Goal: Task Accomplishment & Management: Manage account settings

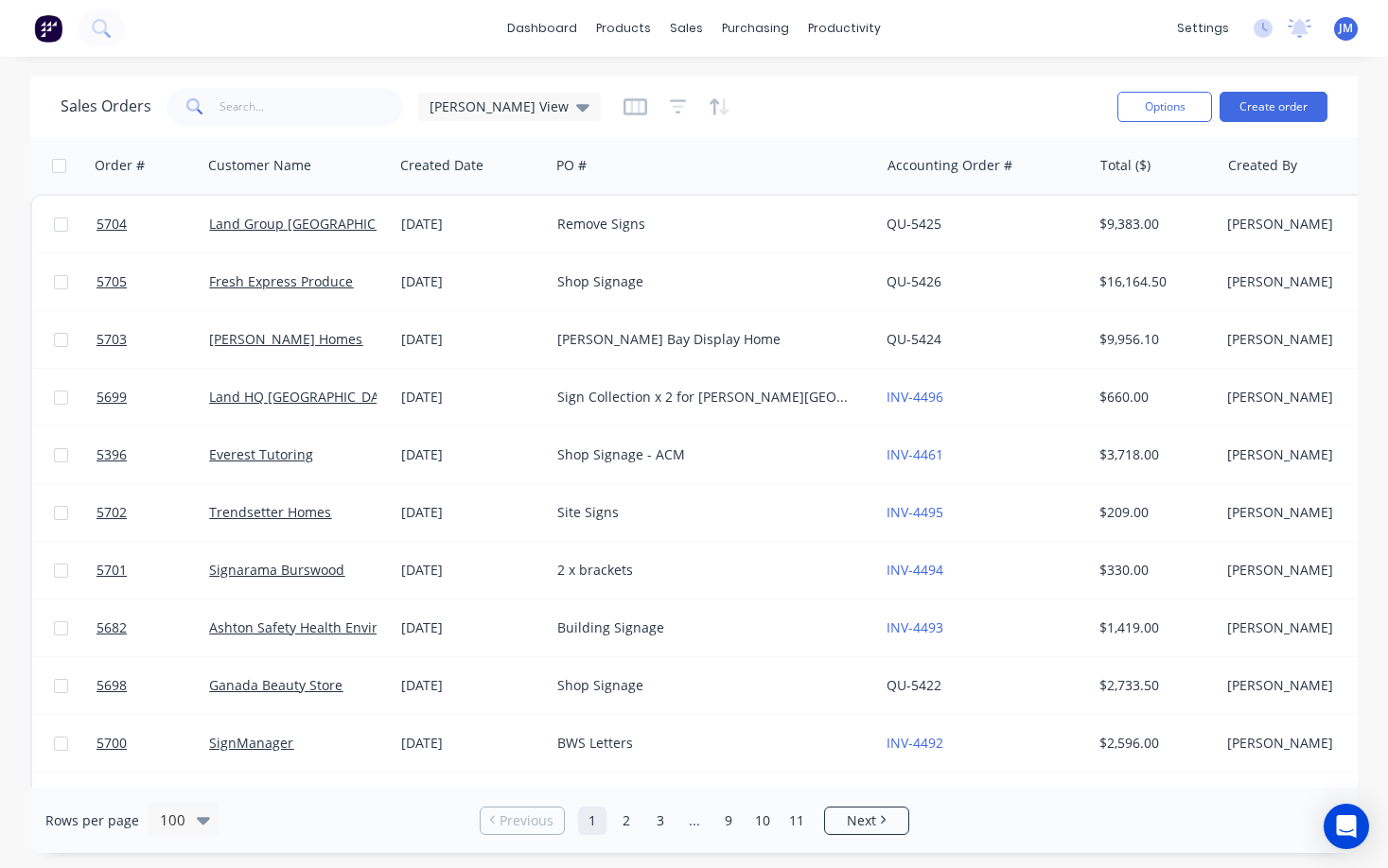
scroll to position [269, 0]
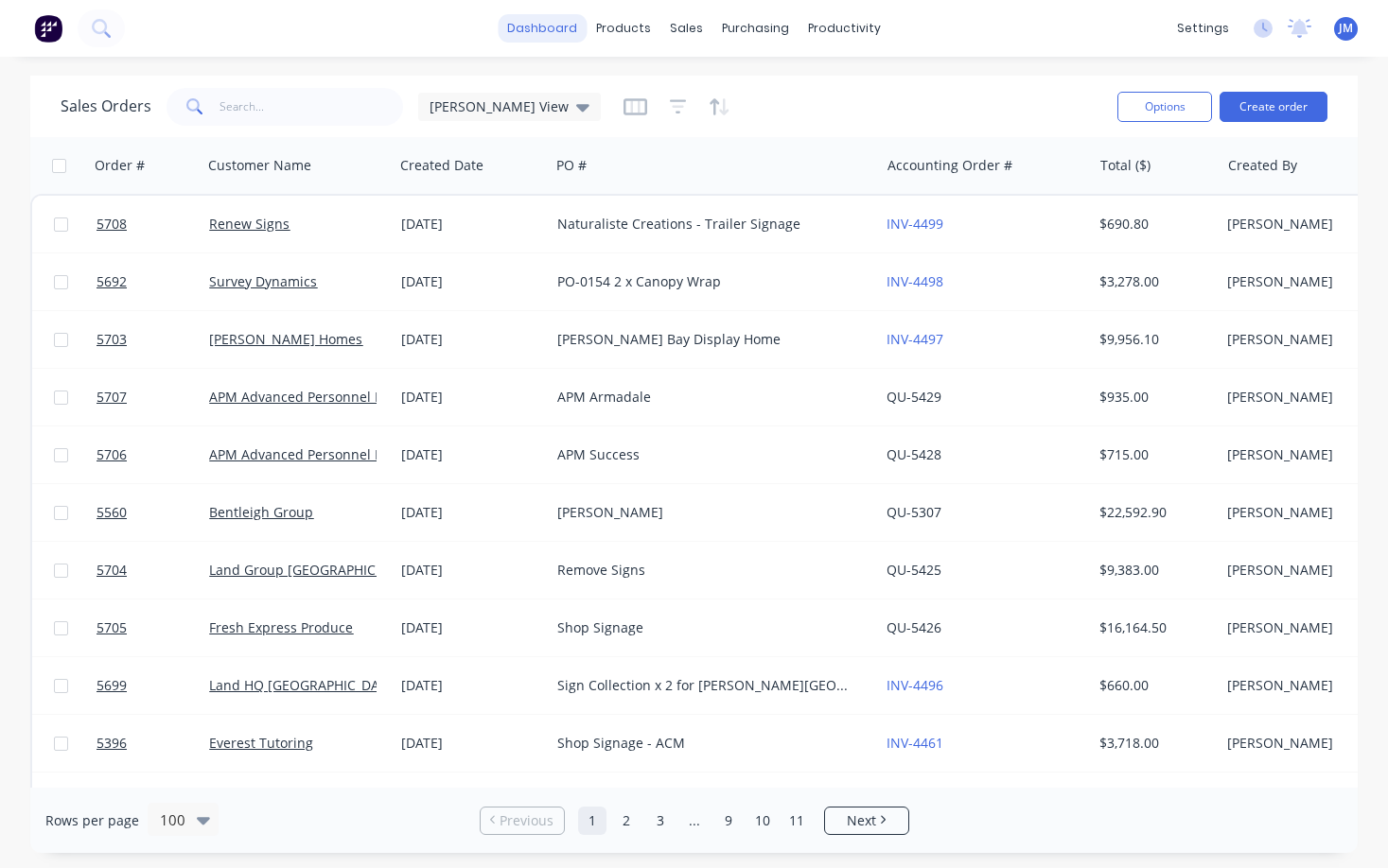
click at [550, 33] on link "dashboard" at bounding box center [542, 28] width 89 height 28
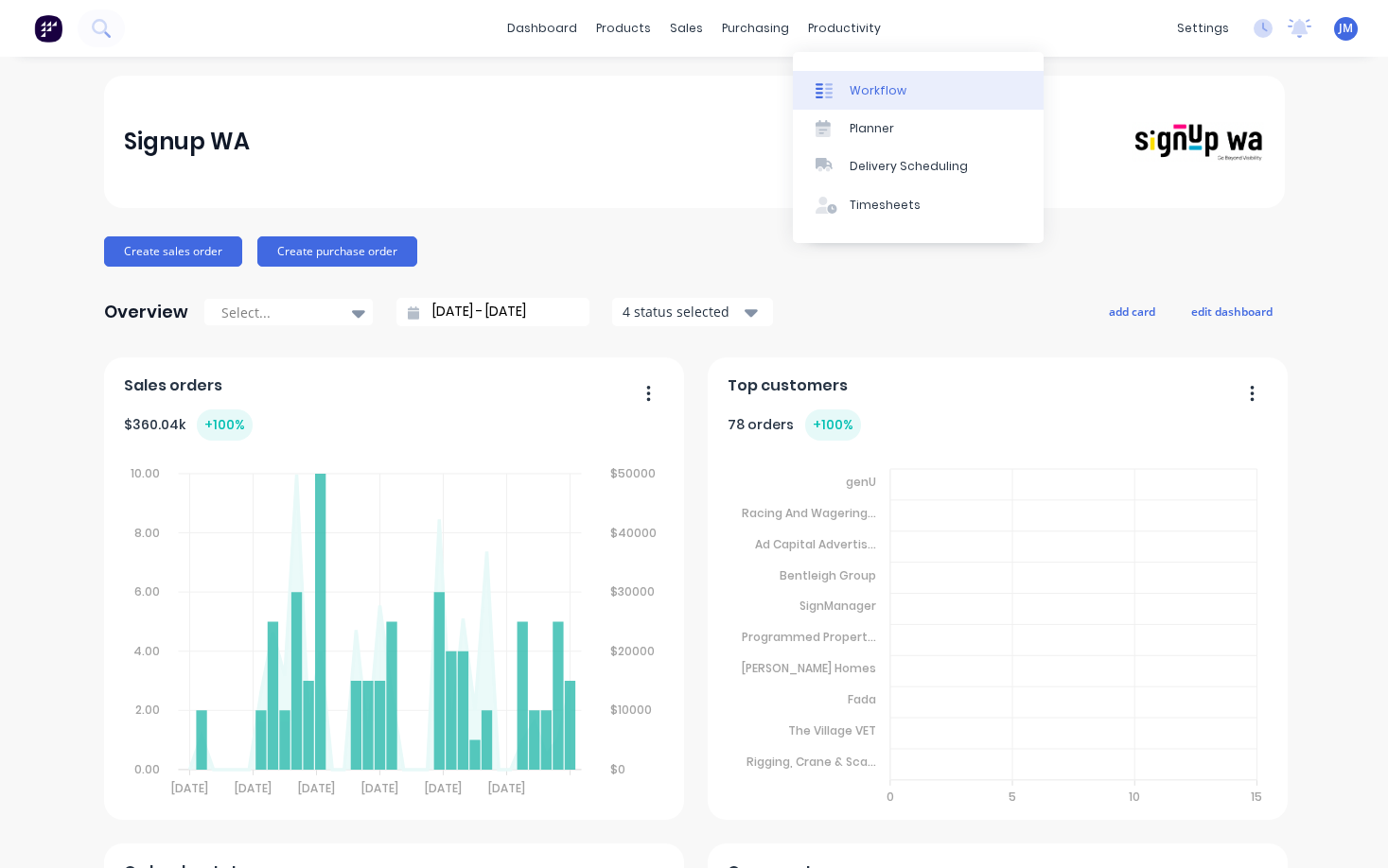
click at [891, 95] on div "Workflow" at bounding box center [878, 90] width 57 height 17
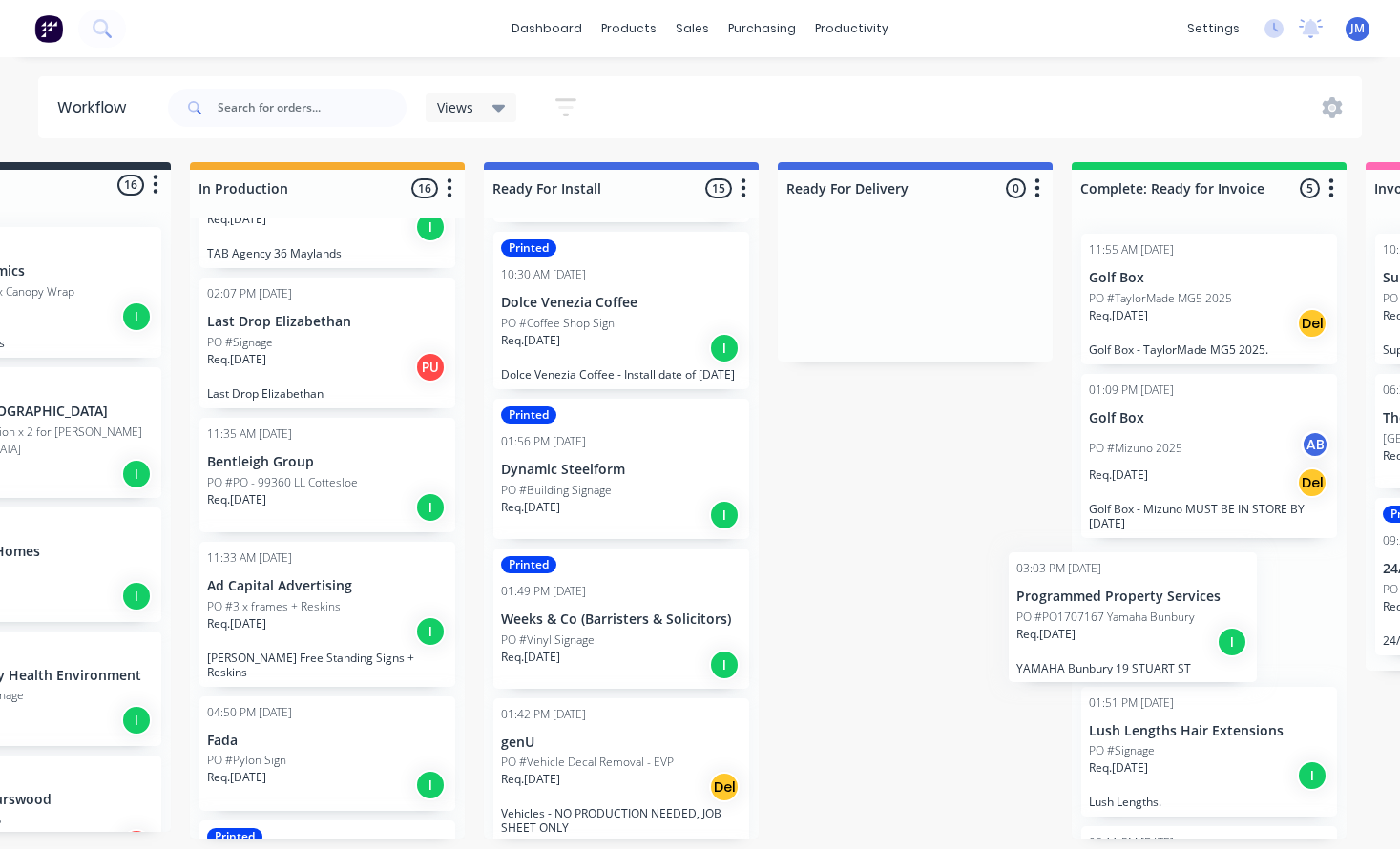
scroll to position [0, 173]
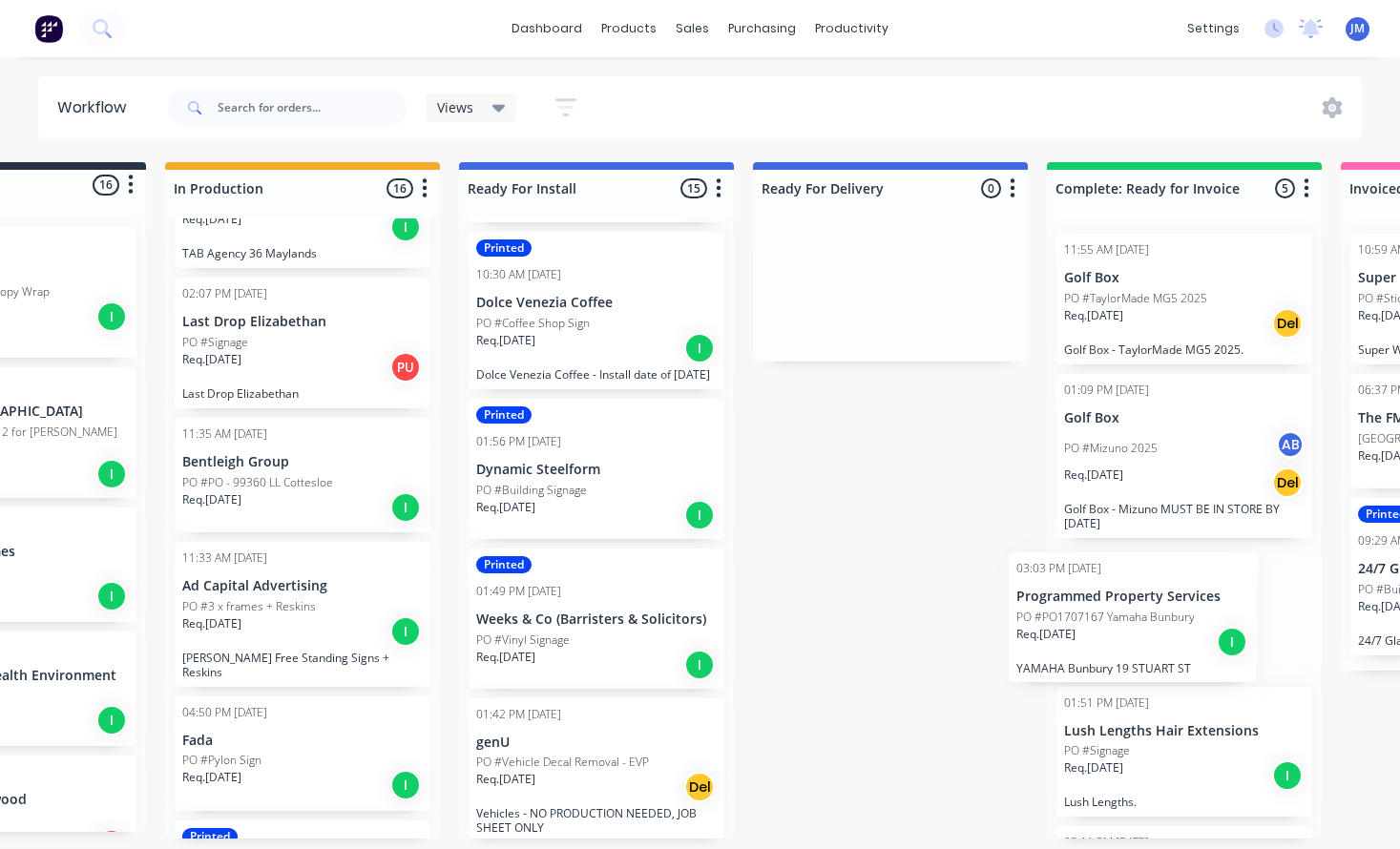
drag, startPoint x: 631, startPoint y: 628, endPoint x: 1133, endPoint y: 636, distance: 502.1
click at [1133, 636] on div "Submitted 16 Status colour #273444 hex #273444 Save Cancel Summaries Total orde…" at bounding box center [991, 500] width 2353 height 677
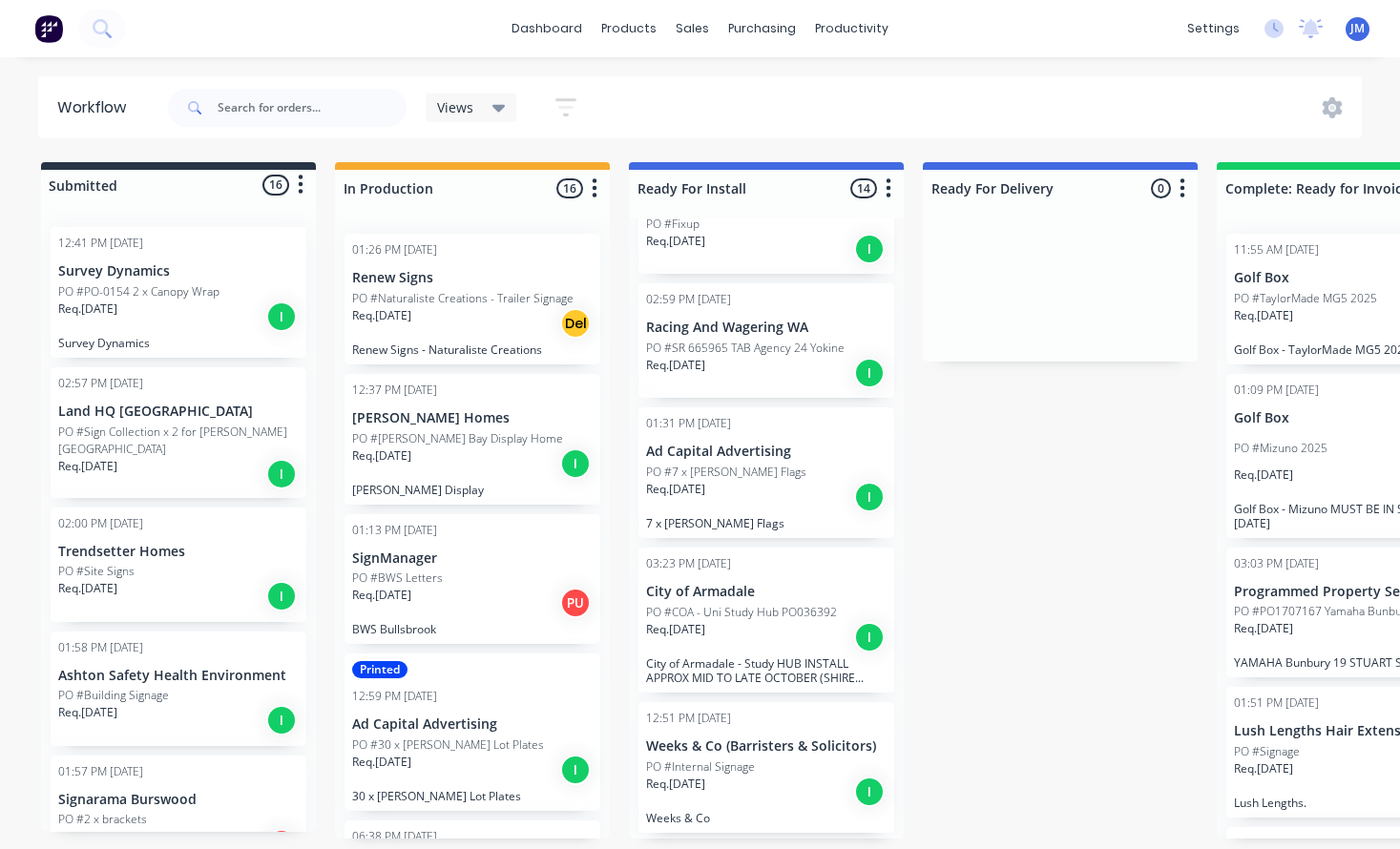
scroll to position [0, 0]
click at [300, 119] on input "text" at bounding box center [312, 107] width 189 height 38
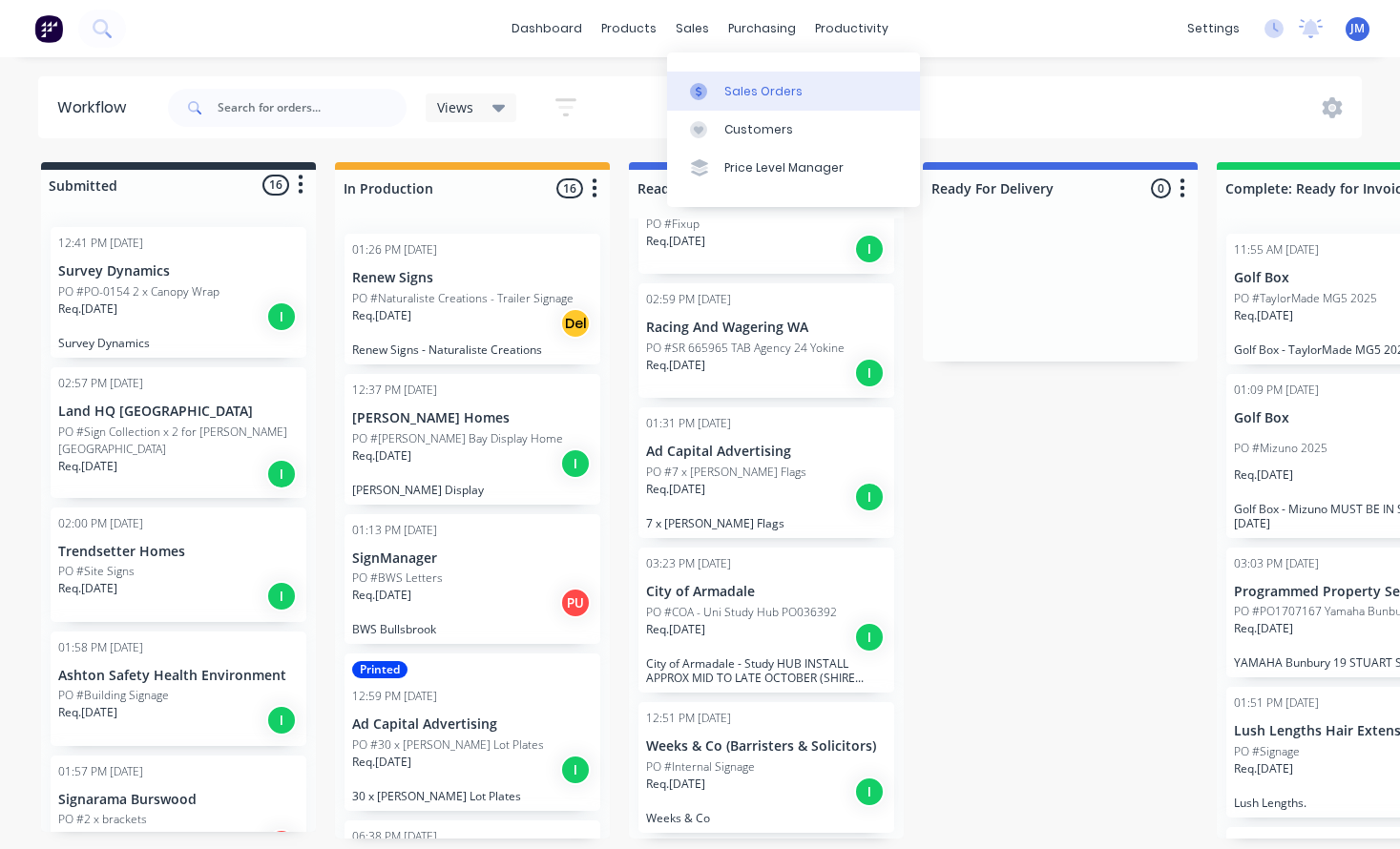
click at [761, 94] on div "Sales Orders" at bounding box center [763, 91] width 78 height 17
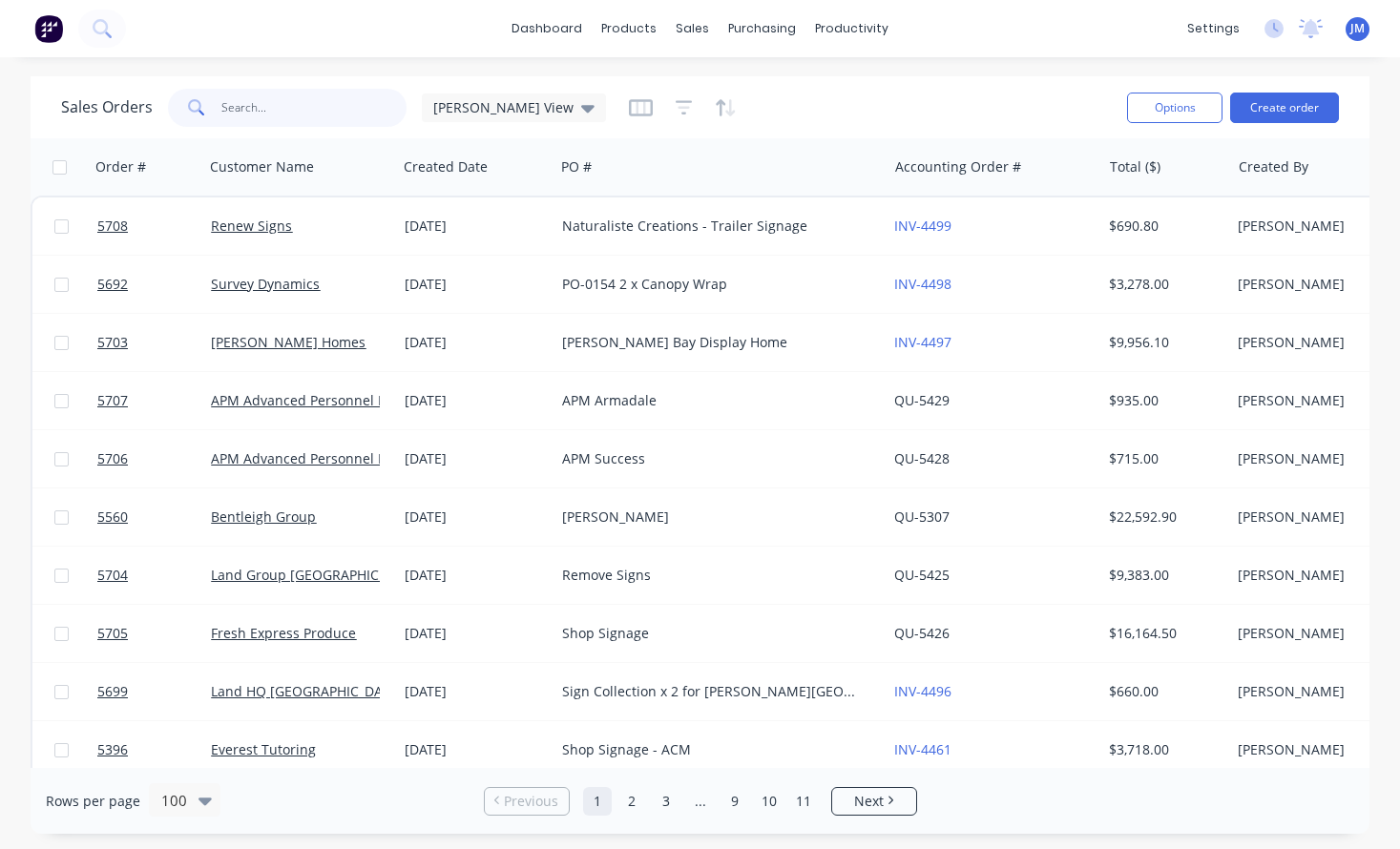
click at [291, 117] on input "text" at bounding box center [314, 107] width 186 height 38
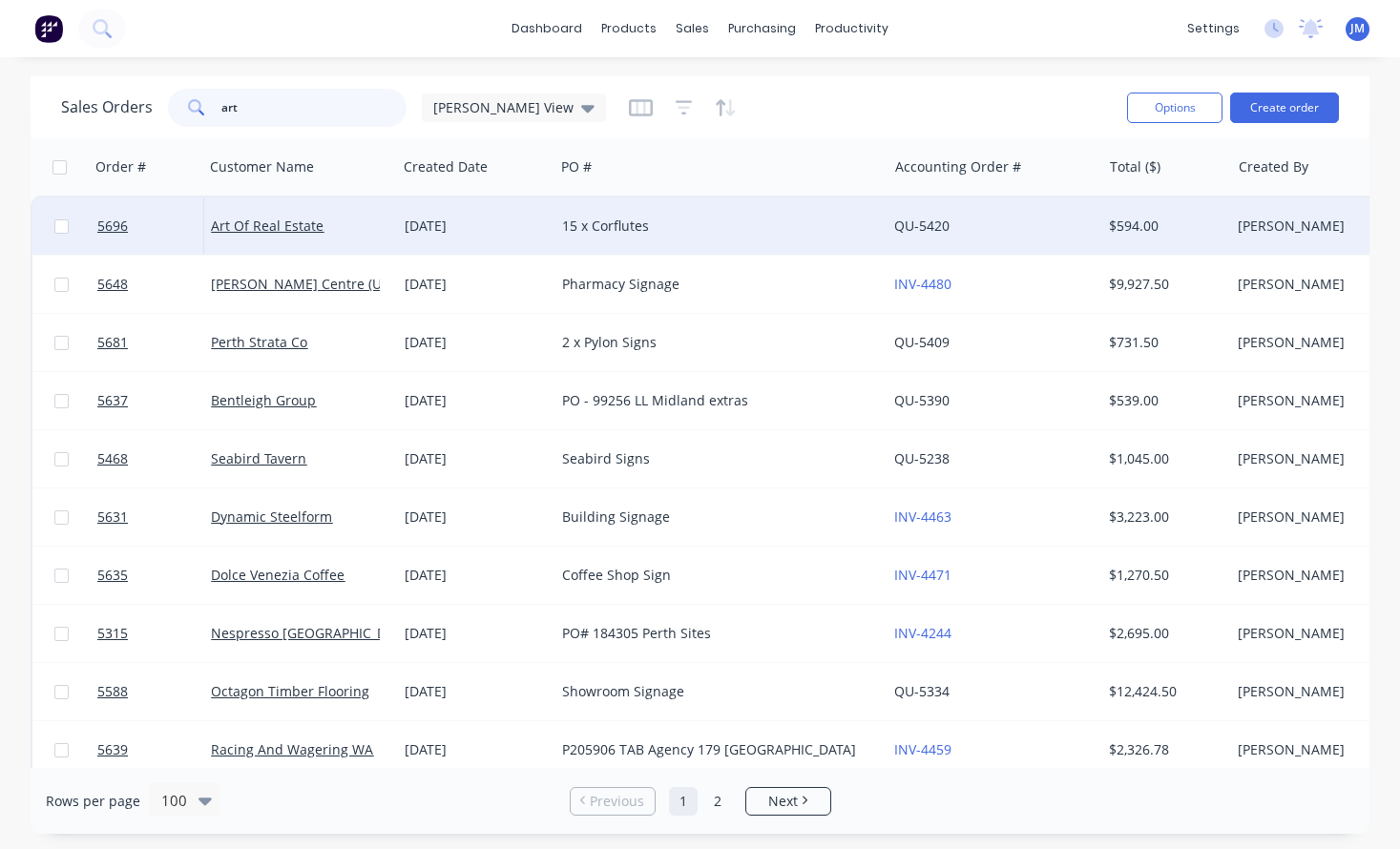
type input "art"
click at [405, 228] on div "[DATE]" at bounding box center [476, 226] width 142 height 19
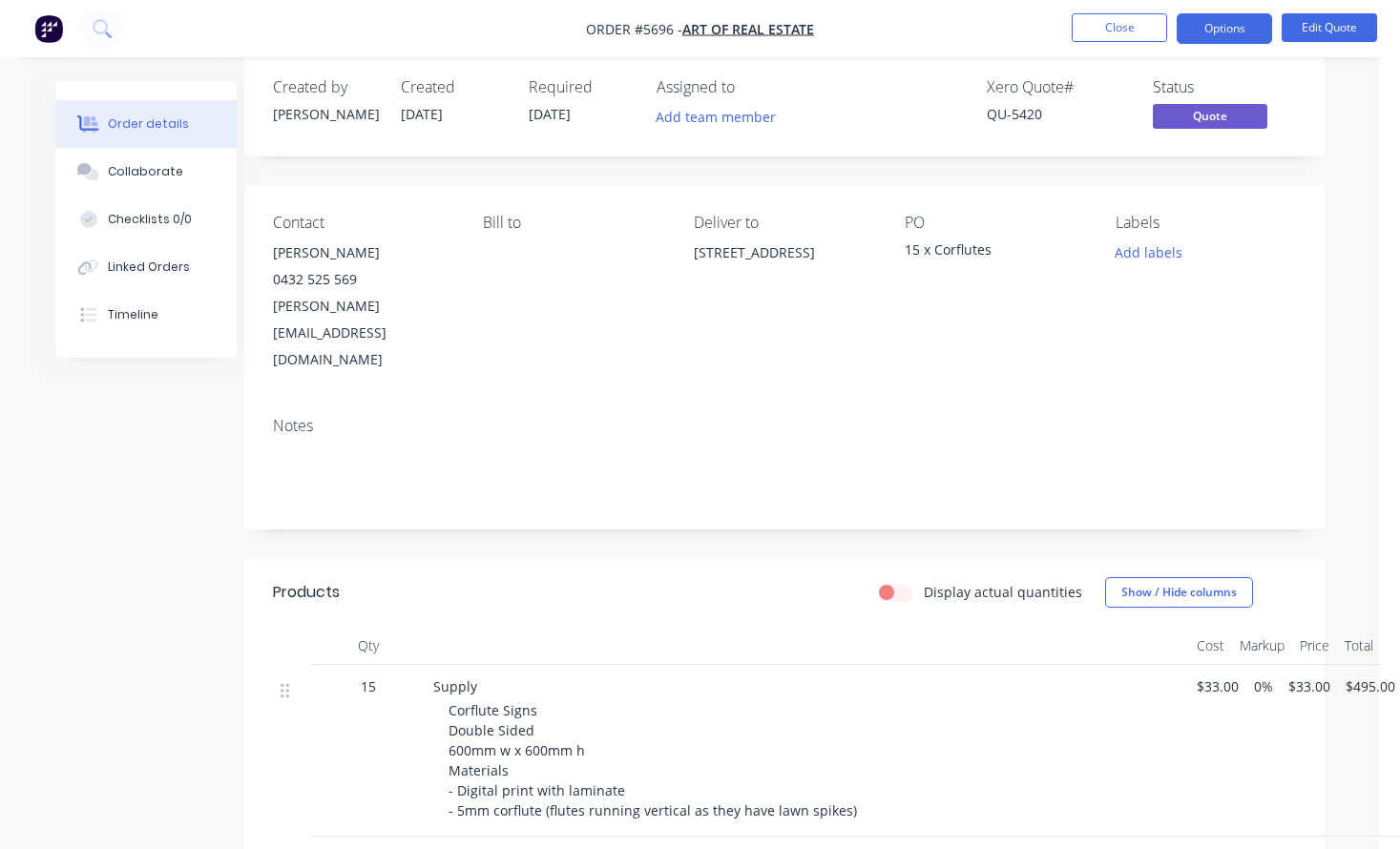
scroll to position [11, 21]
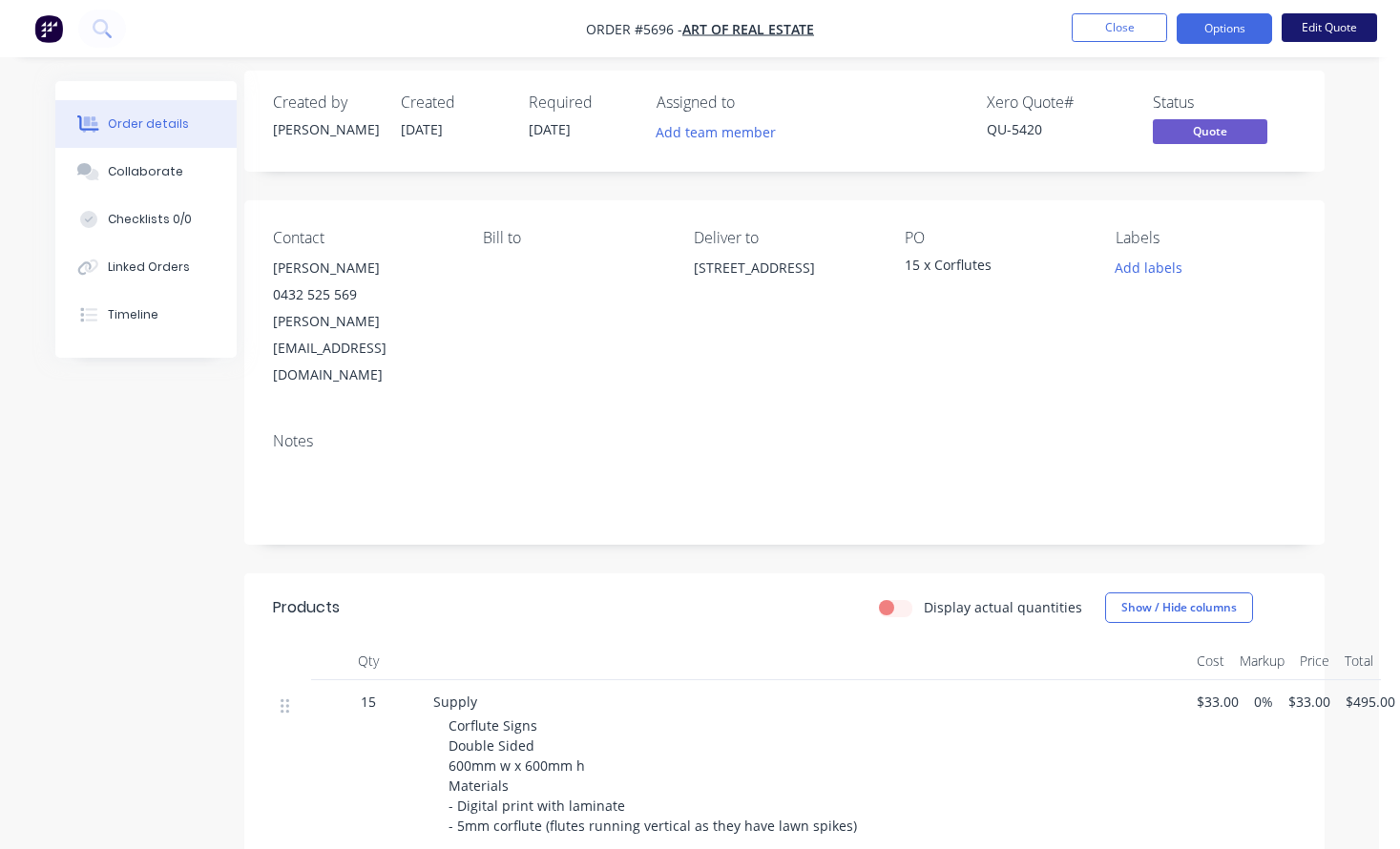
click at [1314, 33] on button "Edit Quote" at bounding box center [1329, 28] width 96 height 29
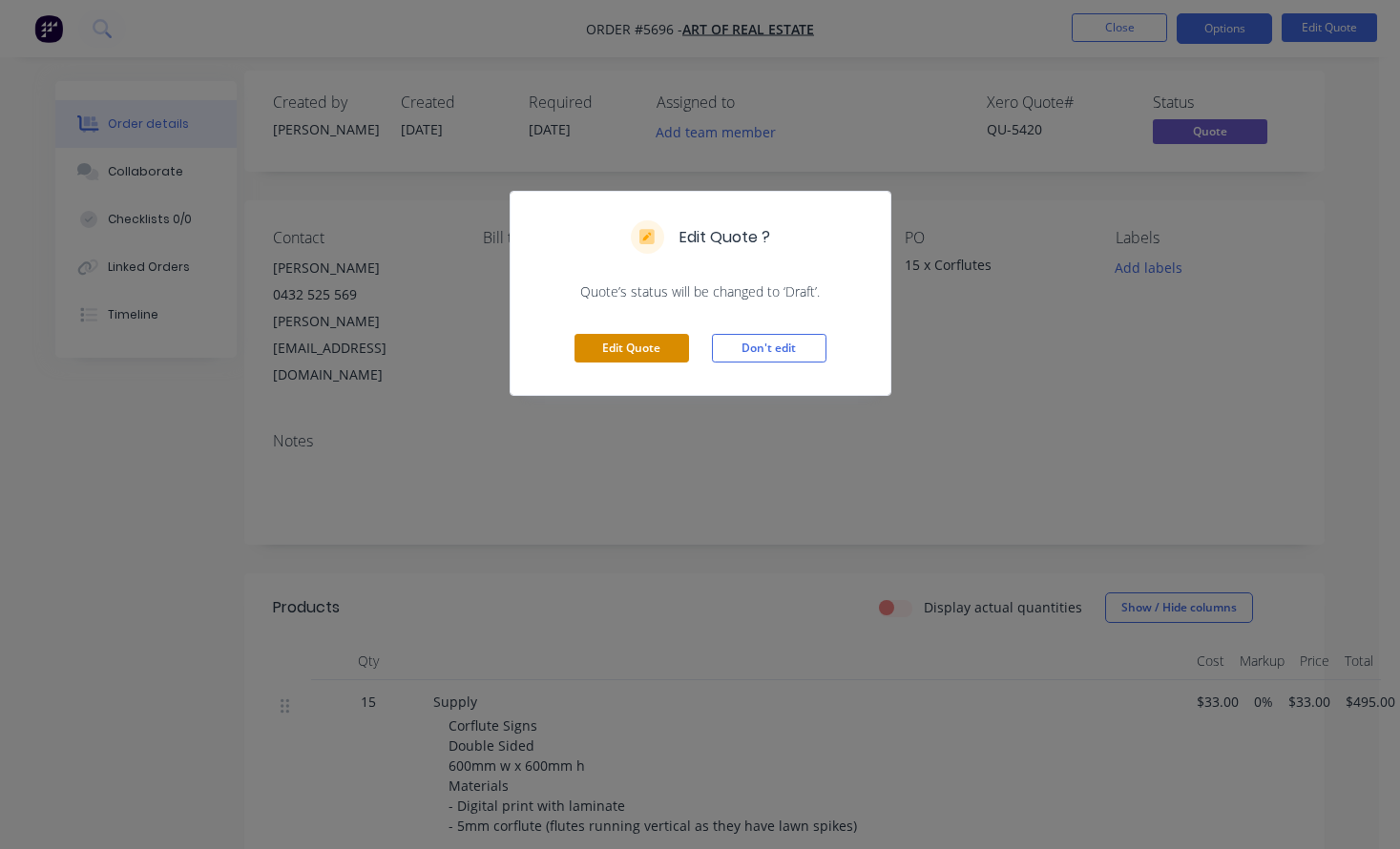
click at [647, 342] on button "Edit Quote" at bounding box center [632, 348] width 114 height 29
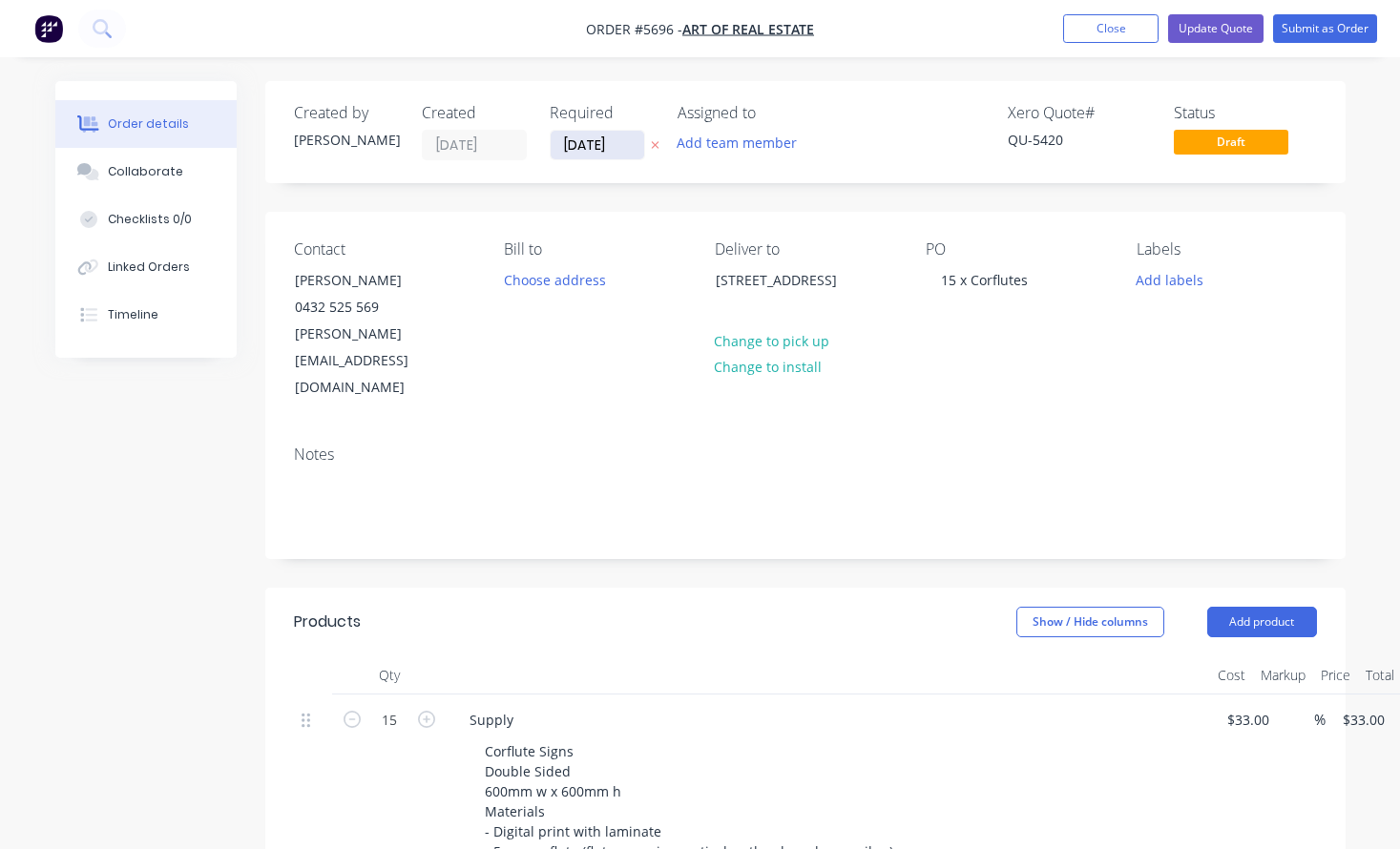
click at [598, 149] on input "[DATE]" at bounding box center [597, 145] width 94 height 29
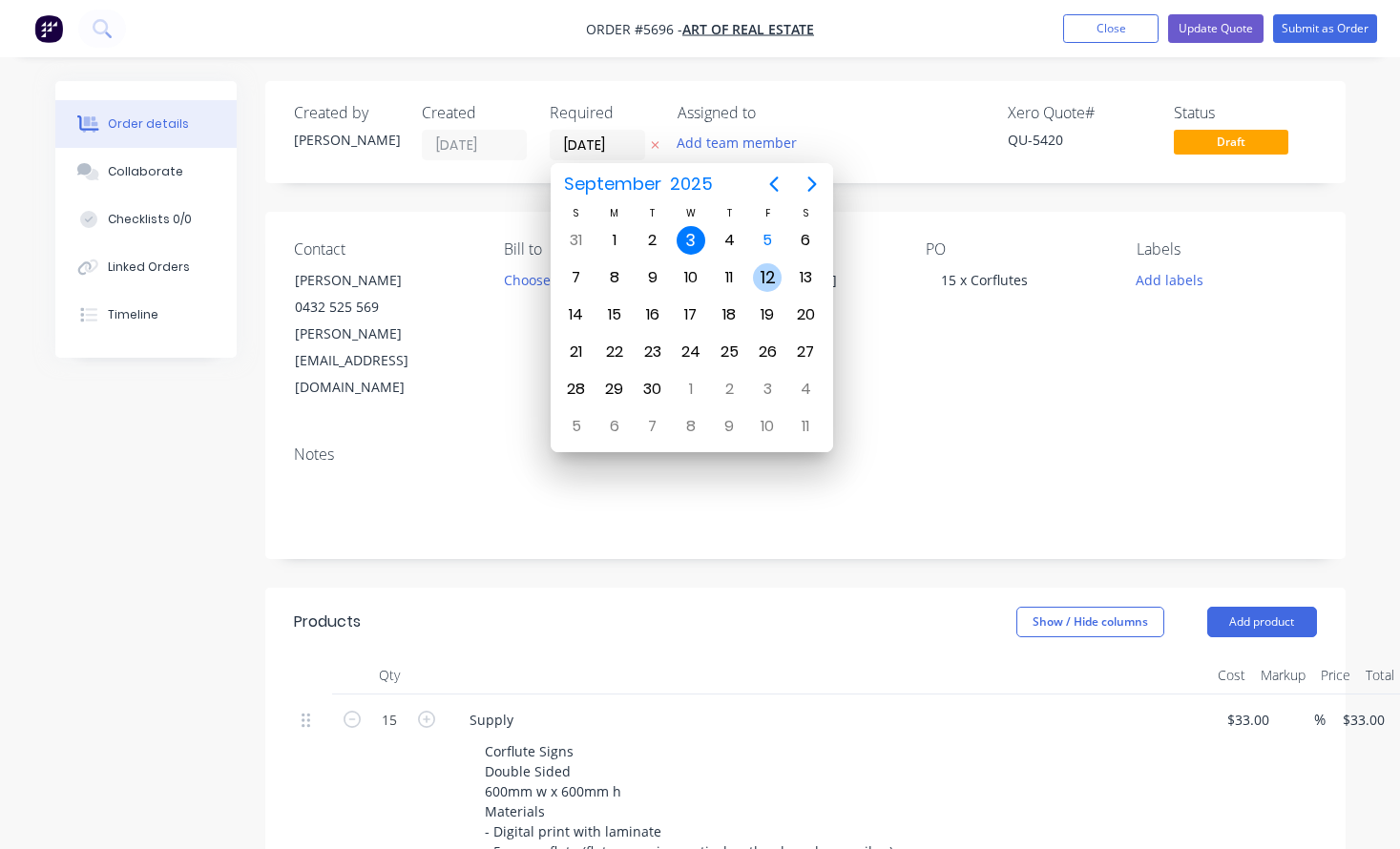
click at [765, 260] on div "12" at bounding box center [767, 278] width 38 height 36
type input "[DATE]"
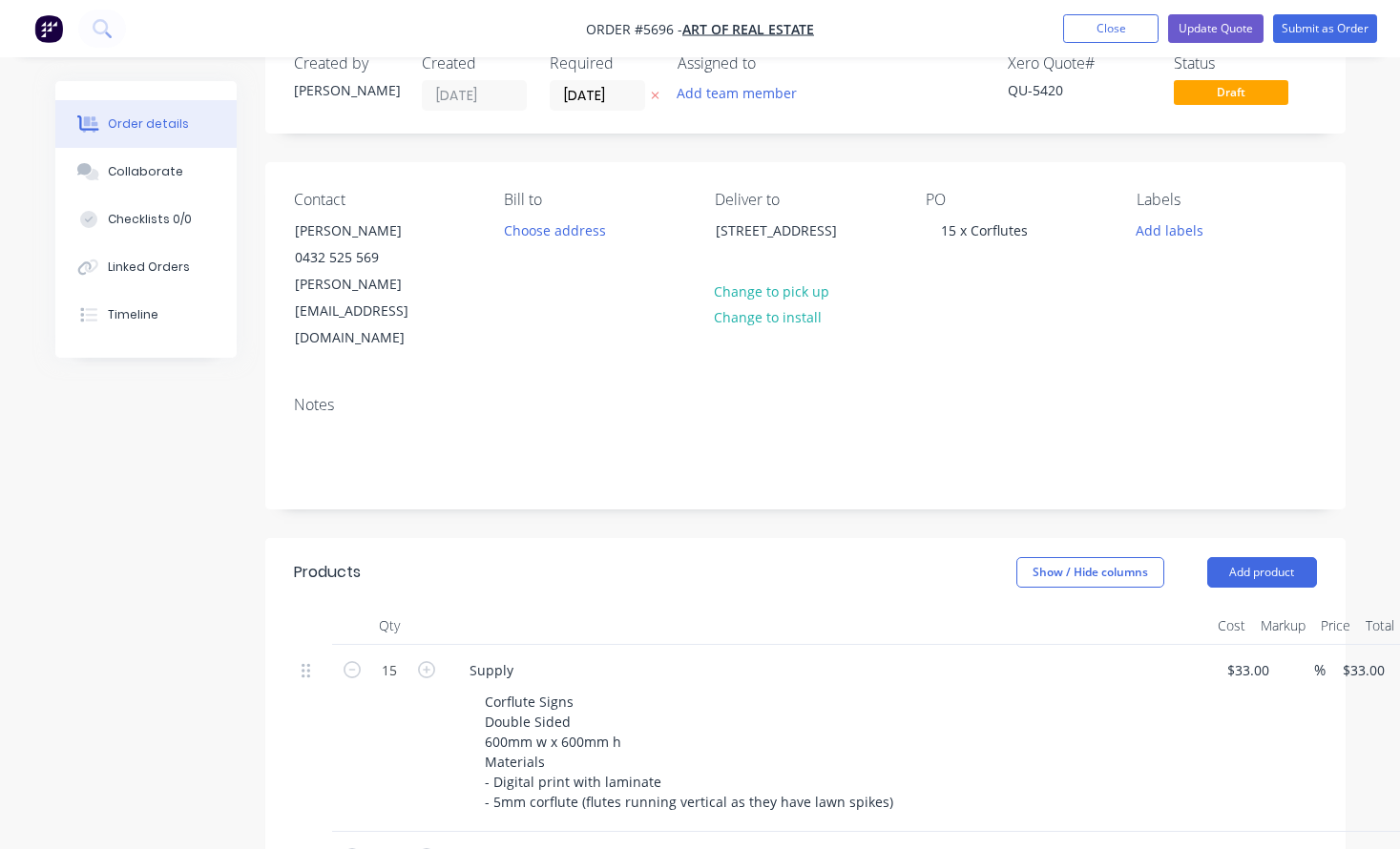
scroll to position [44, 0]
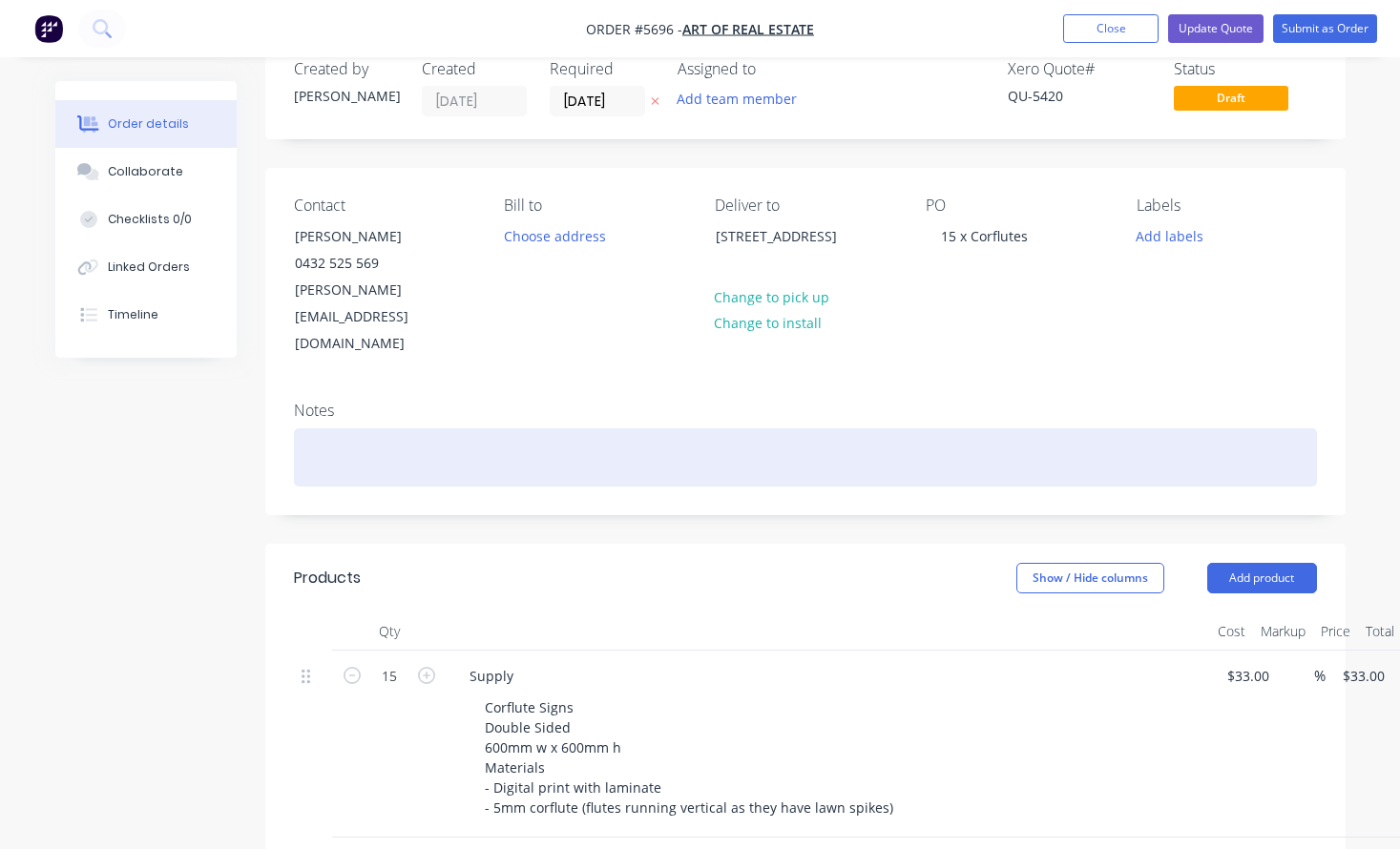
click at [307, 428] on div at bounding box center [805, 457] width 1024 height 58
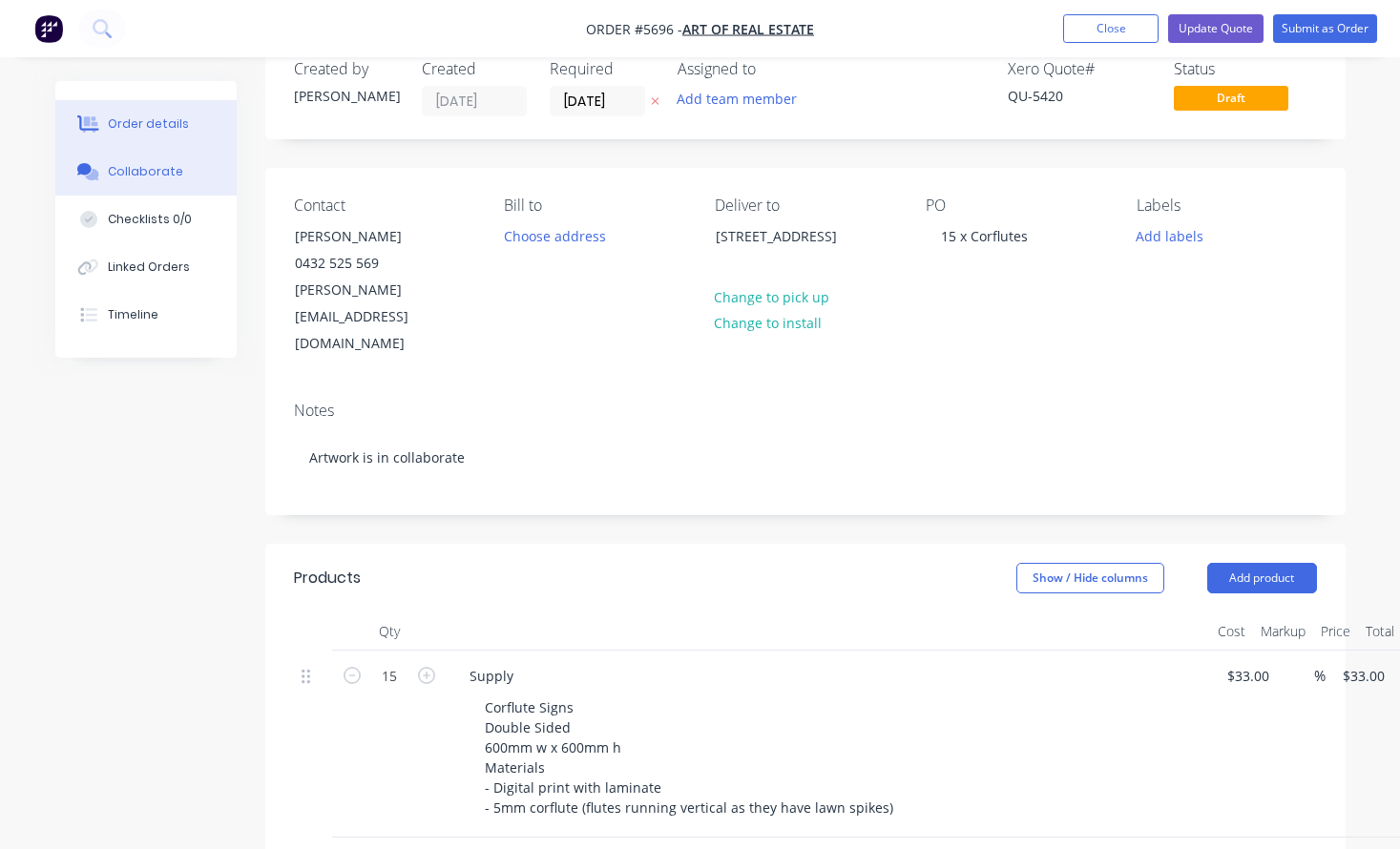
click at [167, 169] on div "Collaborate" at bounding box center [145, 171] width 76 height 17
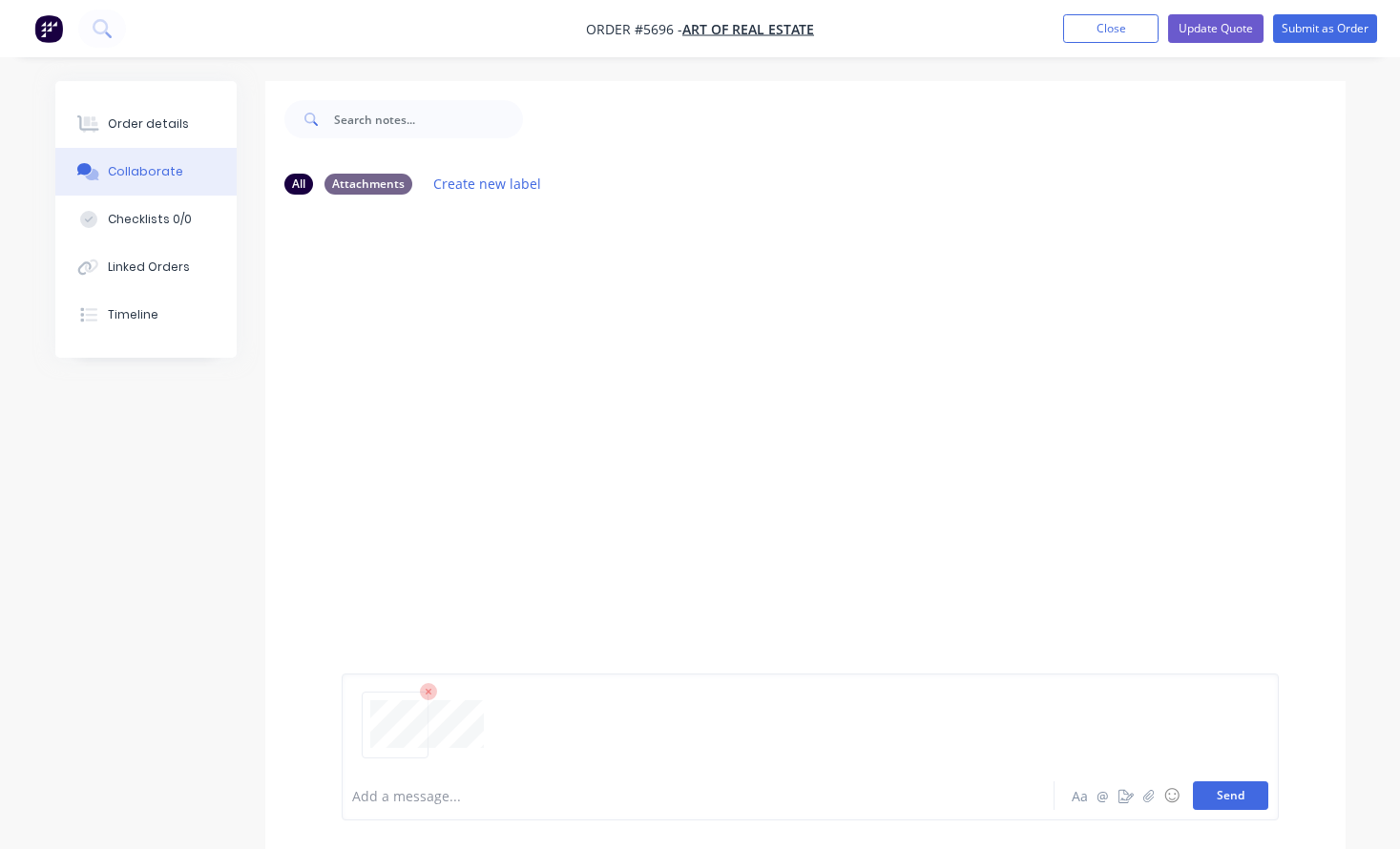
click at [1230, 791] on button "Send" at bounding box center [1231, 796] width 76 height 29
click at [135, 125] on div "Order details" at bounding box center [148, 123] width 81 height 17
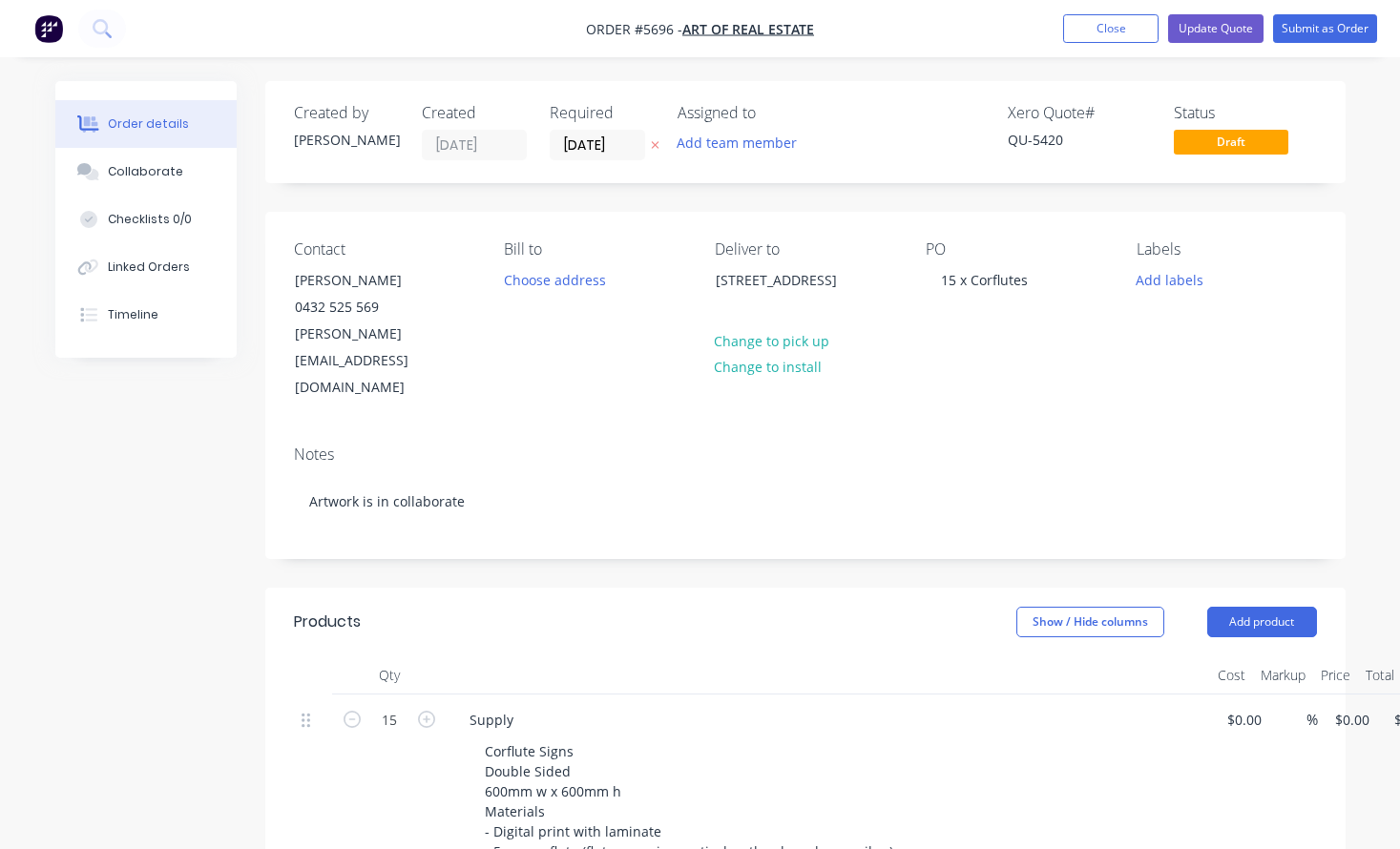
type input "$33.00"
type input "$495.00"
type input "$45.00"
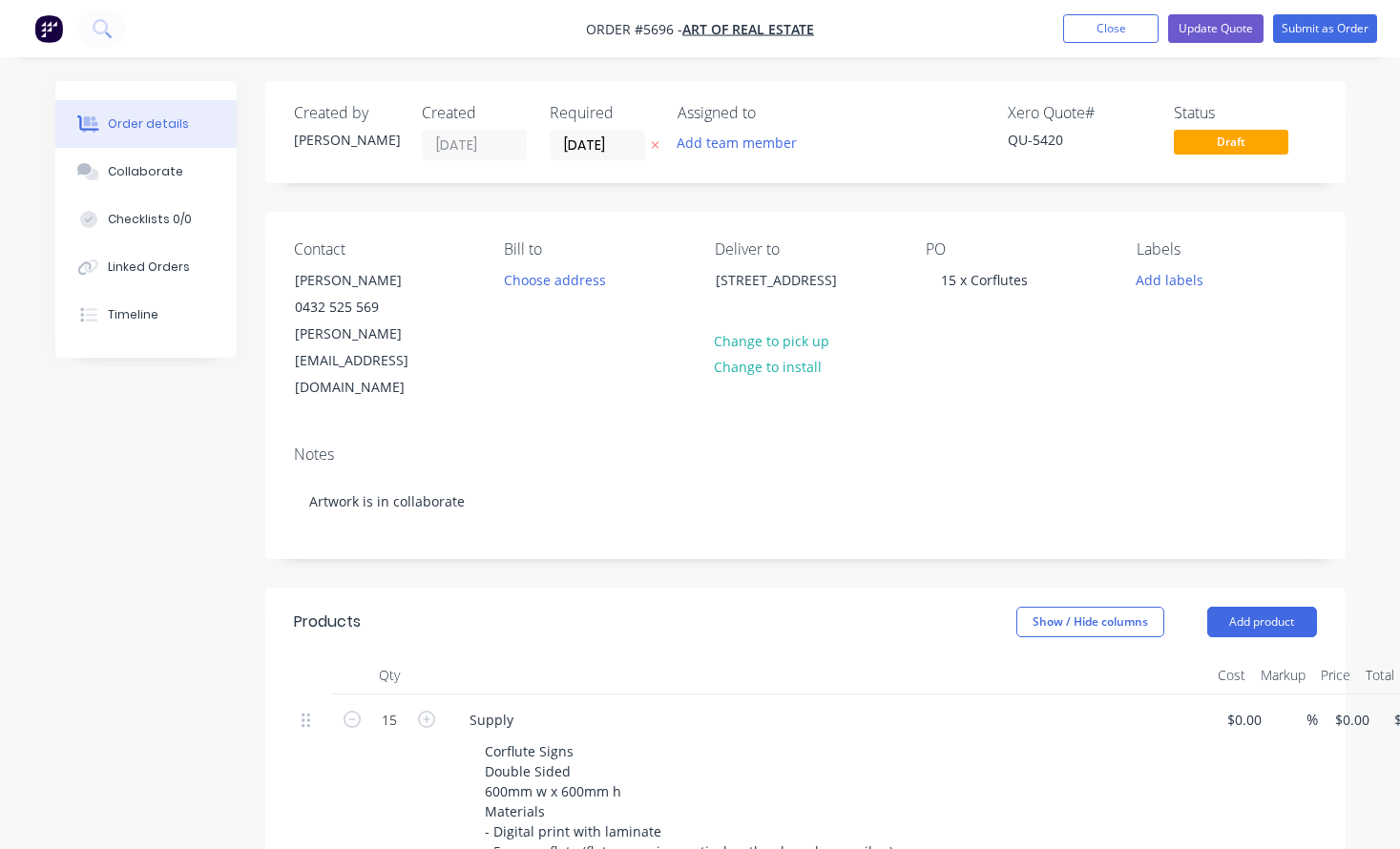
type input "$45.00"
click at [1327, 28] on button "Submit as Order" at bounding box center [1326, 29] width 104 height 29
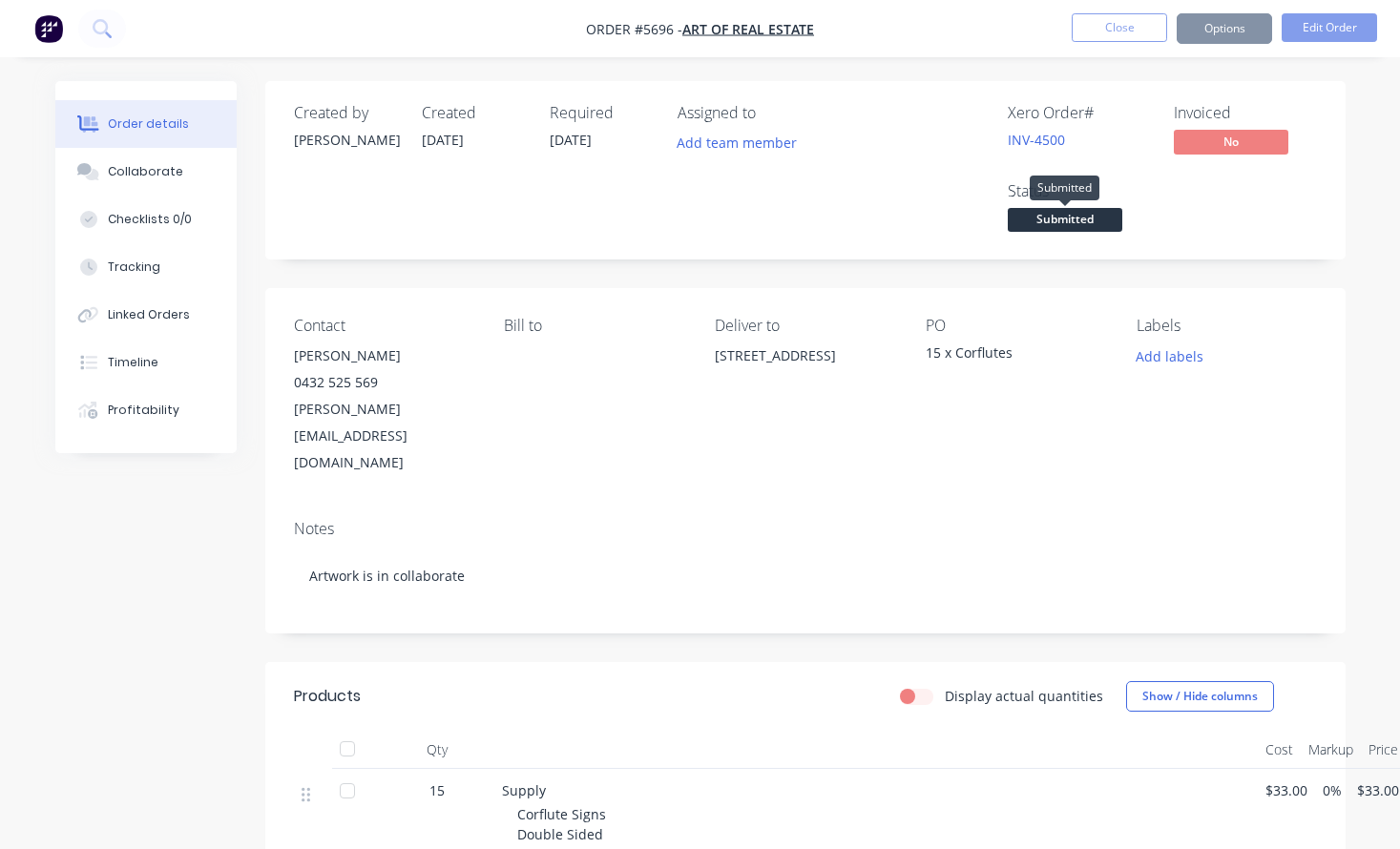
click at [1078, 221] on span "Submitted" at bounding box center [1065, 220] width 114 height 24
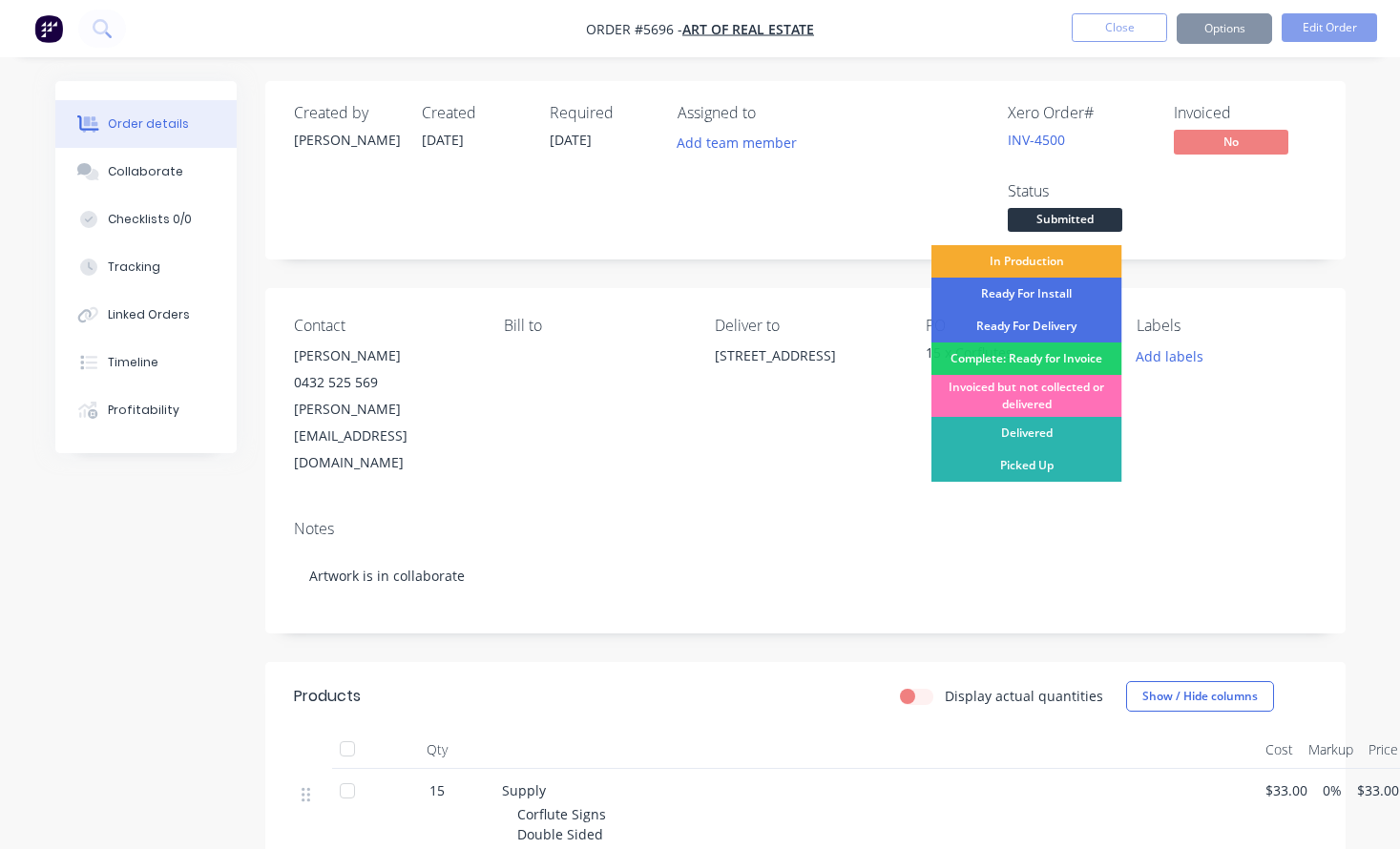
click at [1058, 260] on div "In Production" at bounding box center [1028, 261] width 191 height 33
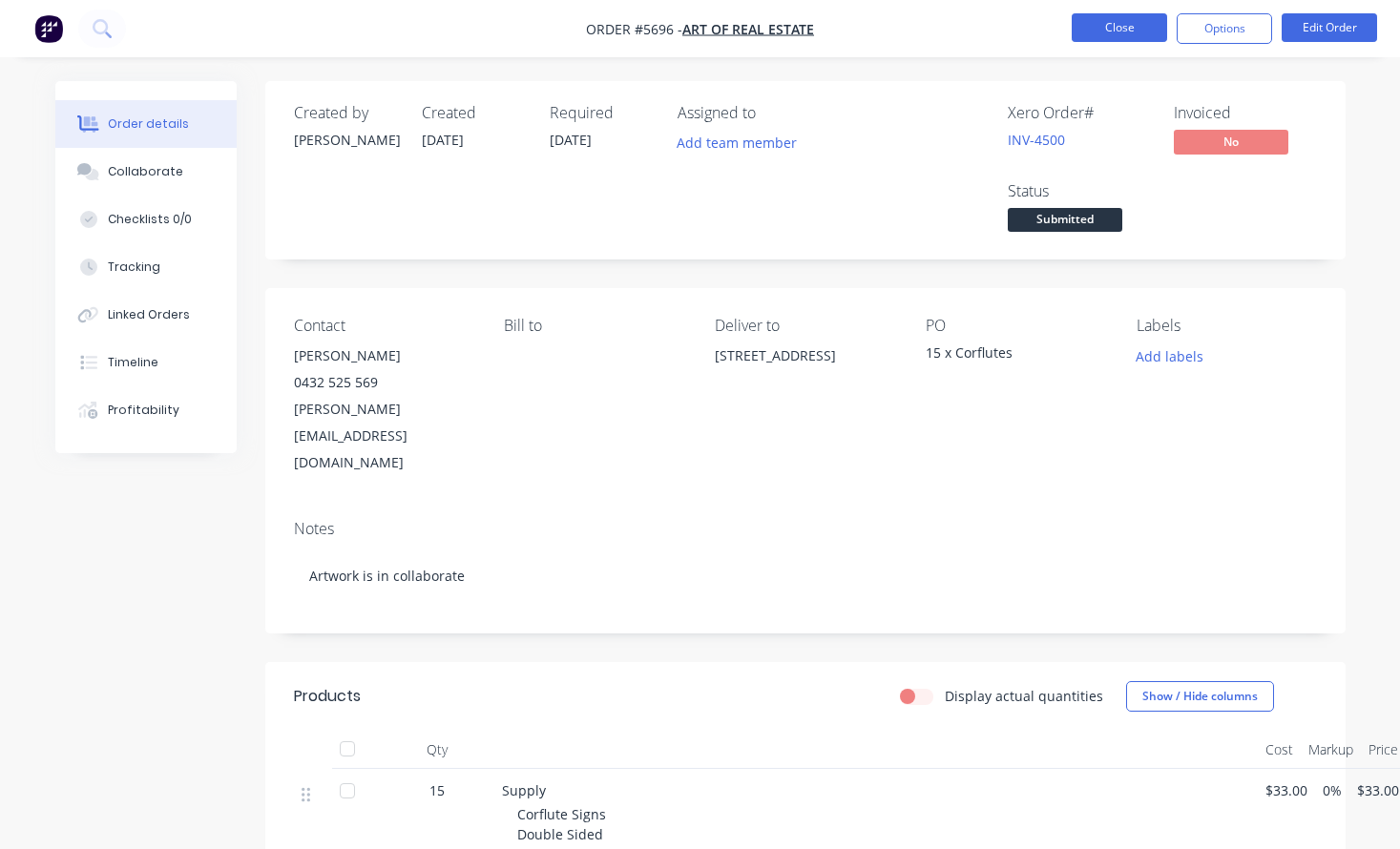
click at [1116, 35] on button "Close" at bounding box center [1119, 28] width 96 height 29
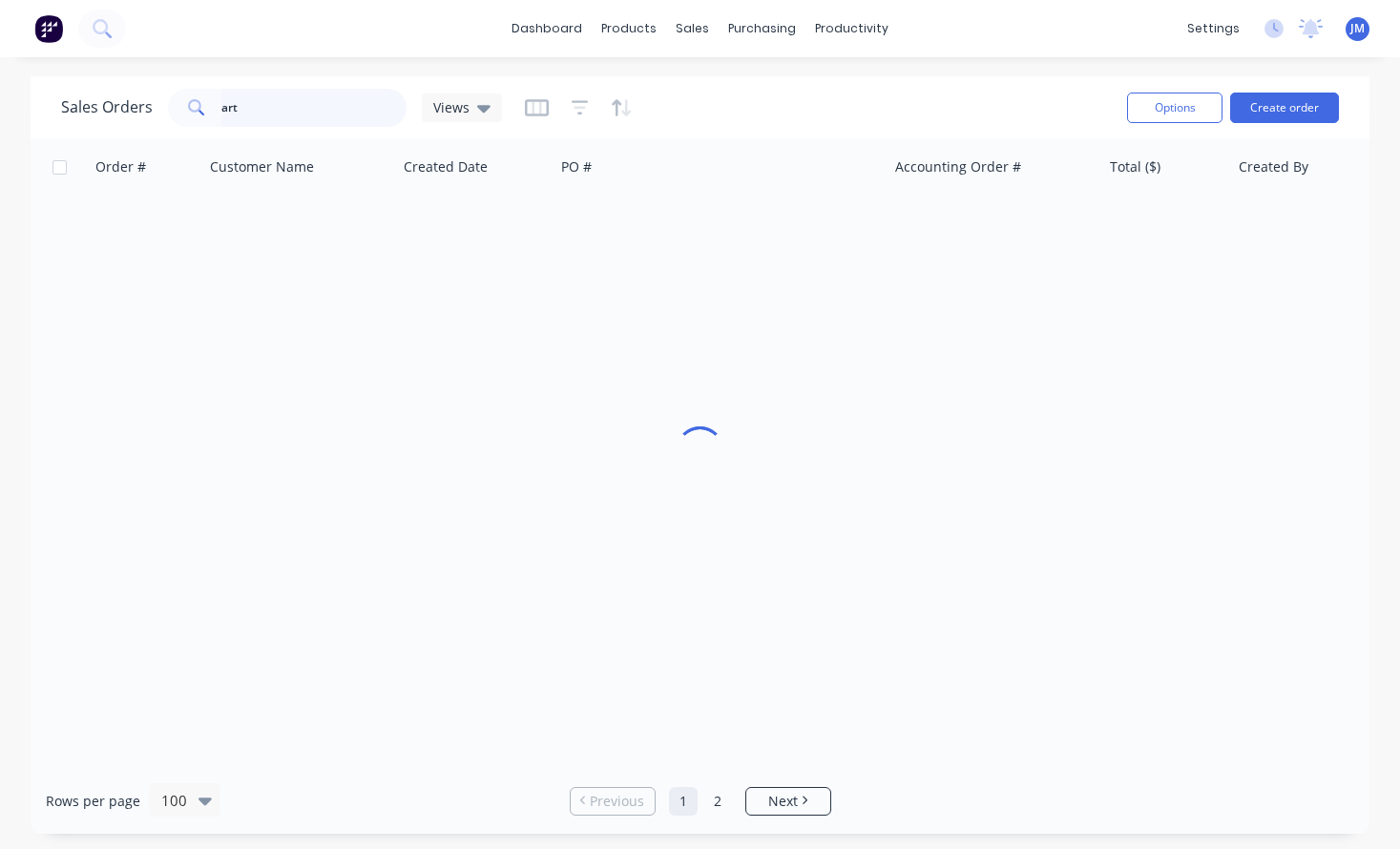
click at [329, 111] on input "art" at bounding box center [314, 107] width 186 height 38
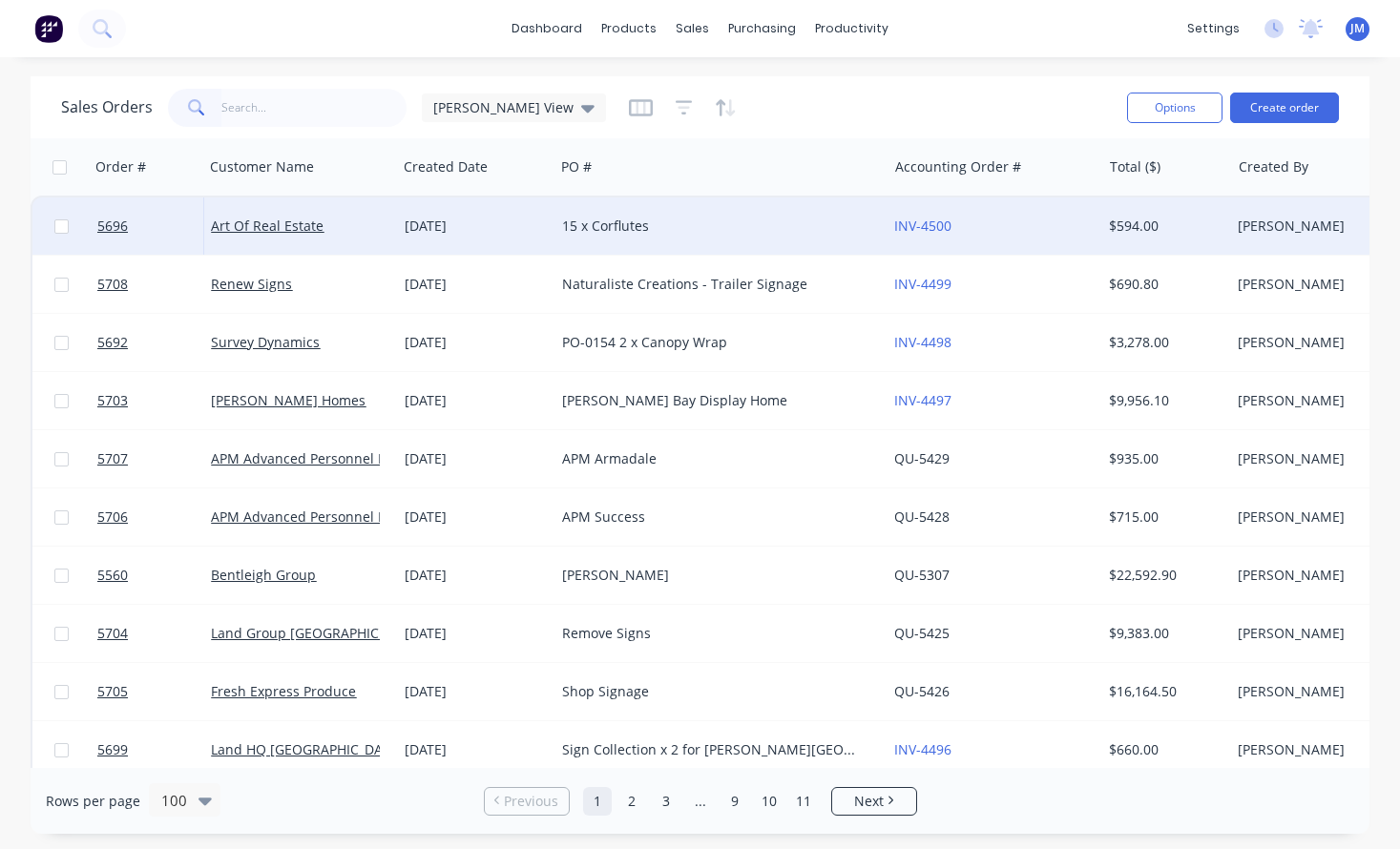
click at [597, 240] on div "15 x Corflutes" at bounding box center [720, 227] width 332 height 57
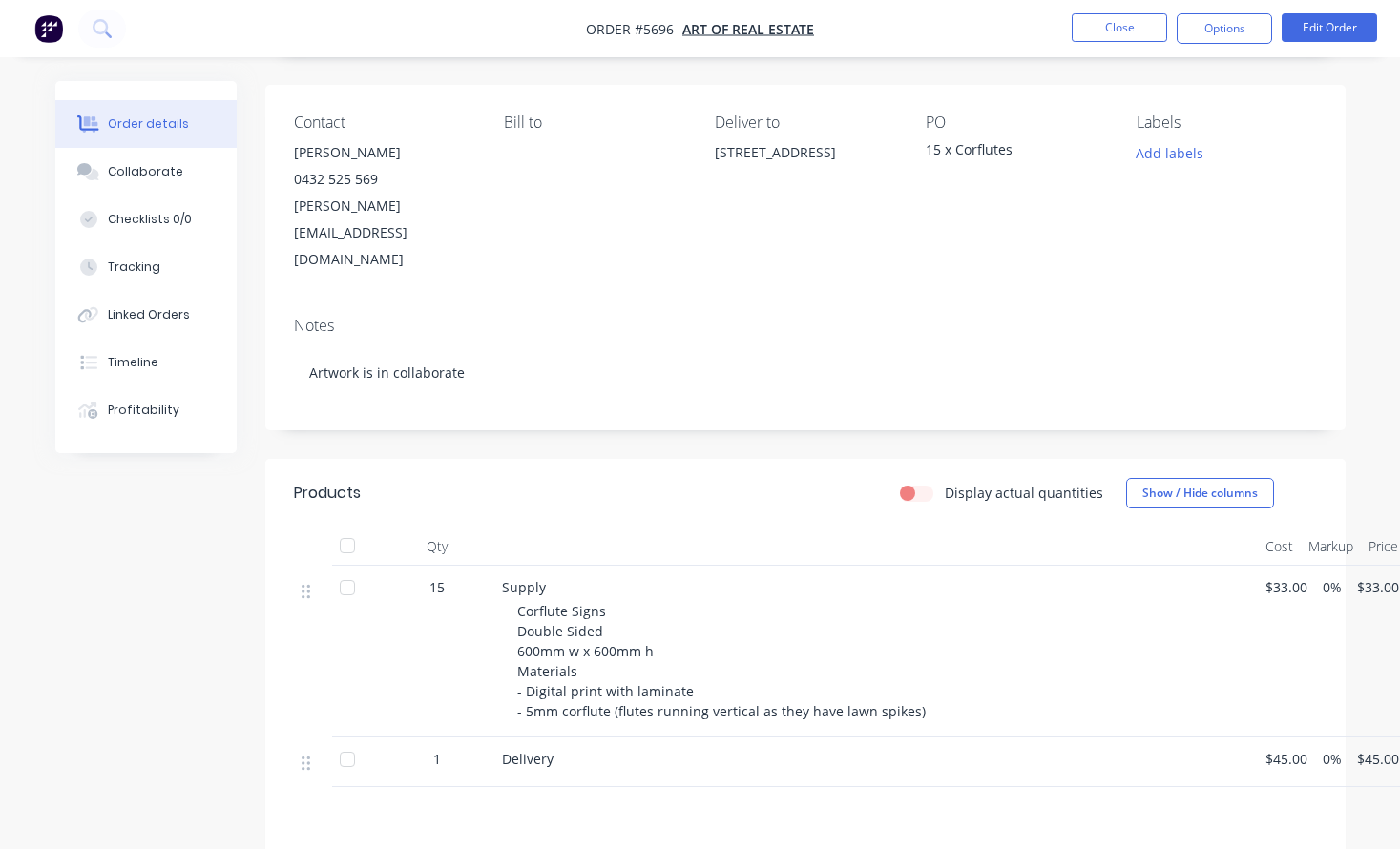
scroll to position [206, 0]
click at [688, 634] on span "Corflute Signs Double Sided 600mm w x 600mm h Materials - Digital print with la…" at bounding box center [721, 658] width 409 height 118
click at [1342, 32] on button "Edit Order" at bounding box center [1329, 28] width 96 height 29
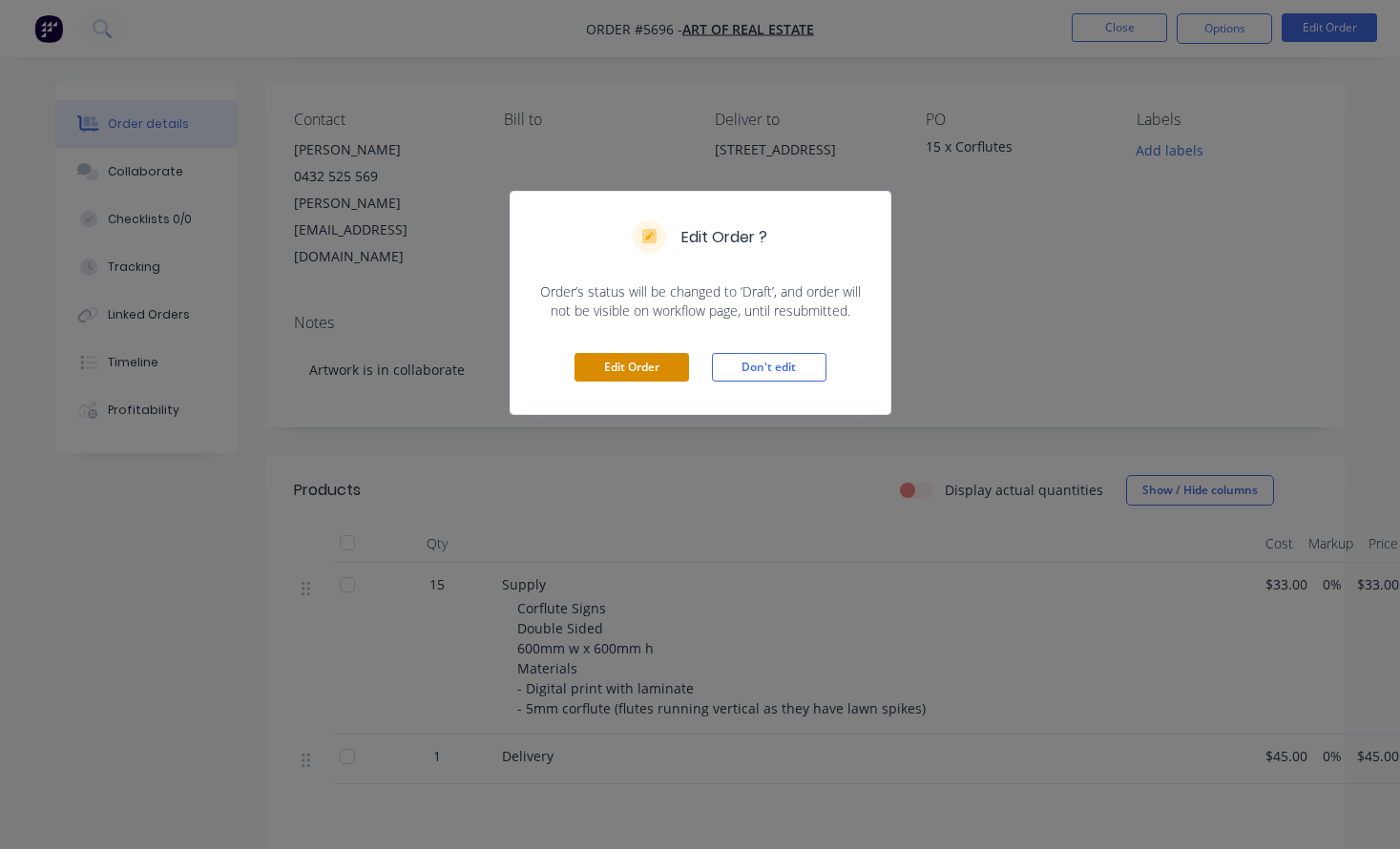
click at [675, 369] on button "Edit Order" at bounding box center [632, 367] width 114 height 29
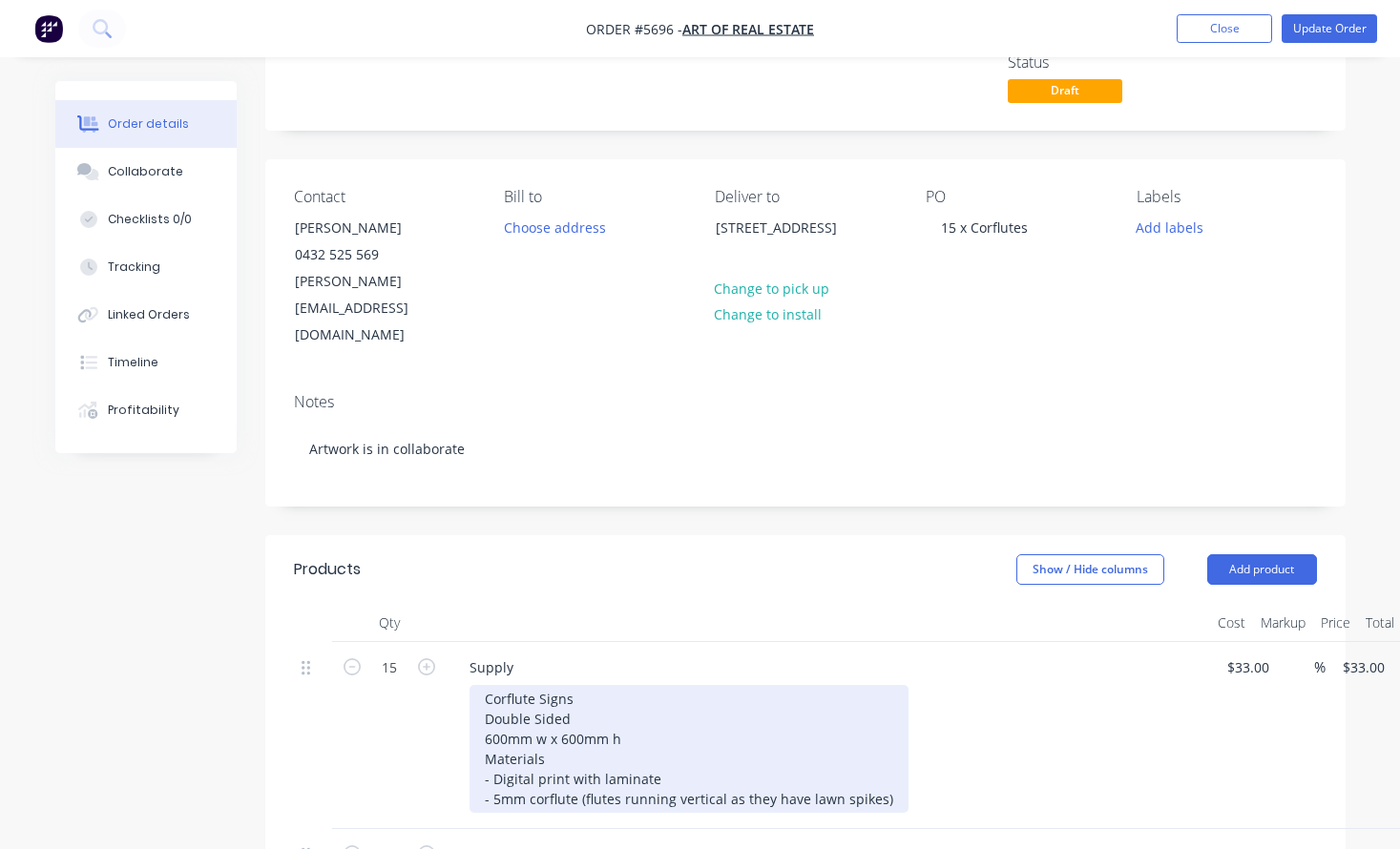
scroll to position [168, 0]
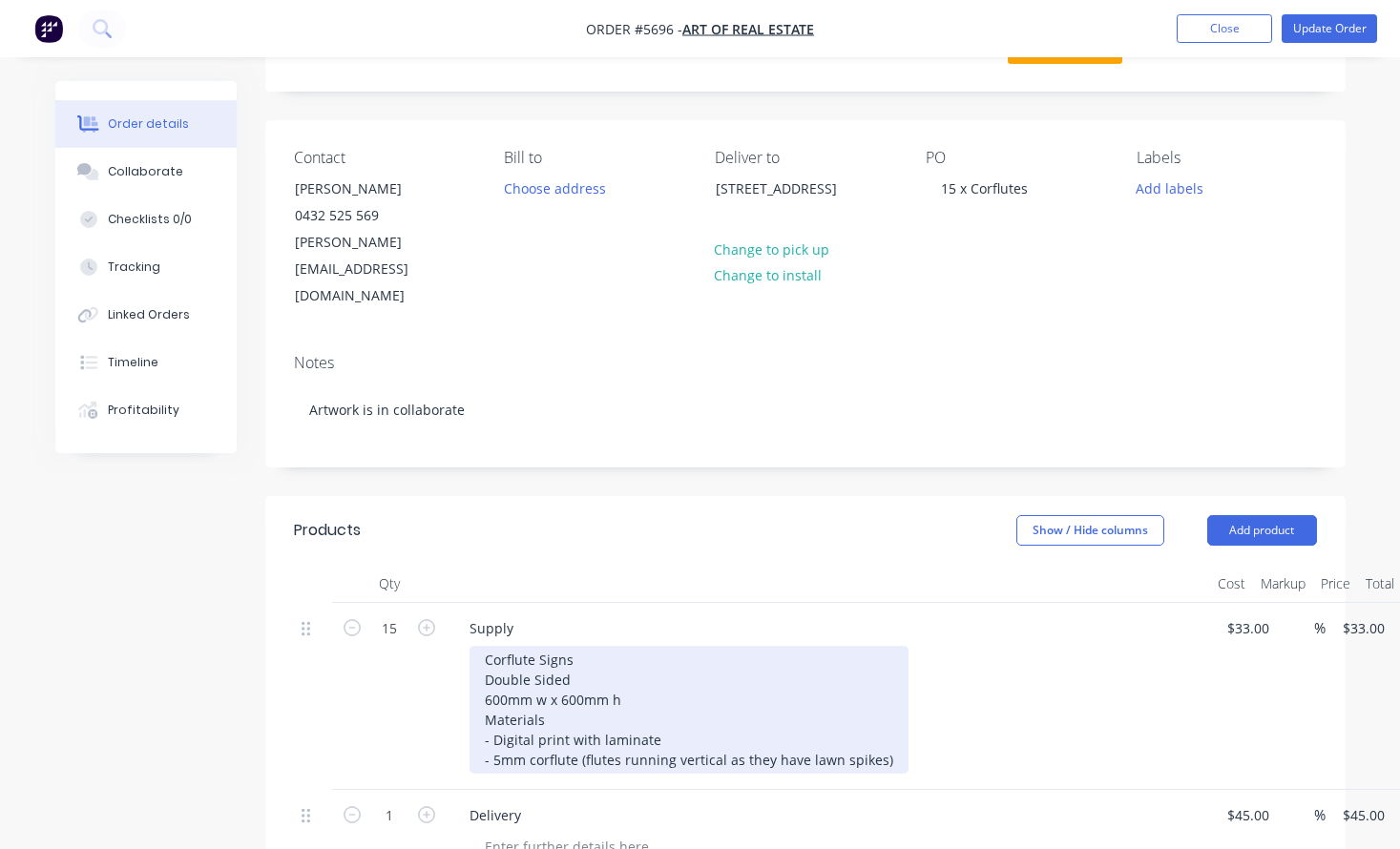
click at [599, 686] on div "Corflute Signs Double Sided 600mm w x 600mm h Materials - Digital print with la…" at bounding box center [690, 710] width 439 height 128
click at [886, 703] on div "Corflute Signs Double Sided 600mm w x 600mm h Materials - Digital print with gl…" at bounding box center [690, 710] width 439 height 128
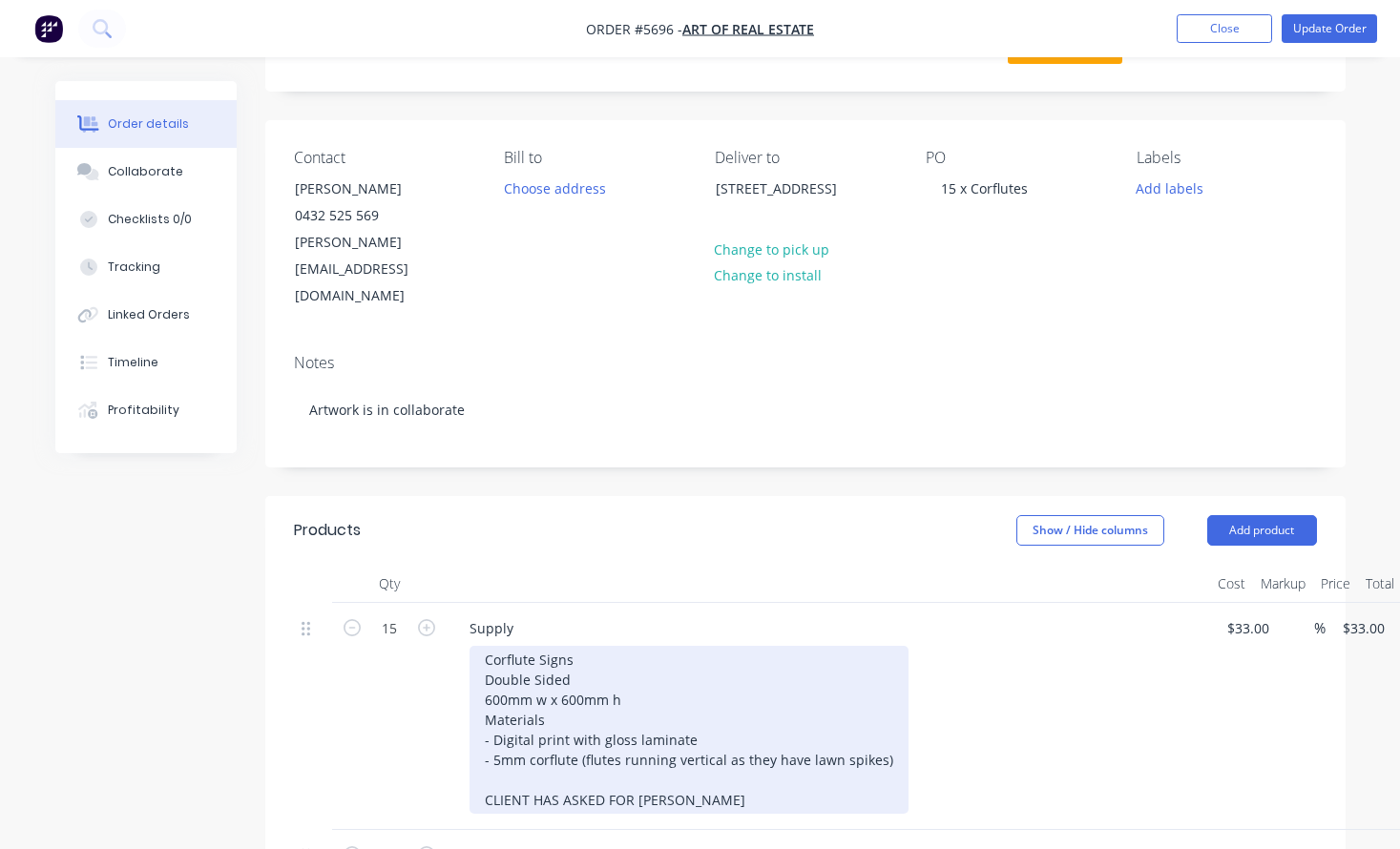
drag, startPoint x: 772, startPoint y: 751, endPoint x: 462, endPoint y: 749, distance: 310.0
click at [462, 749] on div "Supply Corflute Signs Double Sided 600mm w x 600mm h Materials - Digital print …" at bounding box center [828, 716] width 764 height 228
copy div "CLIENT HAS ASKED FOR [PERSON_NAME]"
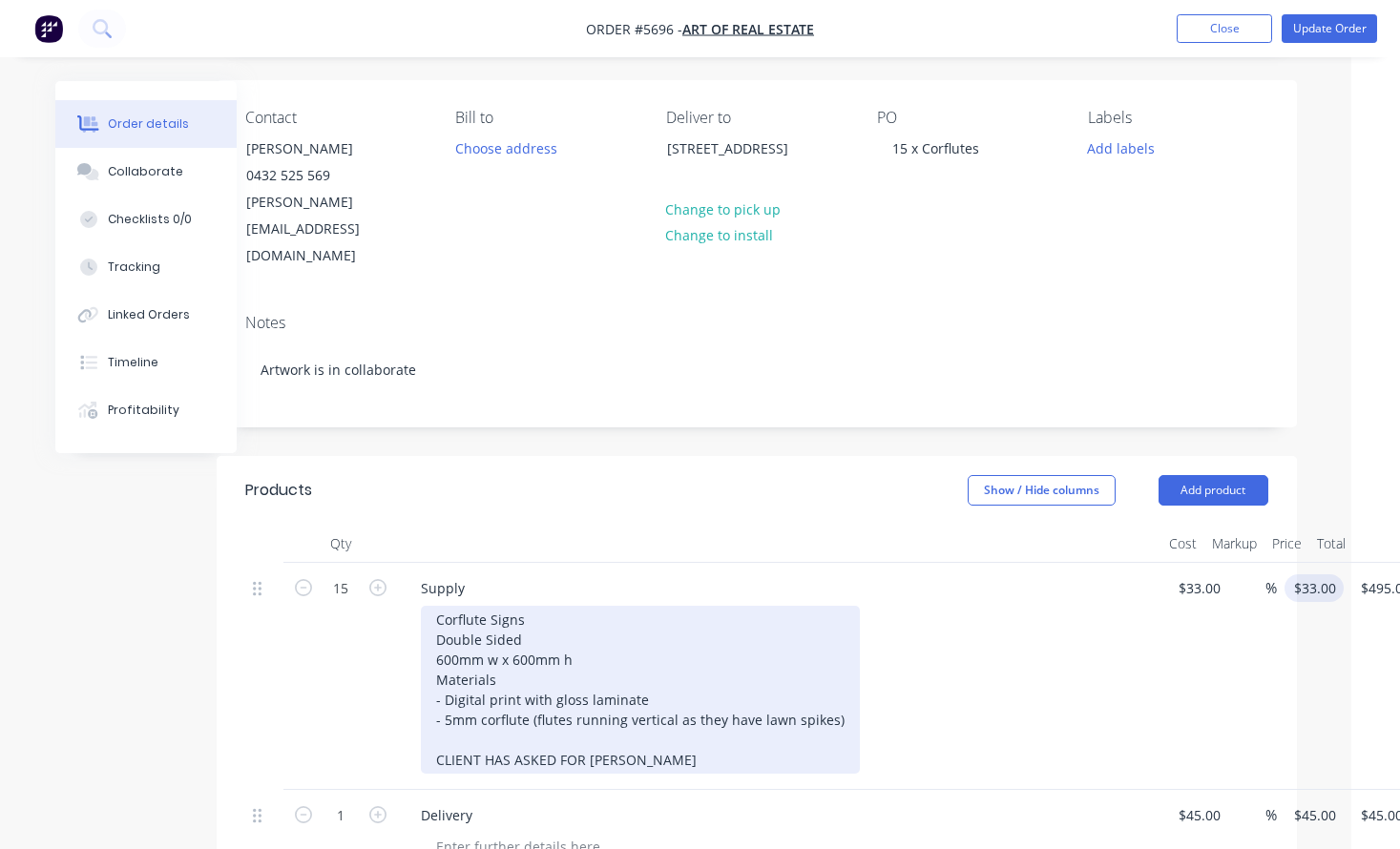
scroll to position [209, 48]
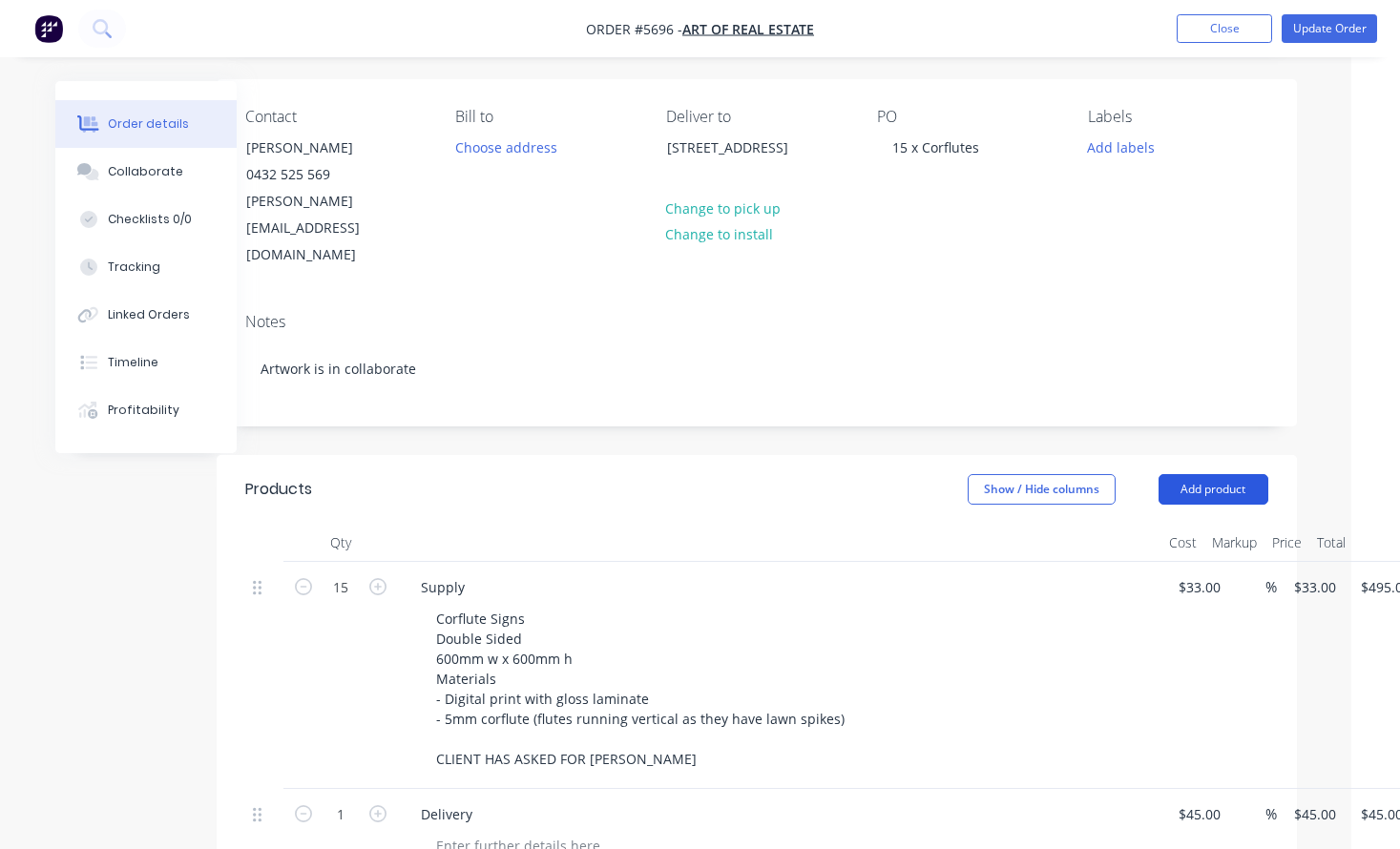
click at [1223, 475] on button "Add product" at bounding box center [1213, 490] width 109 height 31
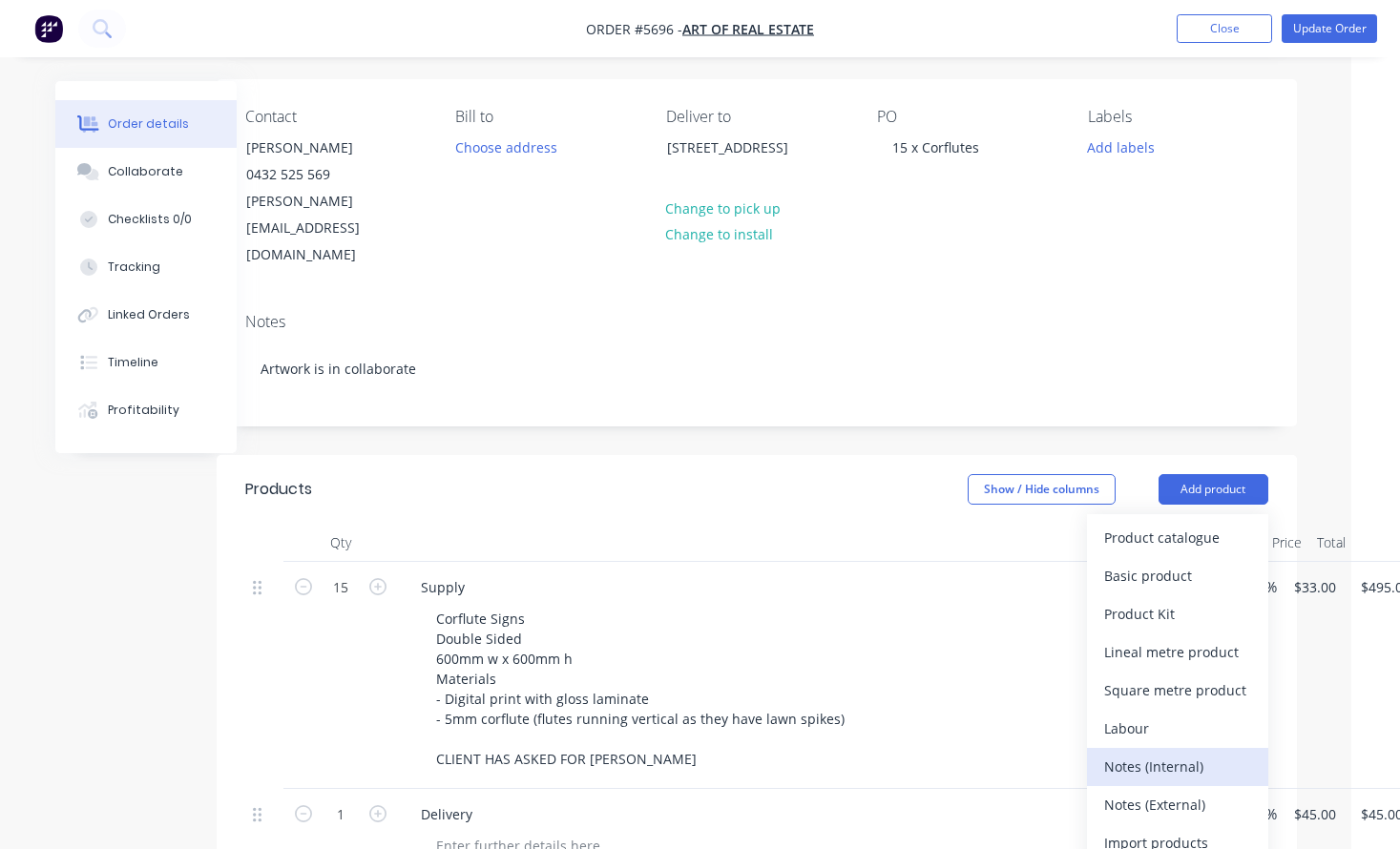
click at [1198, 752] on div "Notes (Internal)" at bounding box center [1177, 766] width 147 height 28
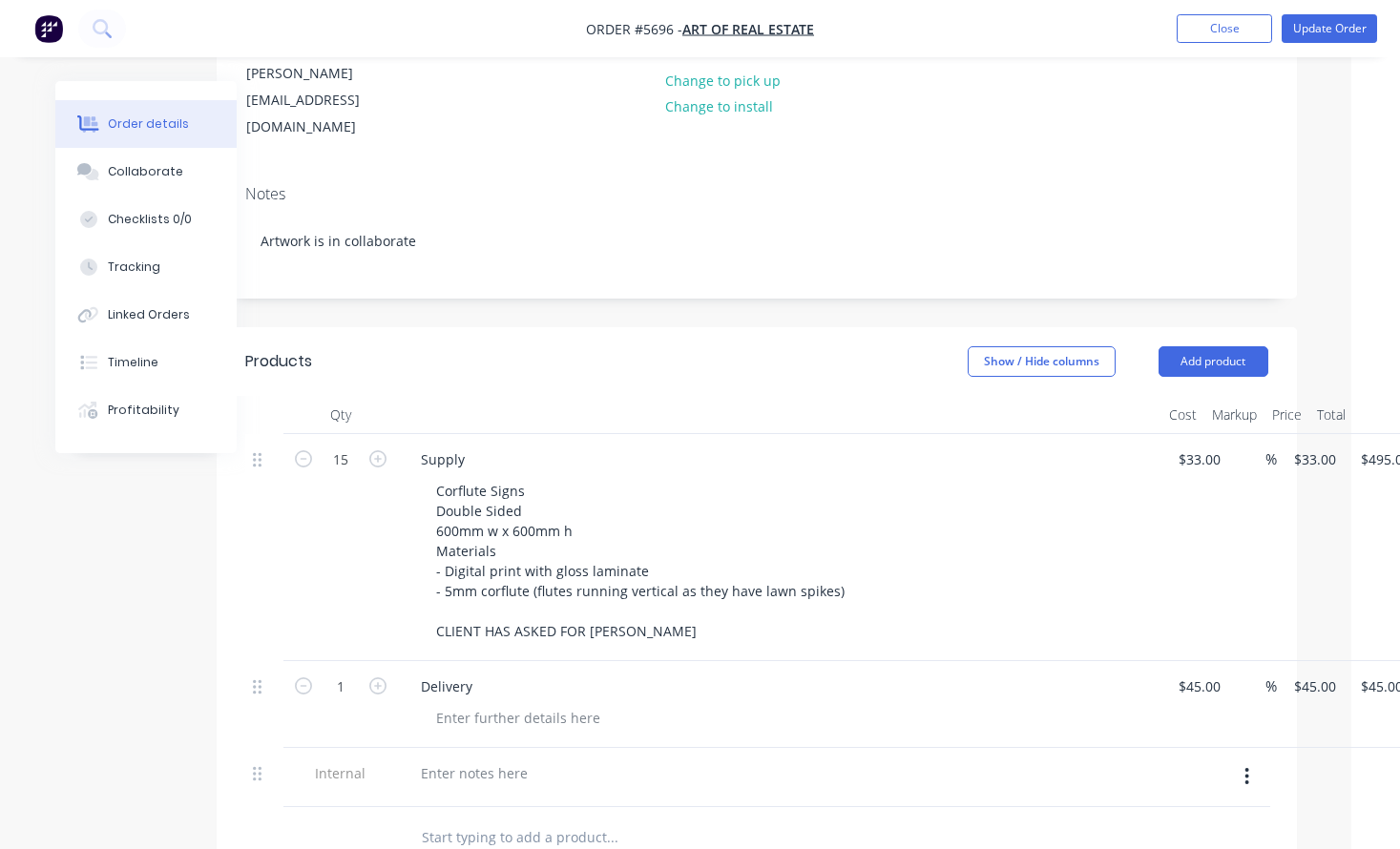
scroll to position [528, 48]
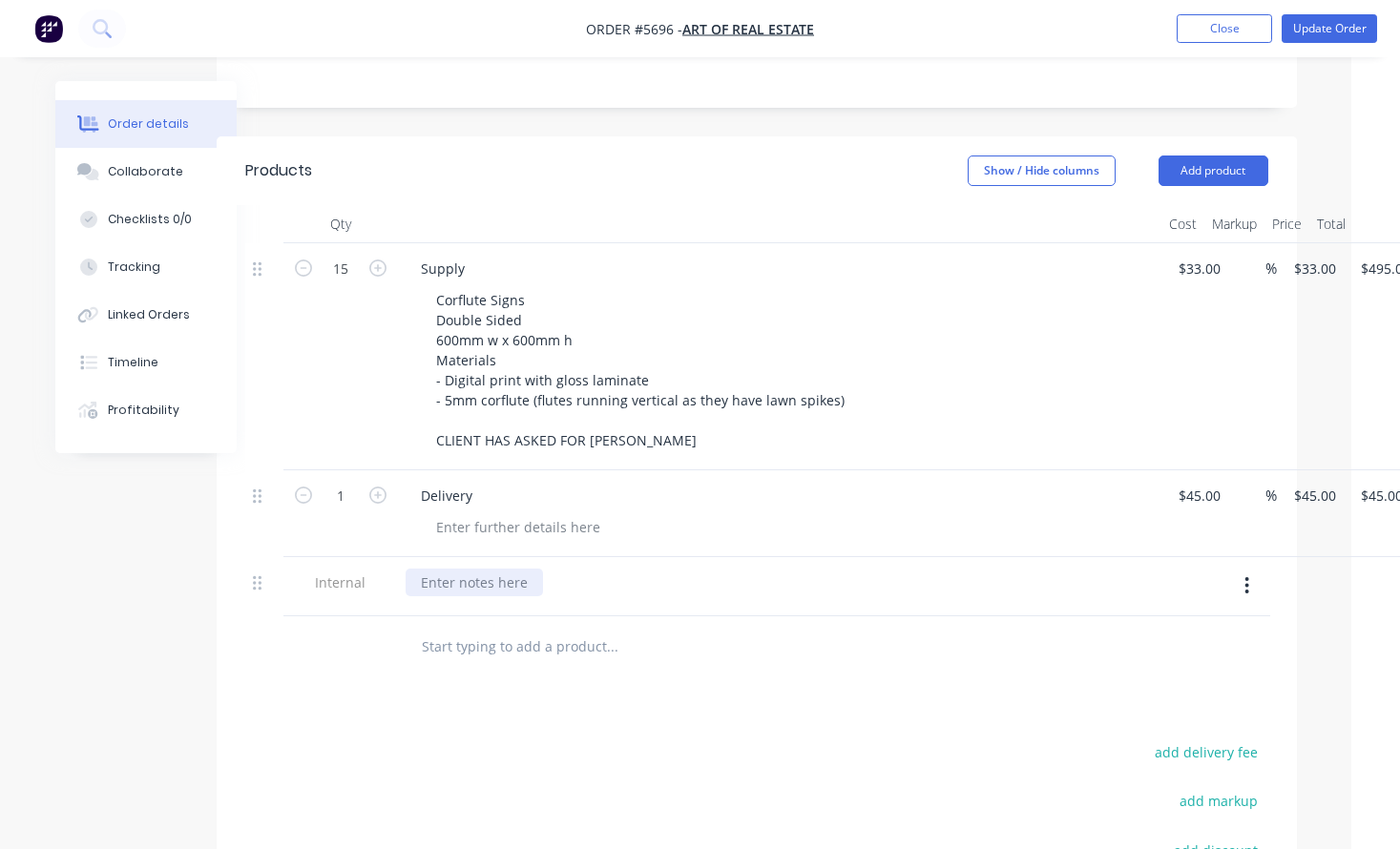
click at [458, 568] on div at bounding box center [475, 582] width 138 height 28
paste div
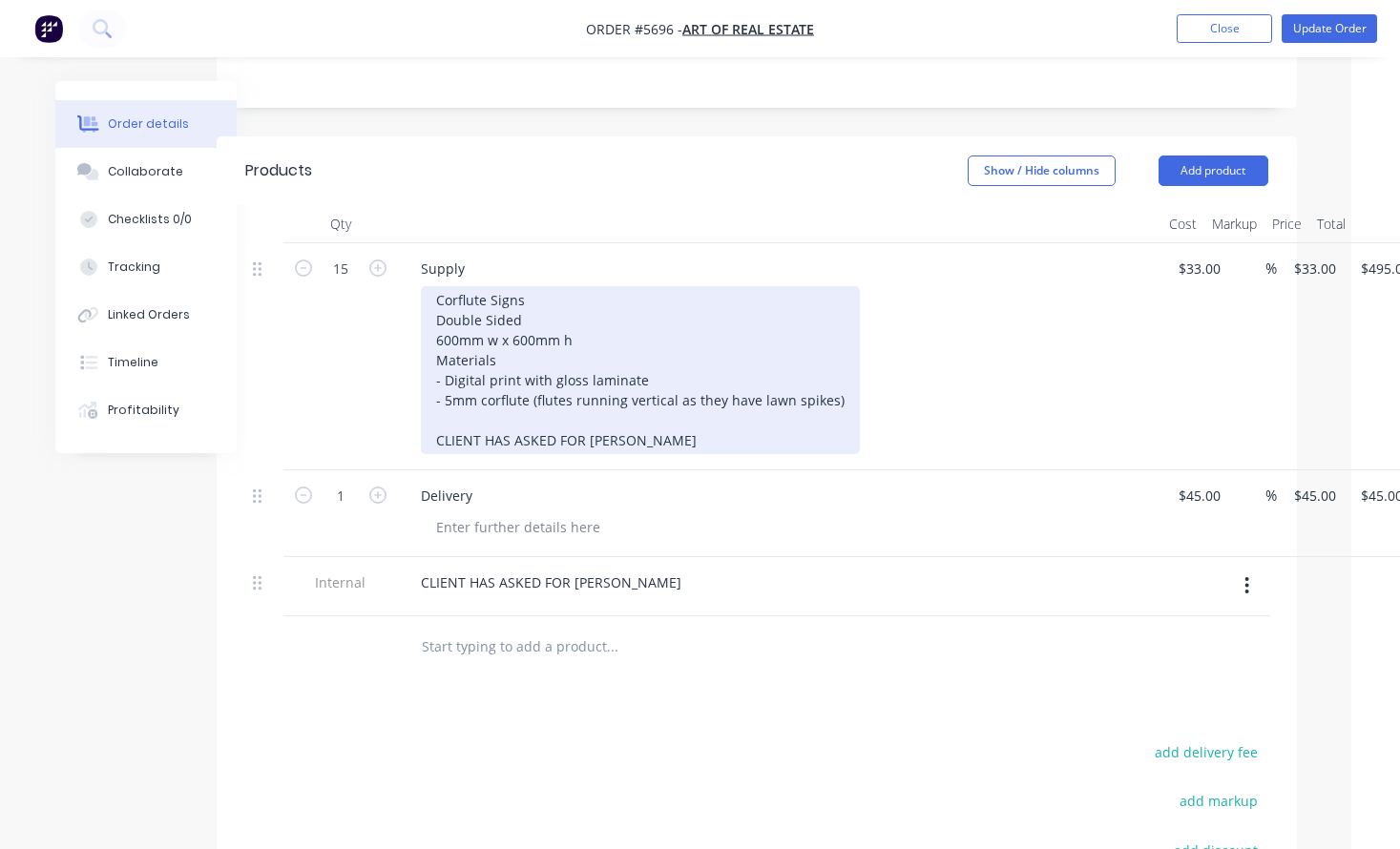
drag, startPoint x: 714, startPoint y: 386, endPoint x: 374, endPoint y: 387, distance: 340.0
click at [374, 387] on div "15 Supply Corflute Signs Double Sided 600mm w x 600mm h Materials - Digital pri…" at bounding box center [757, 357] width 1024 height 228
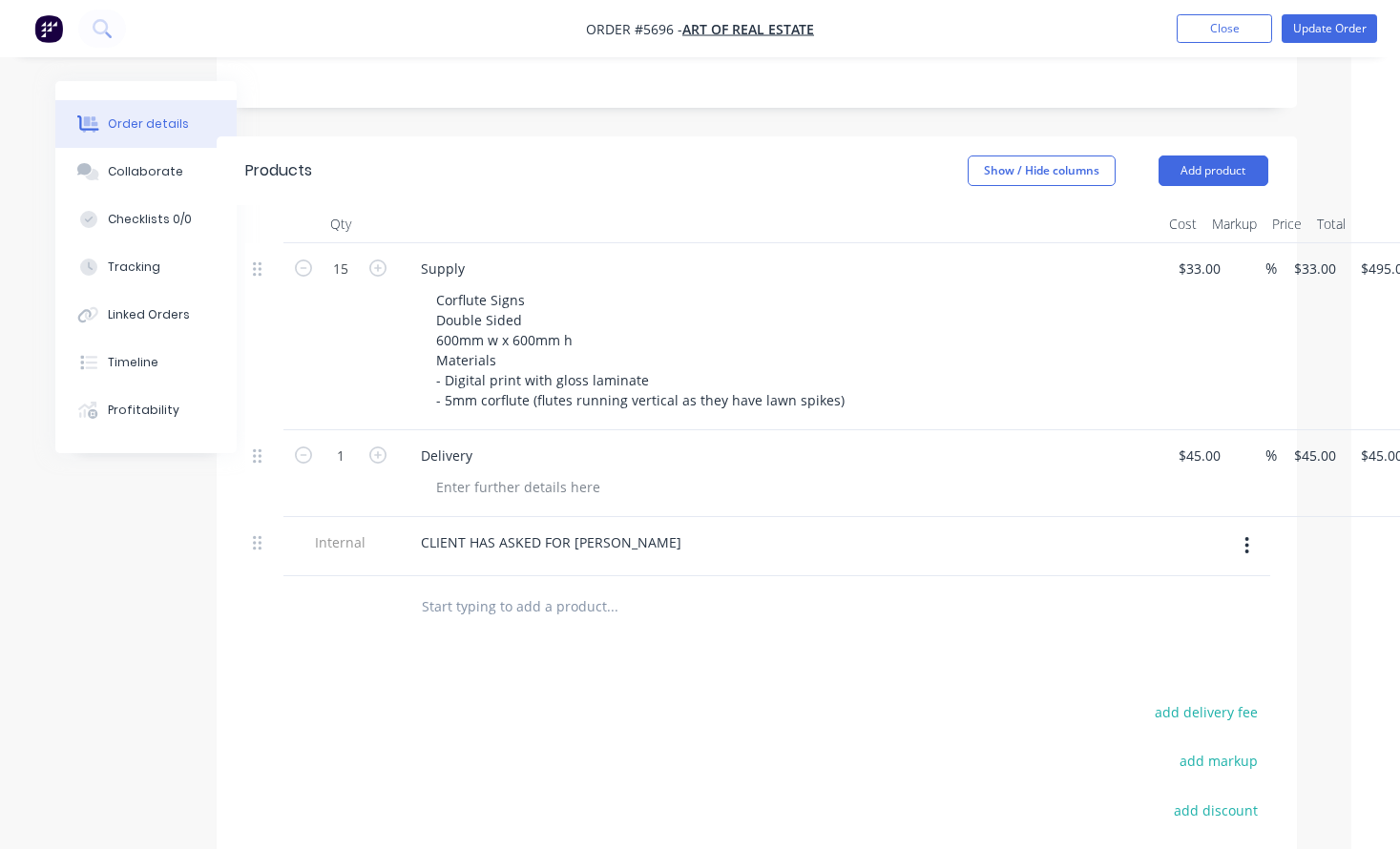
click at [699, 633] on div "Products Show / Hide columns Add product Qty Cost Markup Price Total 15 Supply …" at bounding box center [757, 617] width 1081 height 960
click at [1346, 16] on button "Update Order" at bounding box center [1329, 29] width 96 height 29
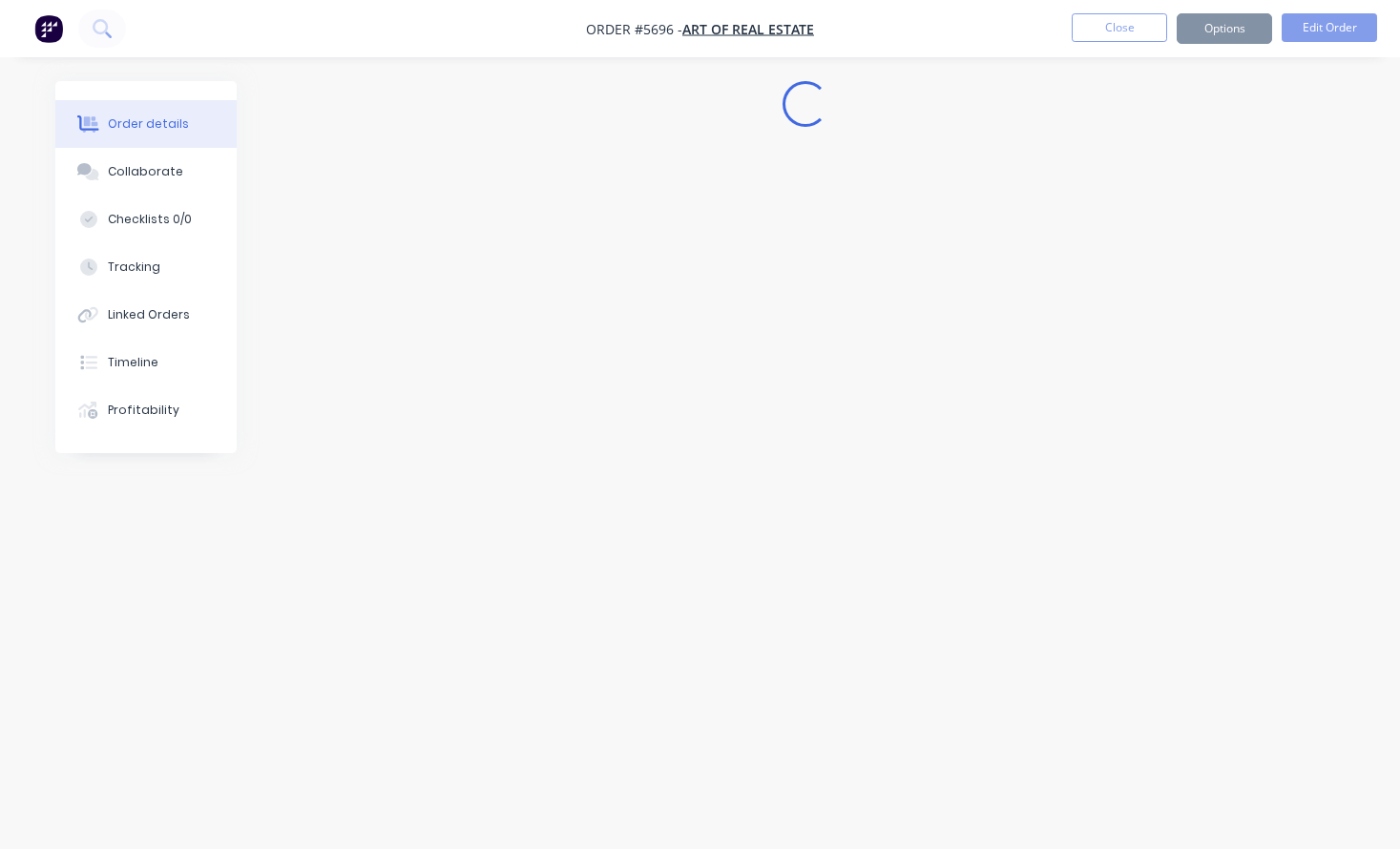
scroll to position [0, 0]
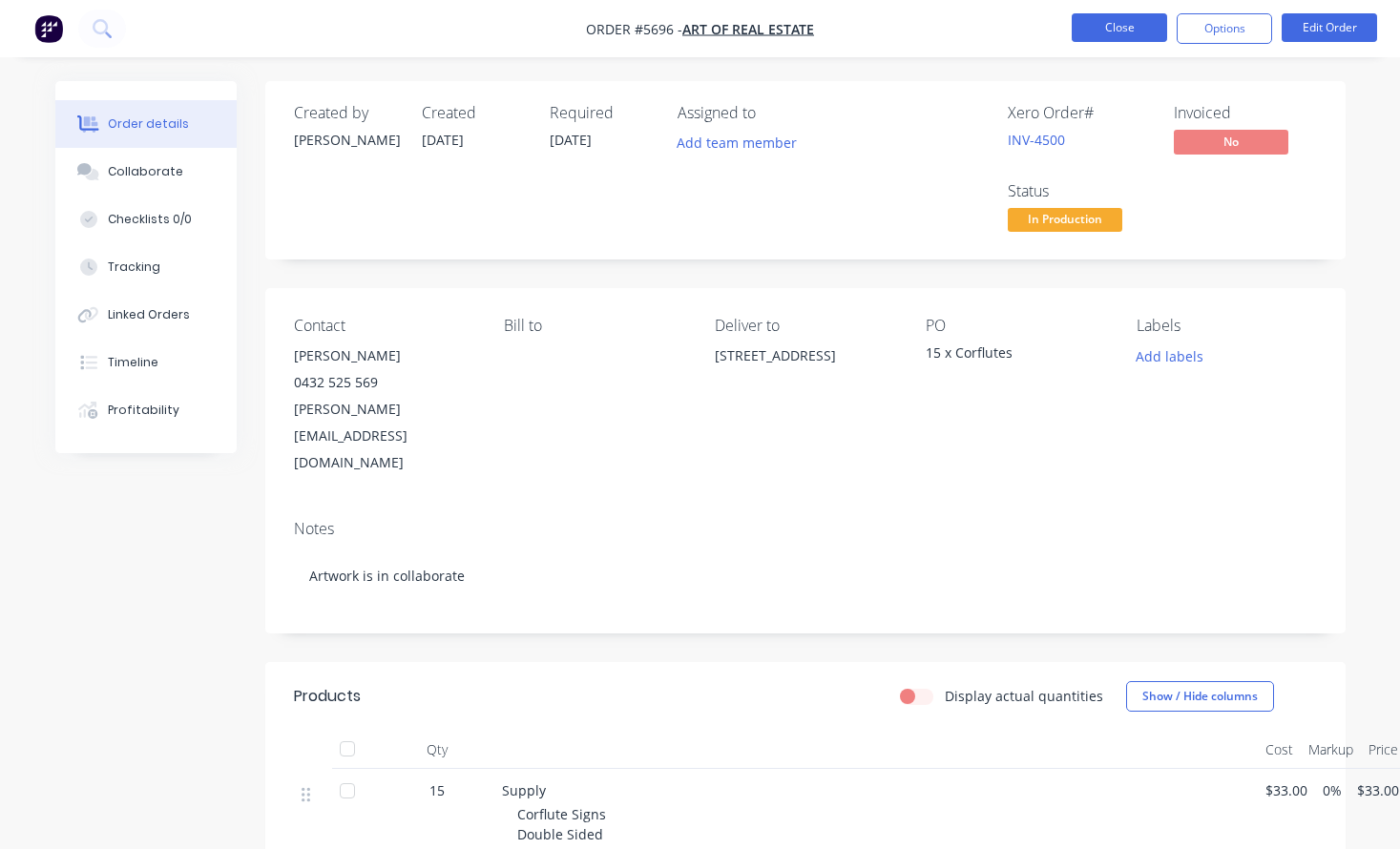
click at [1127, 26] on button "Close" at bounding box center [1119, 28] width 96 height 29
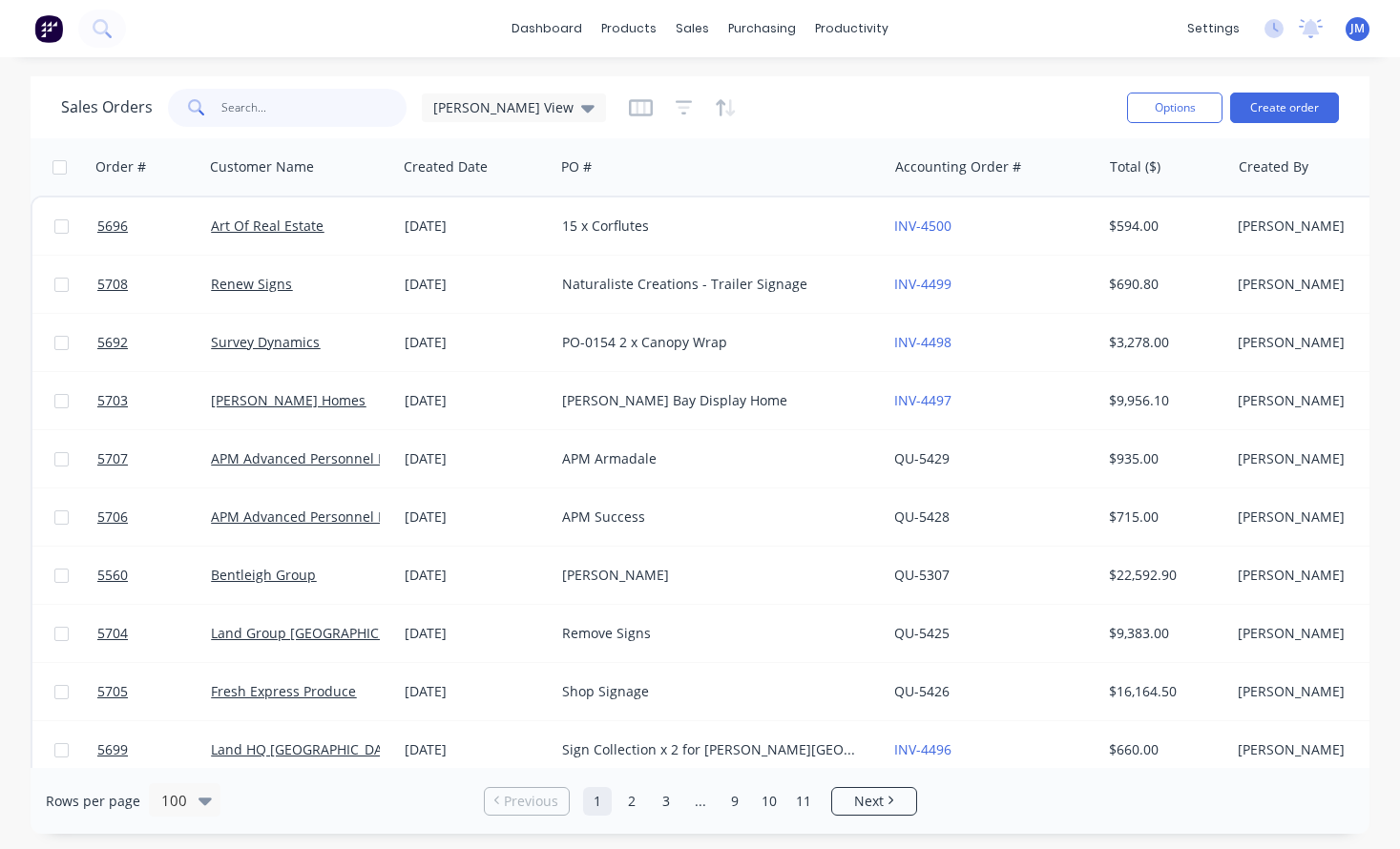
click at [297, 106] on input "text" at bounding box center [314, 107] width 186 height 38
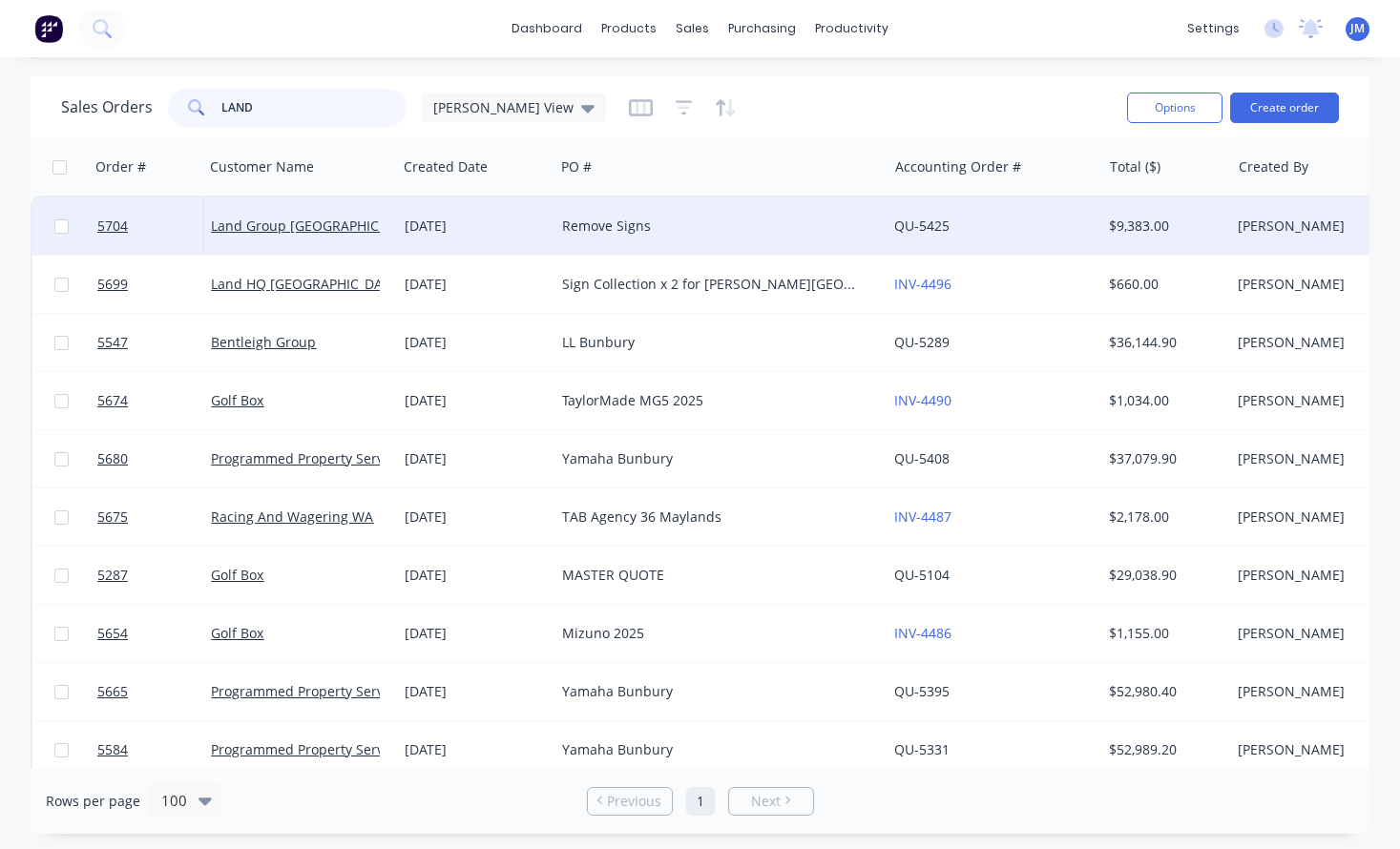
type input "LAND"
click at [558, 232] on div "Remove Signs" at bounding box center [720, 227] width 332 height 57
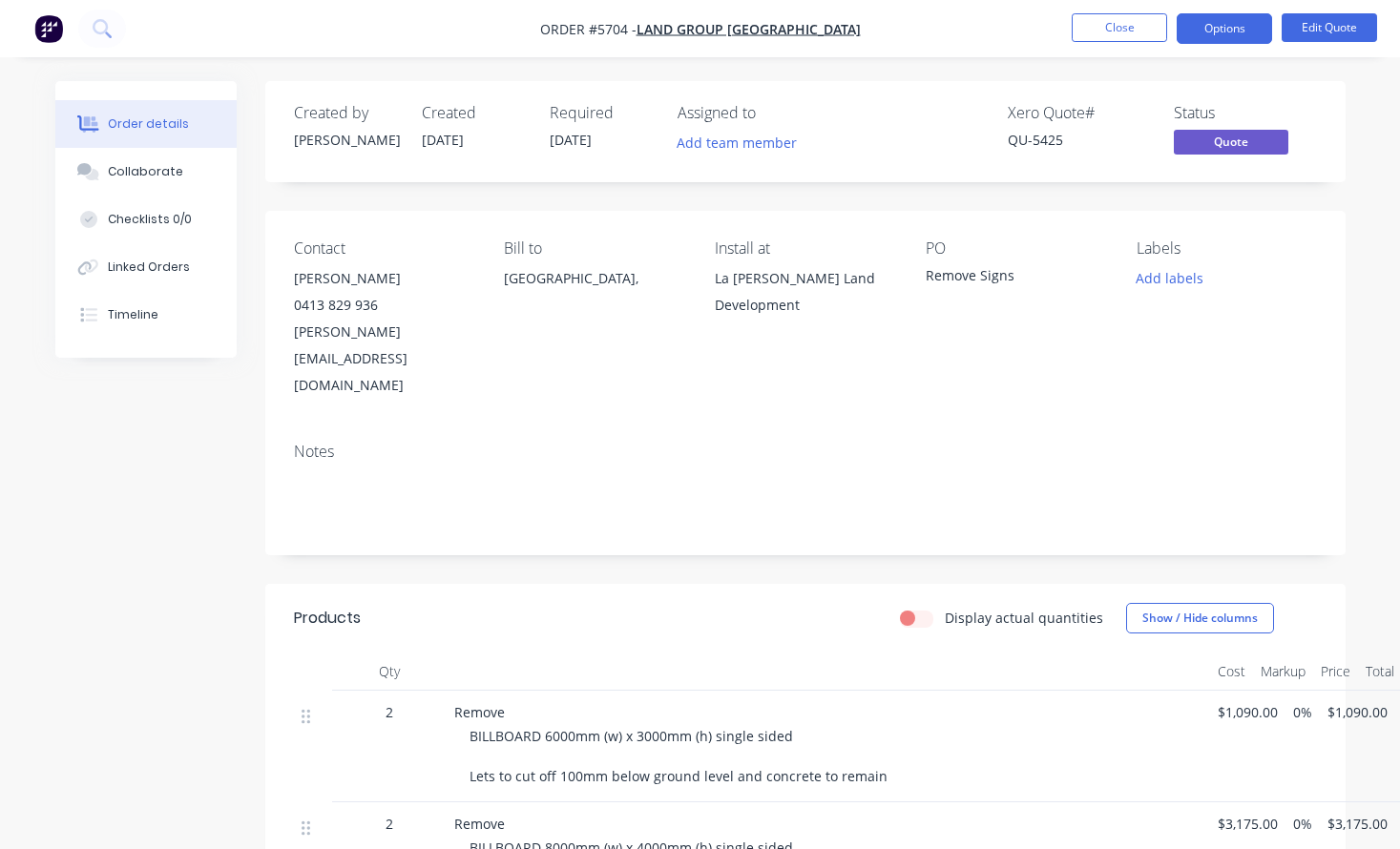
click at [1233, 45] on nav "Order #5704 - Land Group WA Close Options Edit Quote" at bounding box center [700, 29] width 1400 height 57
click at [1227, 36] on button "Options" at bounding box center [1225, 29] width 96 height 31
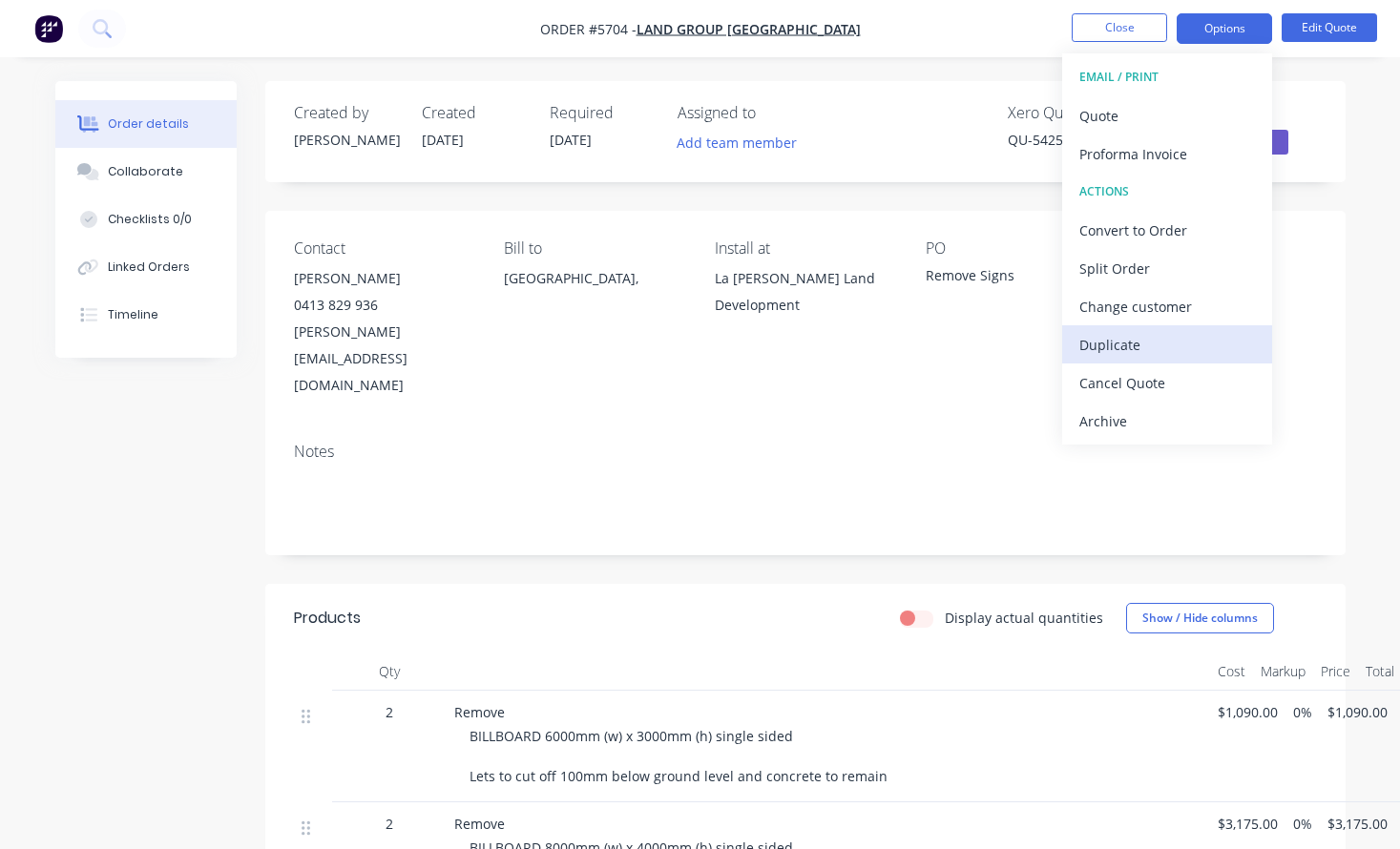
click at [1182, 338] on div "Duplicate" at bounding box center [1167, 345] width 175 height 28
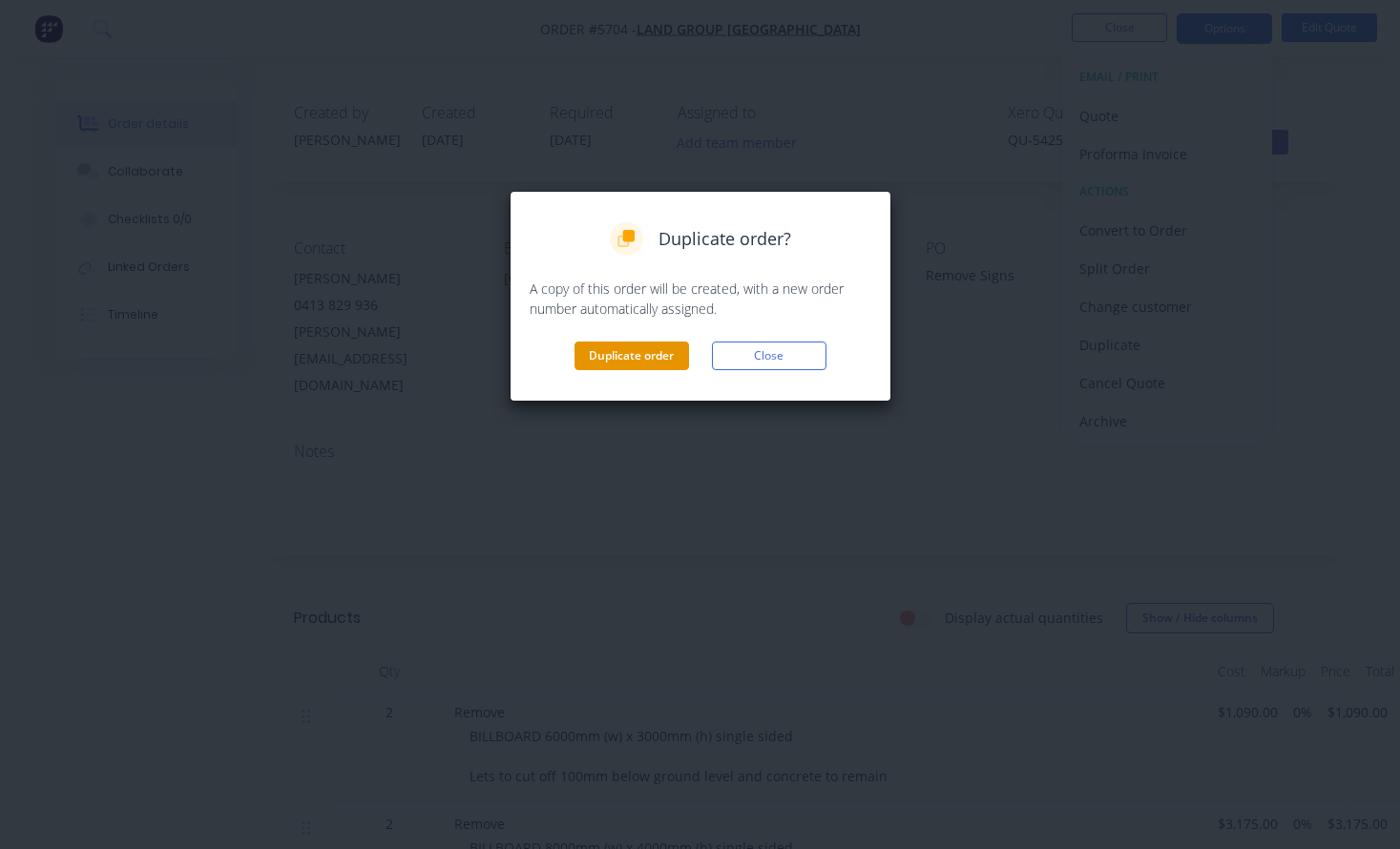
click at [632, 359] on button "Duplicate order" at bounding box center [632, 356] width 114 height 29
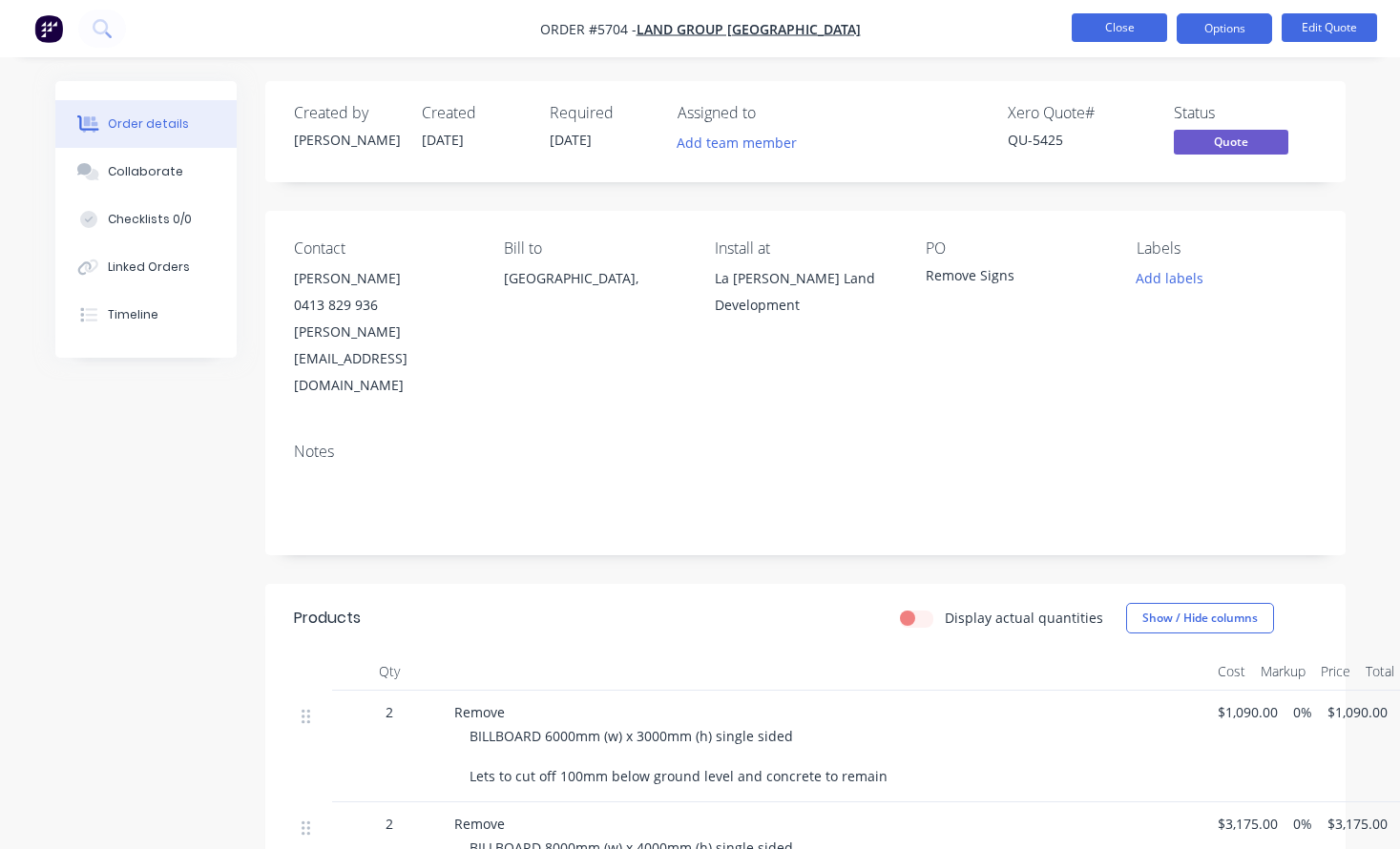
click at [1130, 33] on button "Close" at bounding box center [1119, 28] width 96 height 29
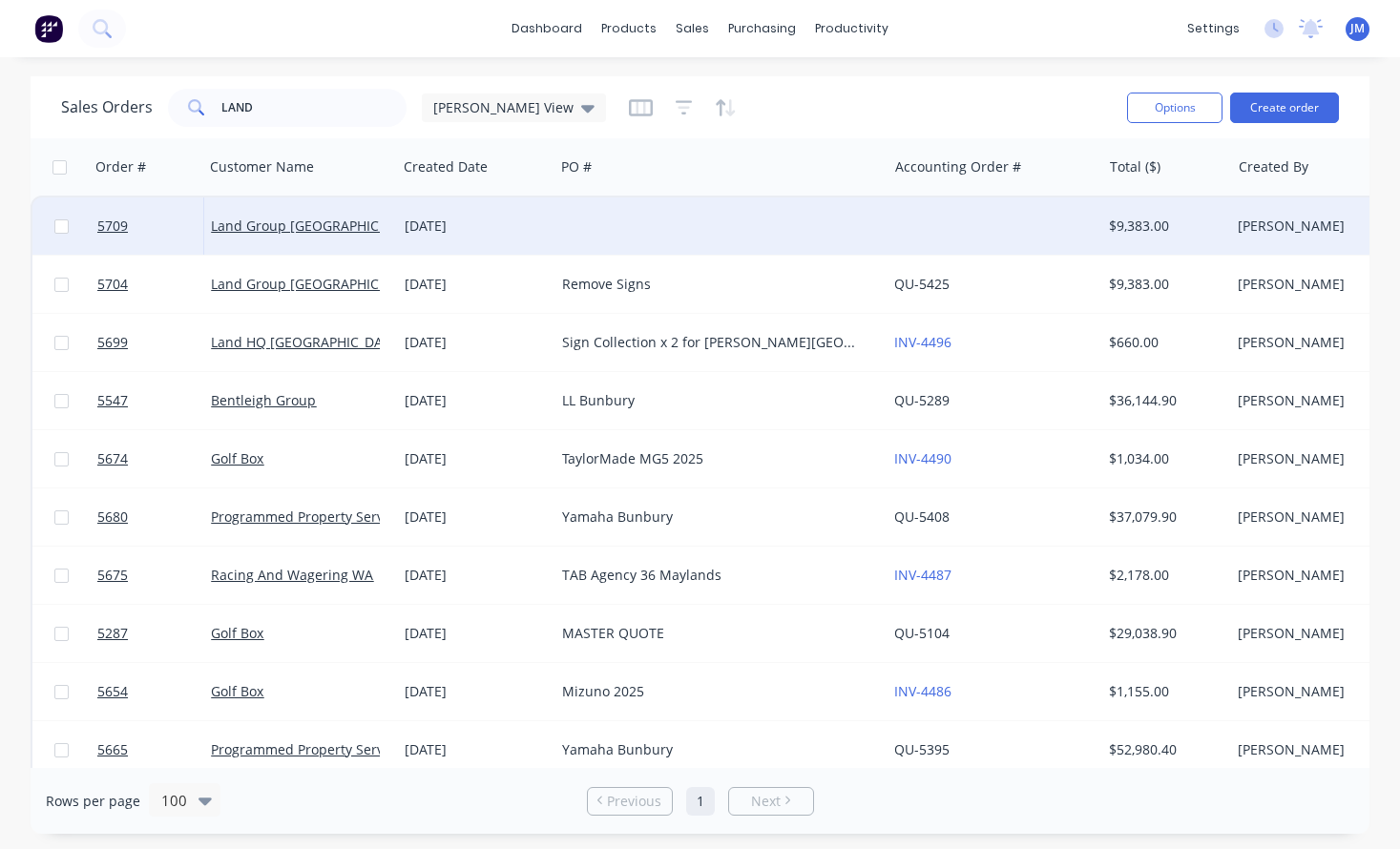
click at [700, 247] on div at bounding box center [720, 227] width 332 height 57
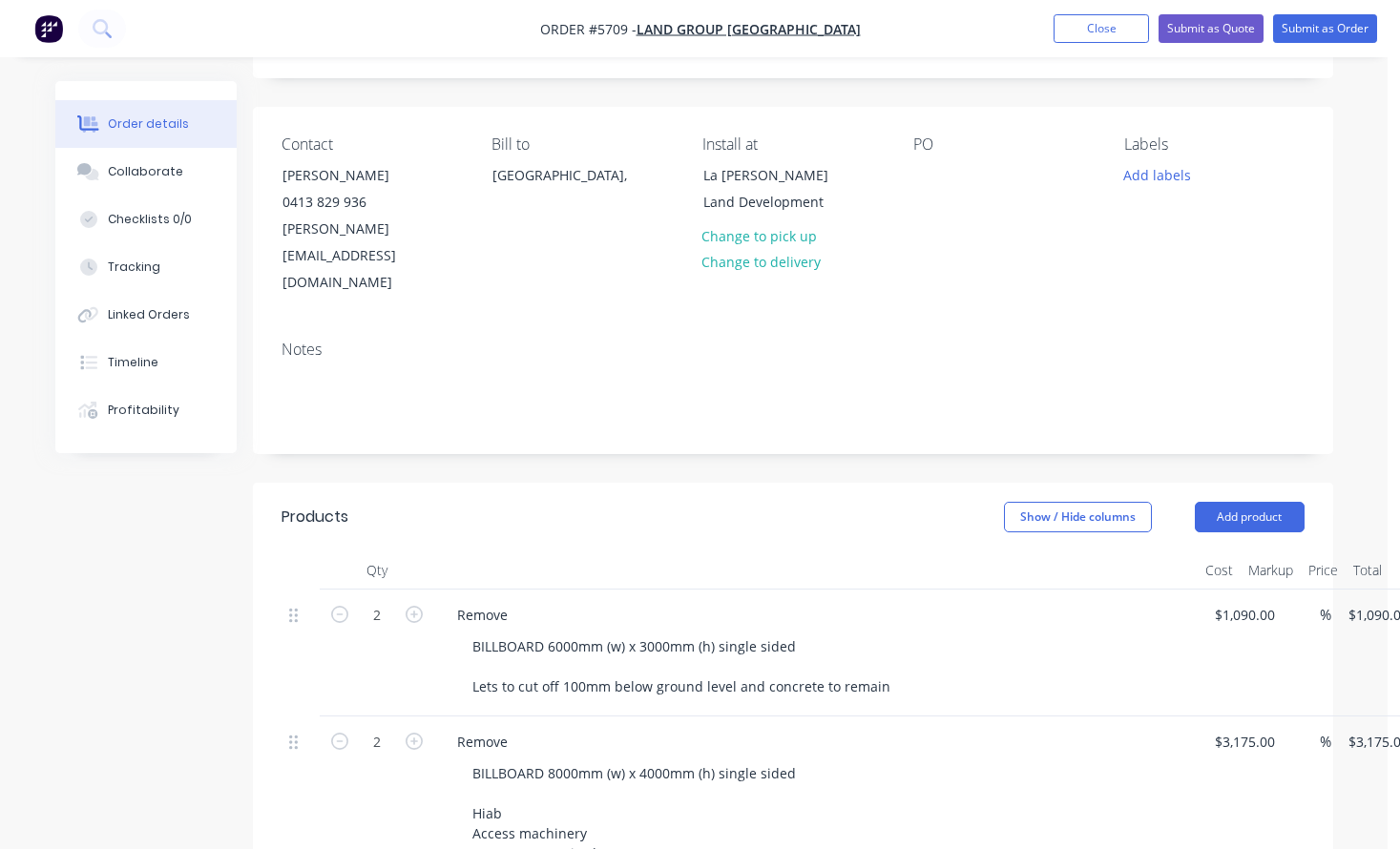
scroll to position [60, 13]
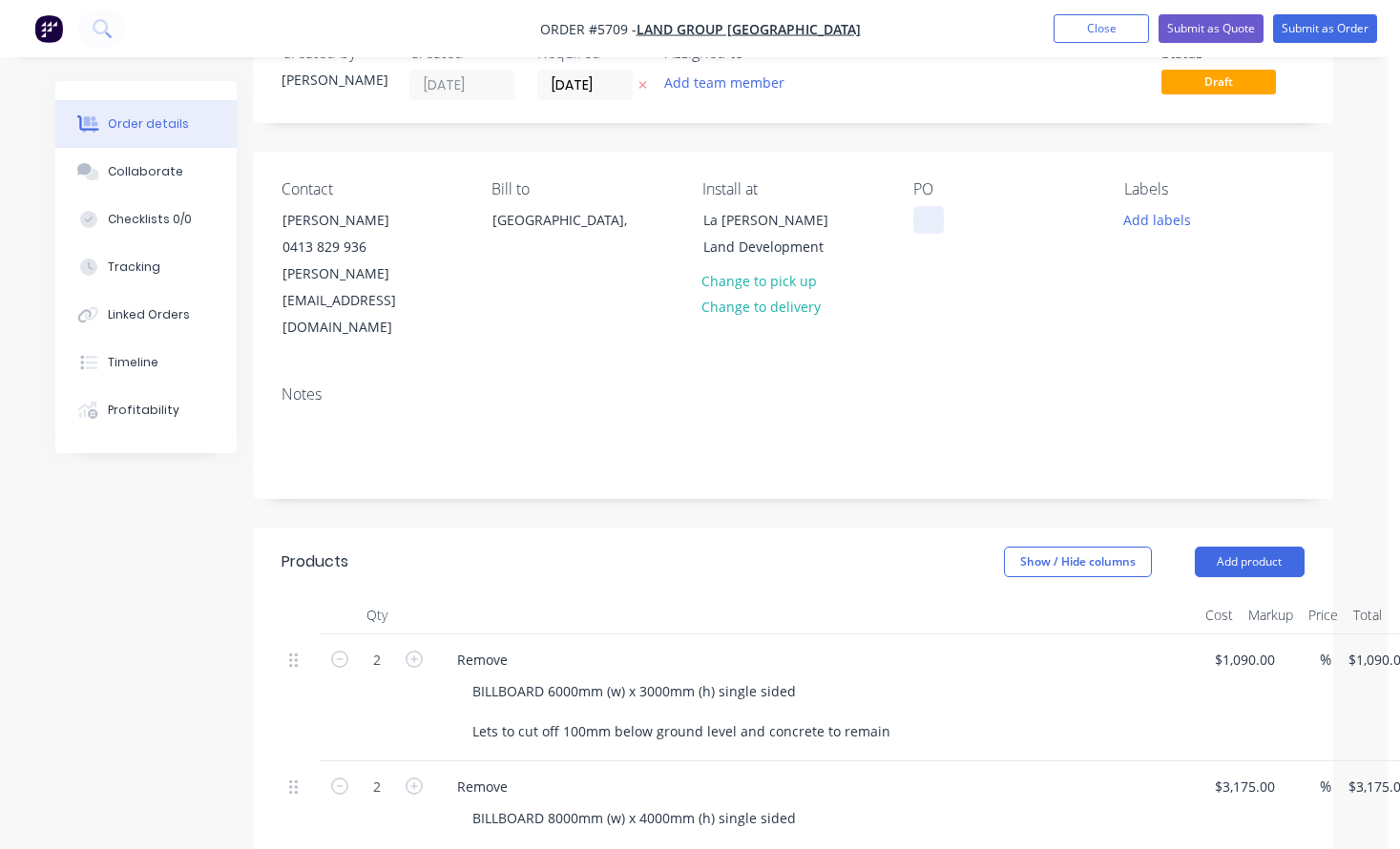
click at [929, 218] on div at bounding box center [928, 220] width 31 height 28
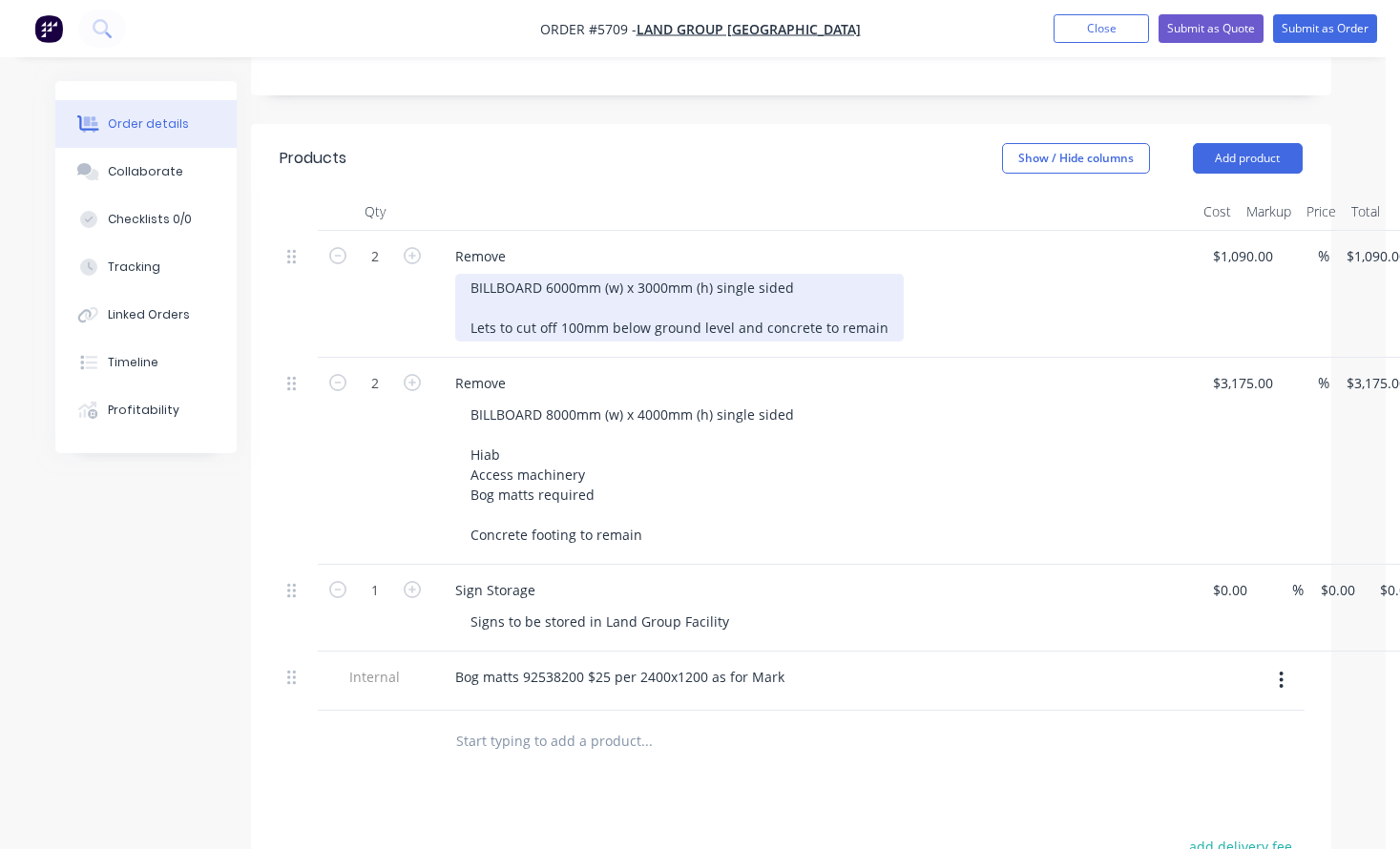
scroll to position [473, 15]
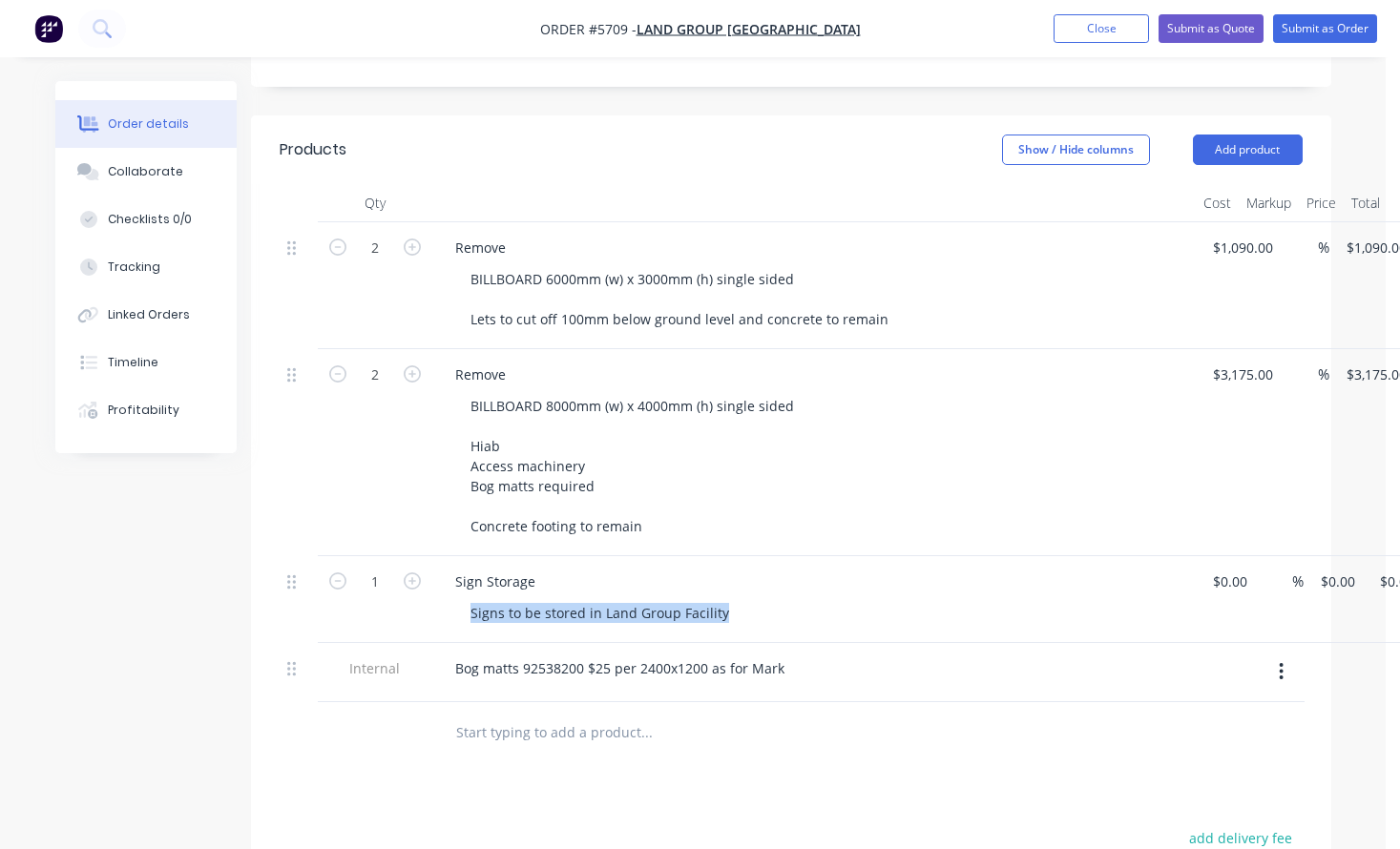
drag, startPoint x: 722, startPoint y: 557, endPoint x: 444, endPoint y: 555, distance: 278.0
click at [444, 556] on div "Sign Storage Signs to be stored in Land Group Facility" at bounding box center [814, 600] width 764 height 87
click at [1226, 568] on input "0" at bounding box center [1233, 582] width 44 height 28
type input "$350.00"
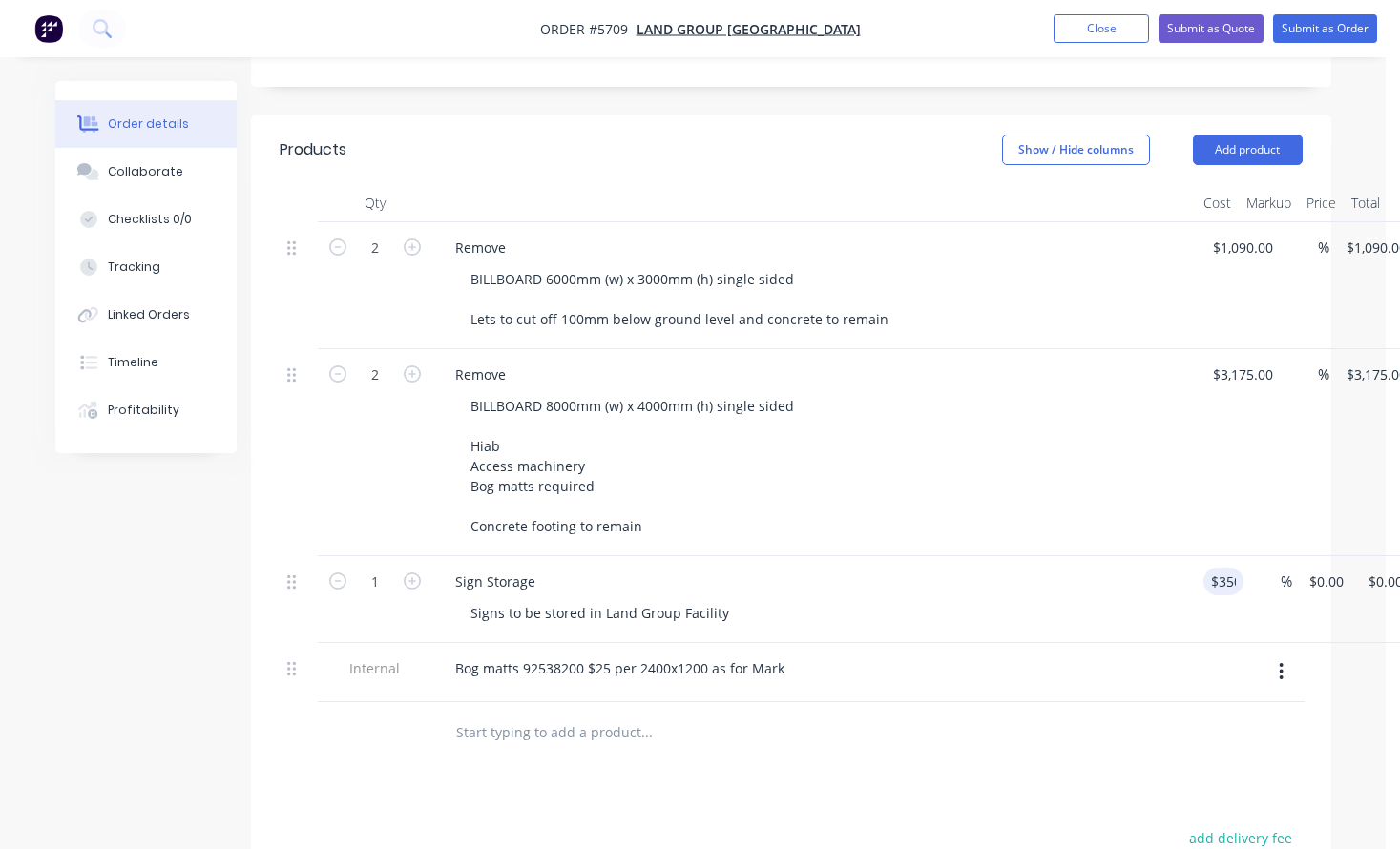
type input "$350.00"
click at [1024, 655] on div "Bog matts 92538200 $25 per 2400x1200 as for Mark" at bounding box center [815, 669] width 749 height 28
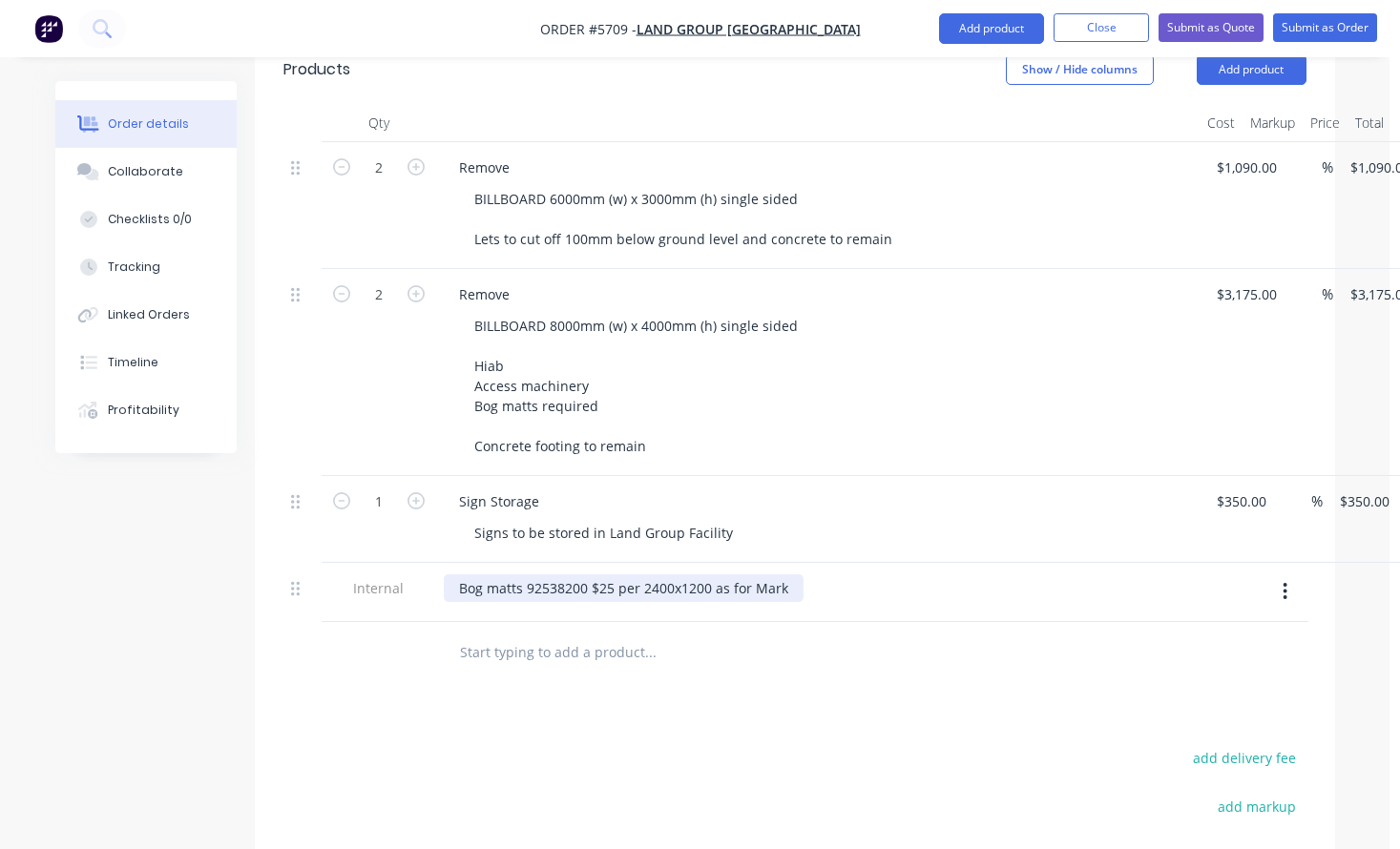
scroll to position [561, 11]
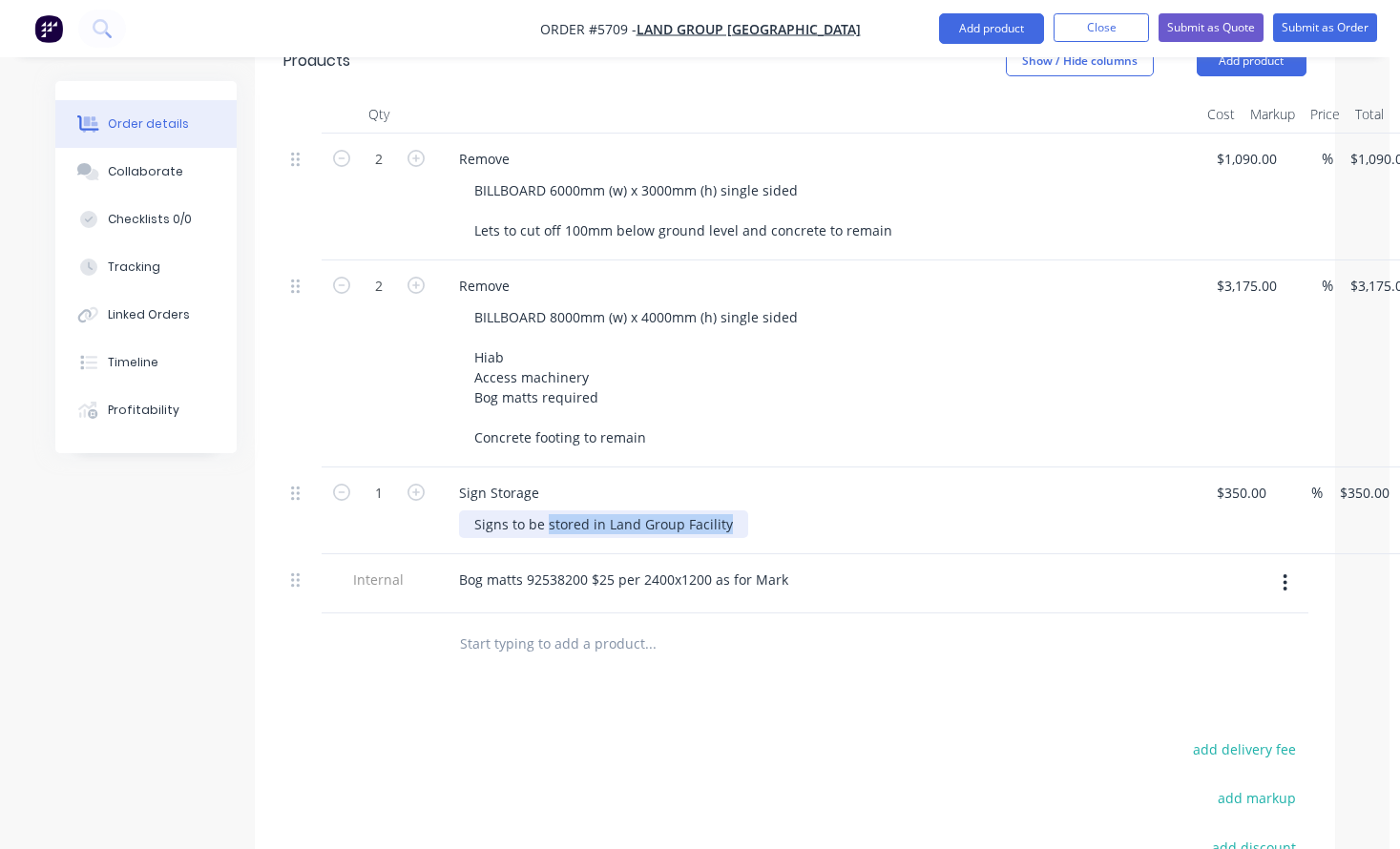
drag, startPoint x: 731, startPoint y: 472, endPoint x: 544, endPoint y: 479, distance: 187.1
click at [544, 510] on div "Signs to be stored in Land Group Facility" at bounding box center [604, 524] width 290 height 28
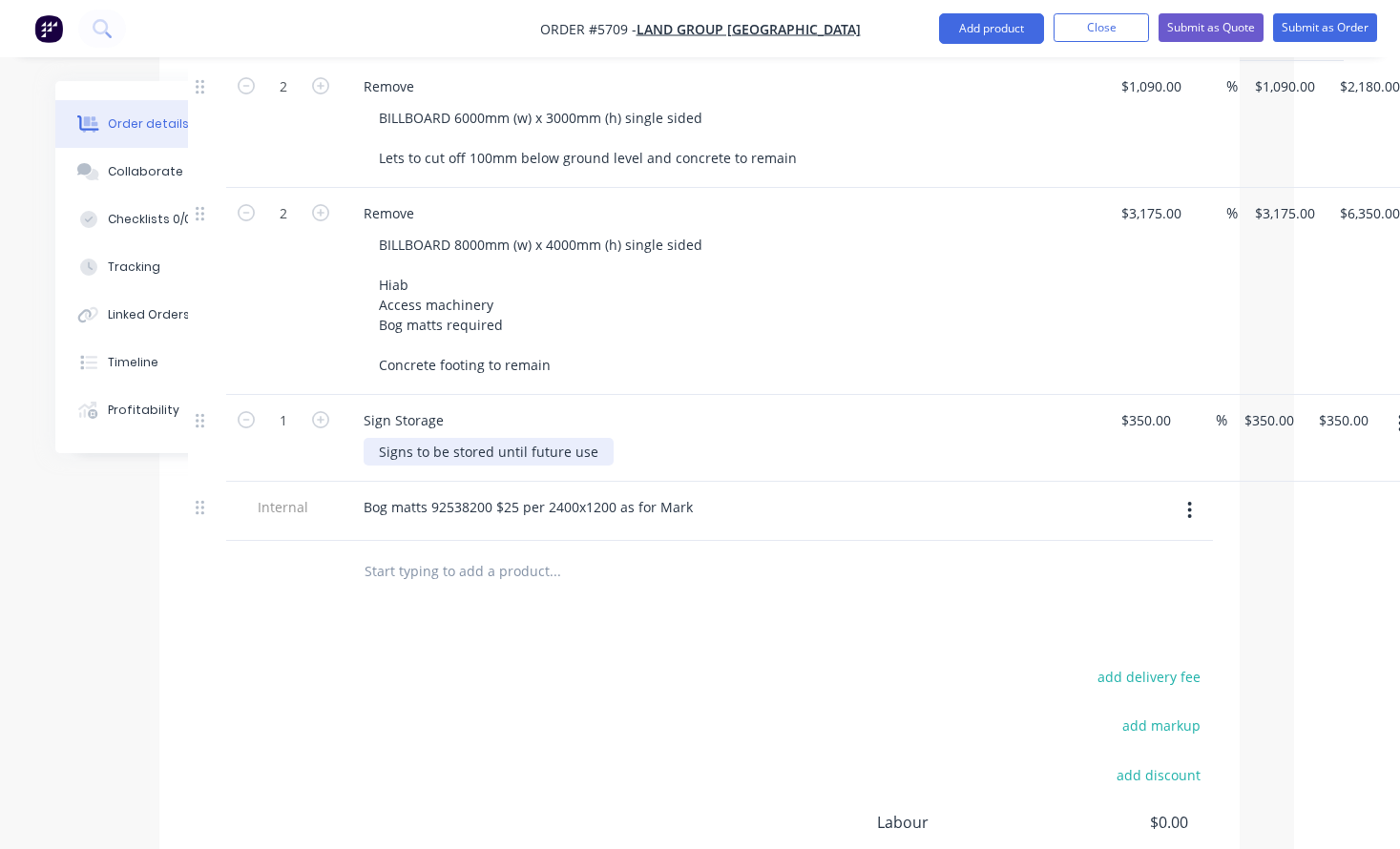
scroll to position [635, 107]
click at [1187, 500] on icon "button" at bounding box center [1188, 508] width 4 height 17
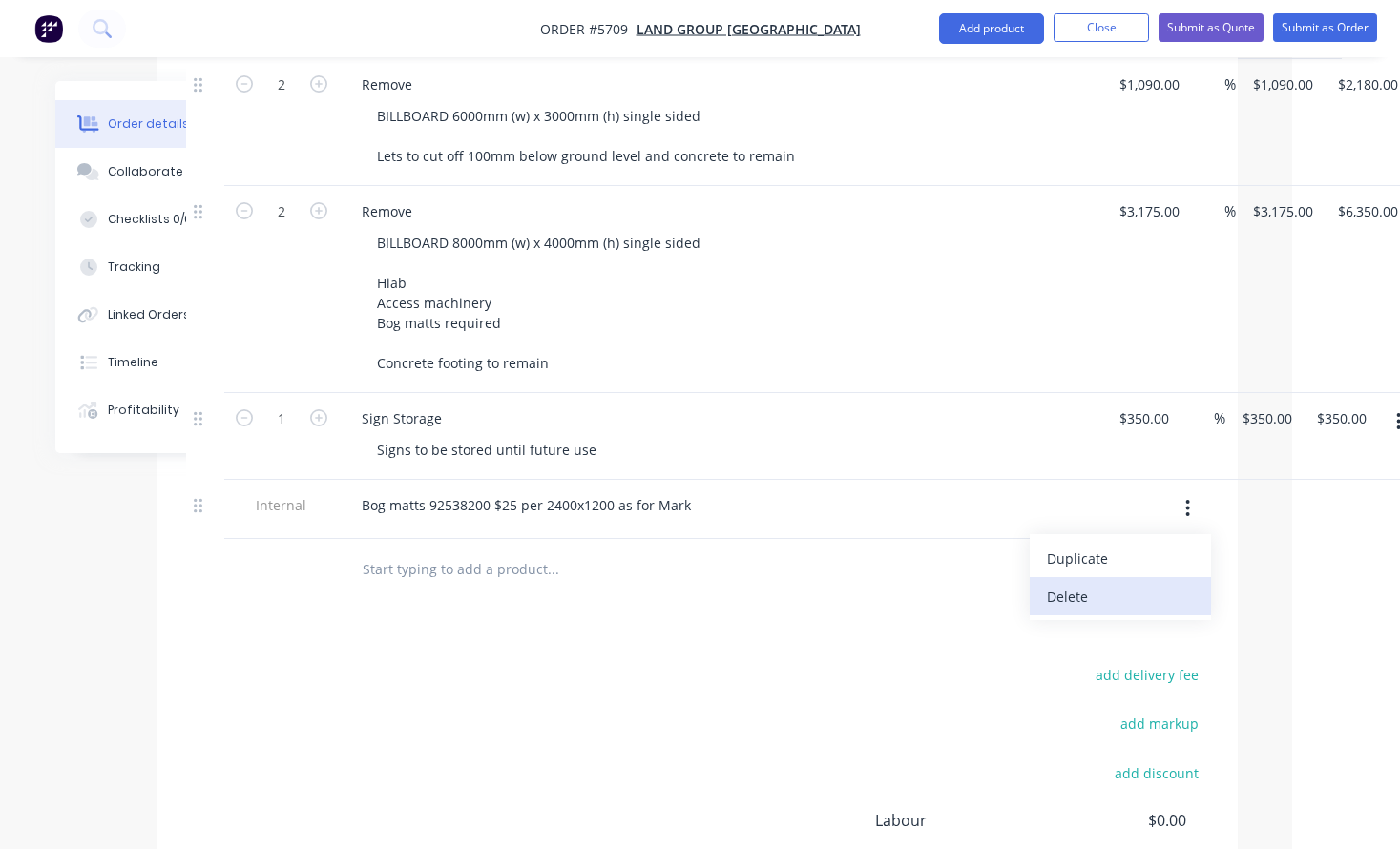
click at [1144, 583] on div "Delete" at bounding box center [1120, 597] width 147 height 28
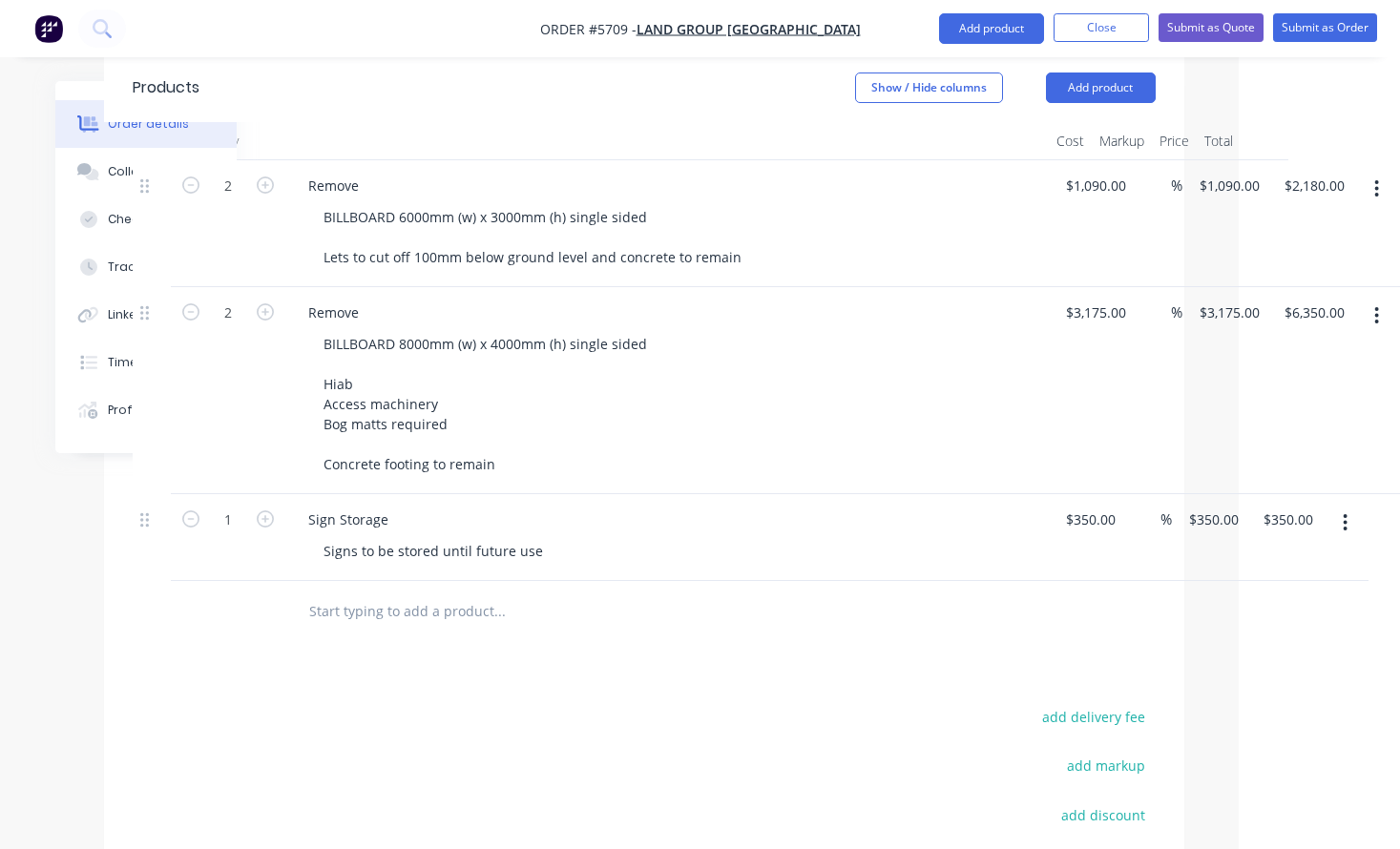
scroll to position [513, 162]
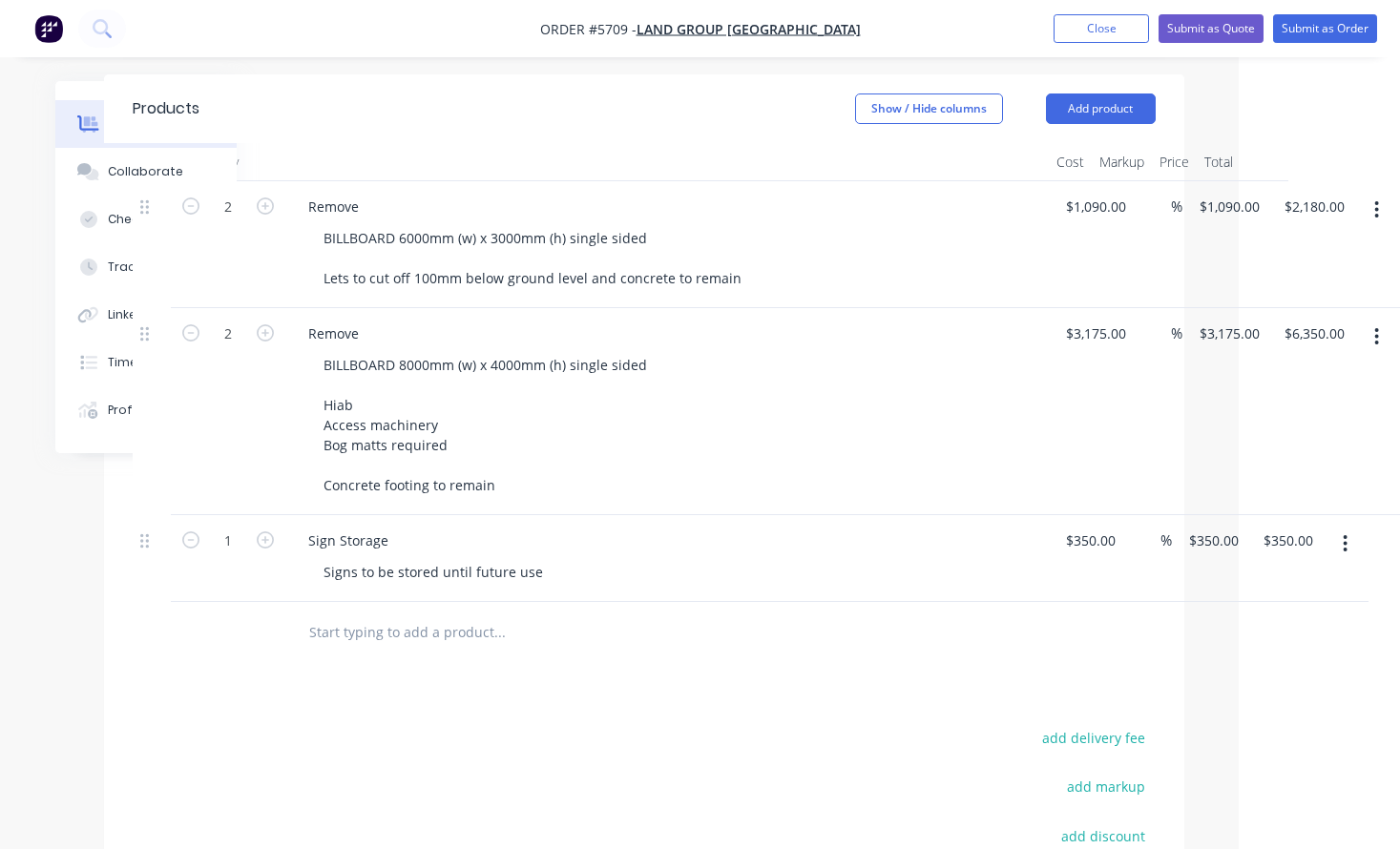
click at [1374, 326] on icon "button" at bounding box center [1376, 336] width 5 height 21
click at [1310, 488] on div "Delete" at bounding box center [1309, 501] width 147 height 28
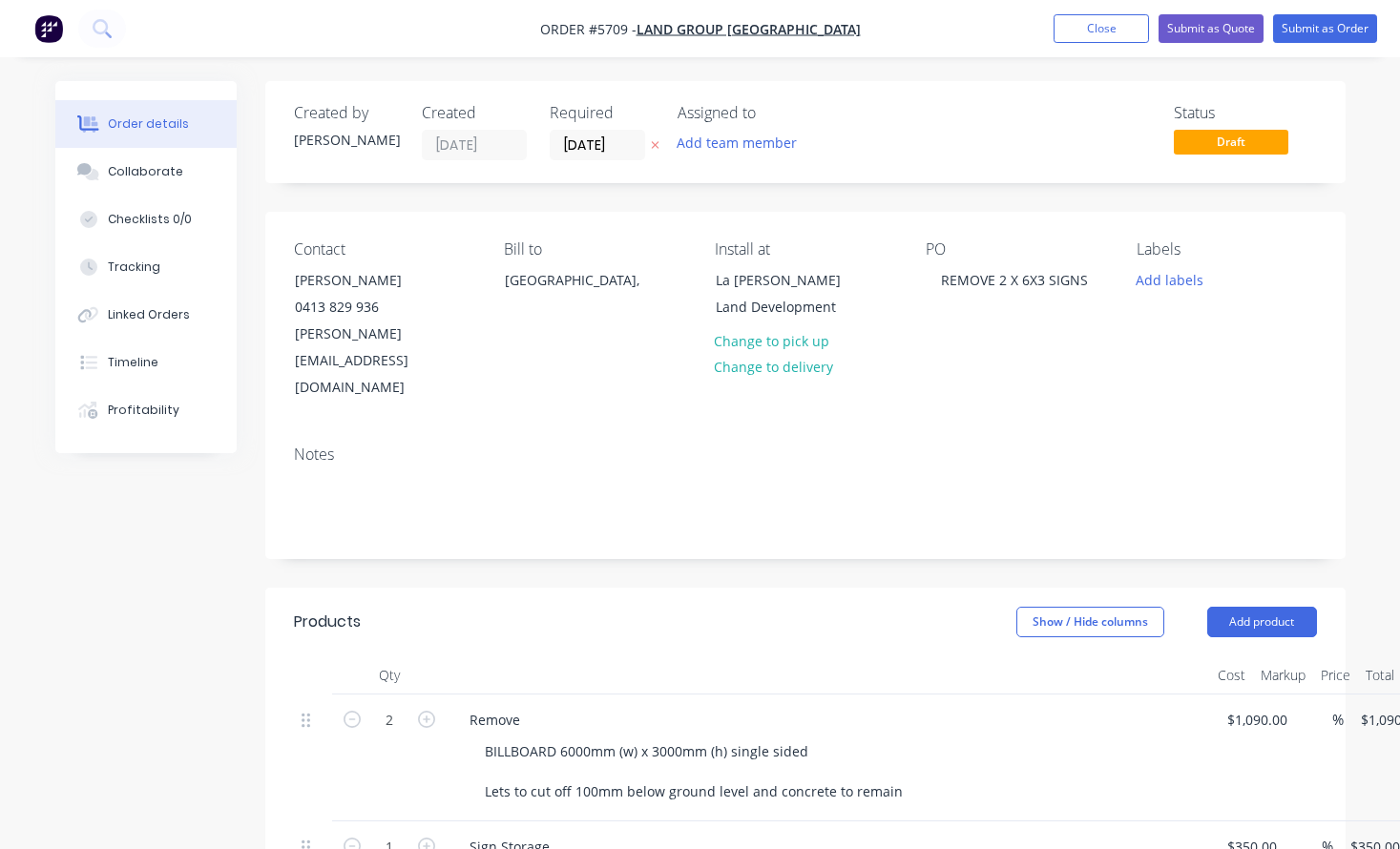
scroll to position [0, 0]
click at [1214, 33] on button "Submit as Quote" at bounding box center [1211, 29] width 105 height 29
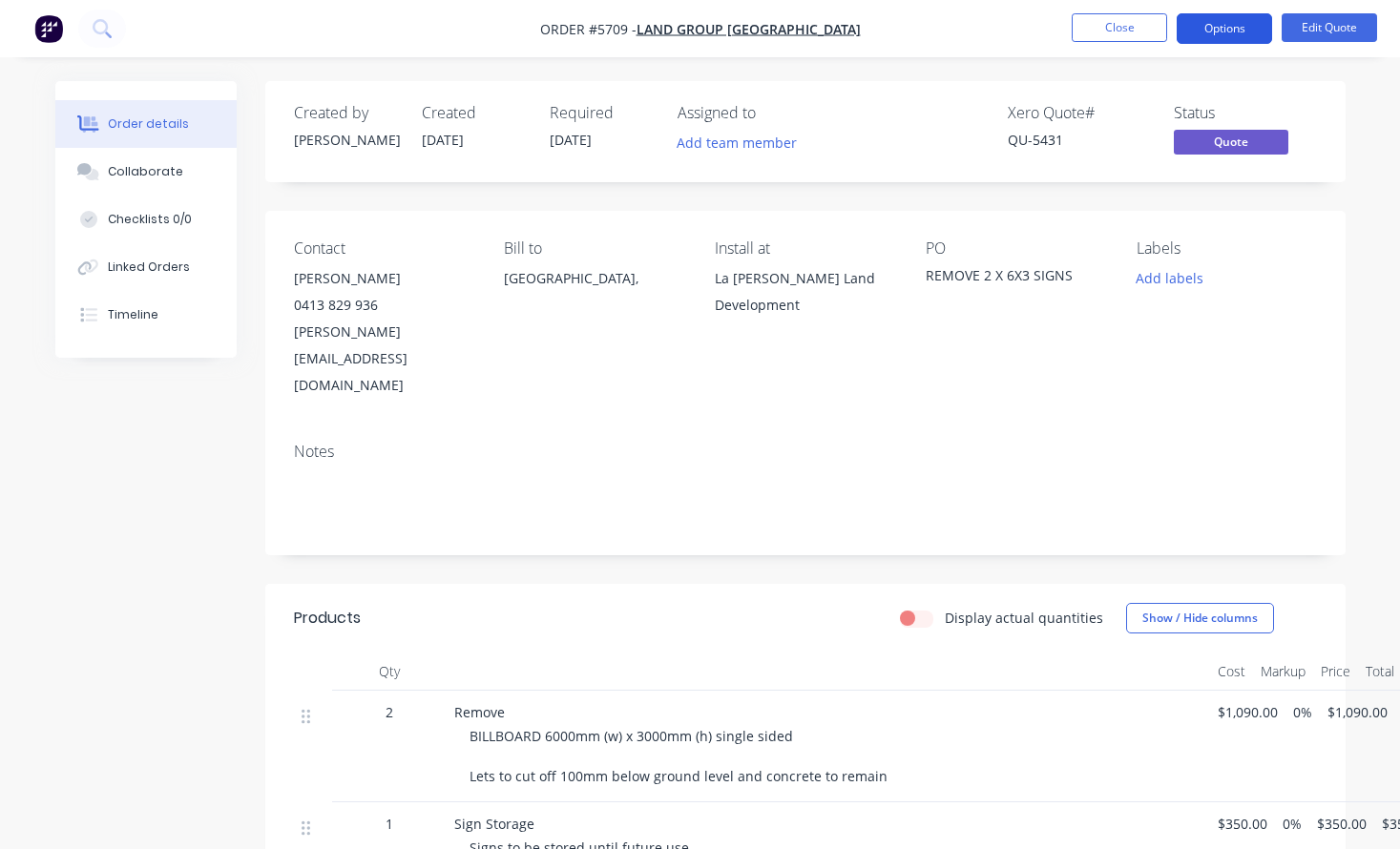
click at [1224, 38] on button "Options" at bounding box center [1225, 29] width 96 height 31
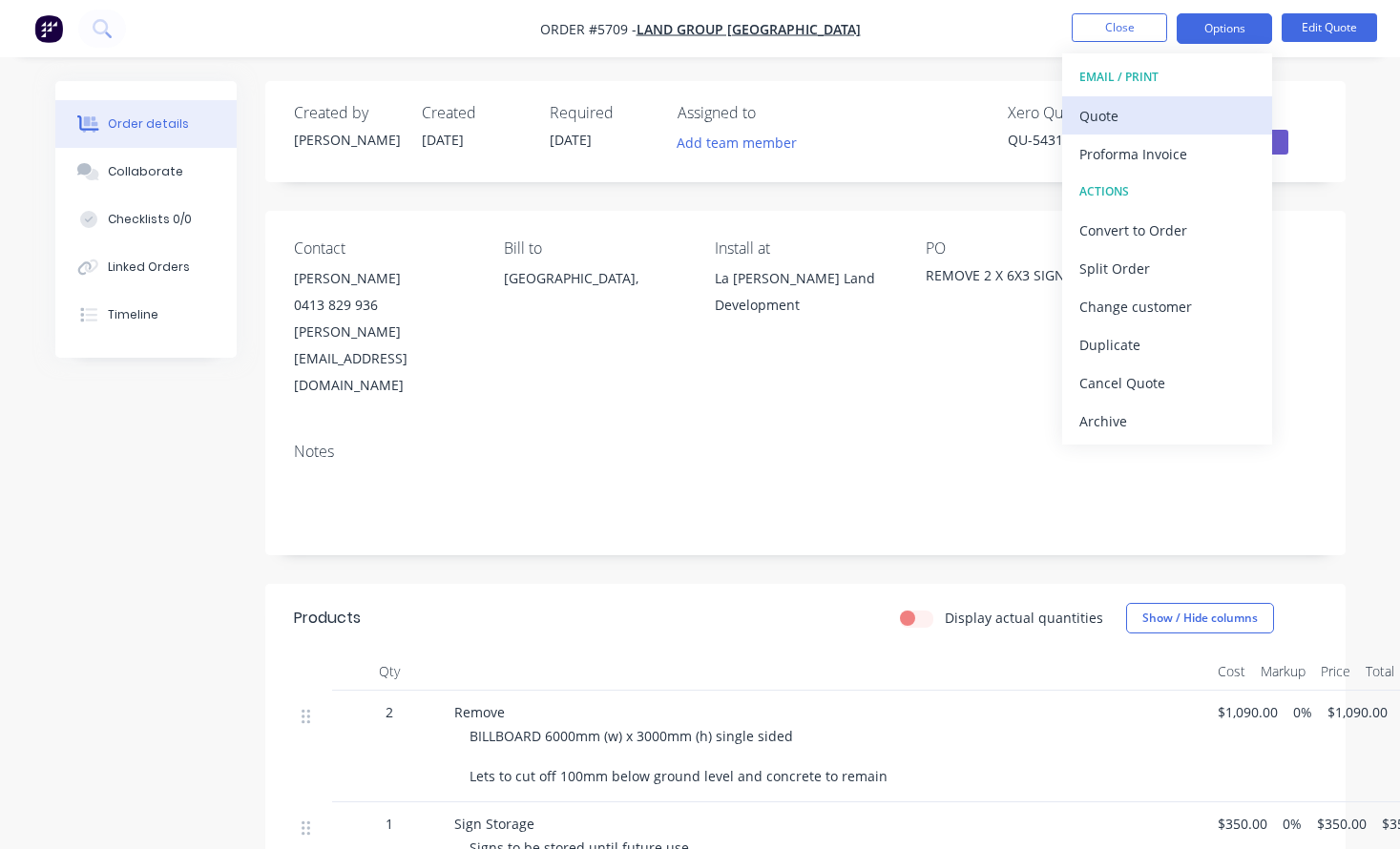
click at [1204, 110] on div "Quote" at bounding box center [1167, 116] width 175 height 28
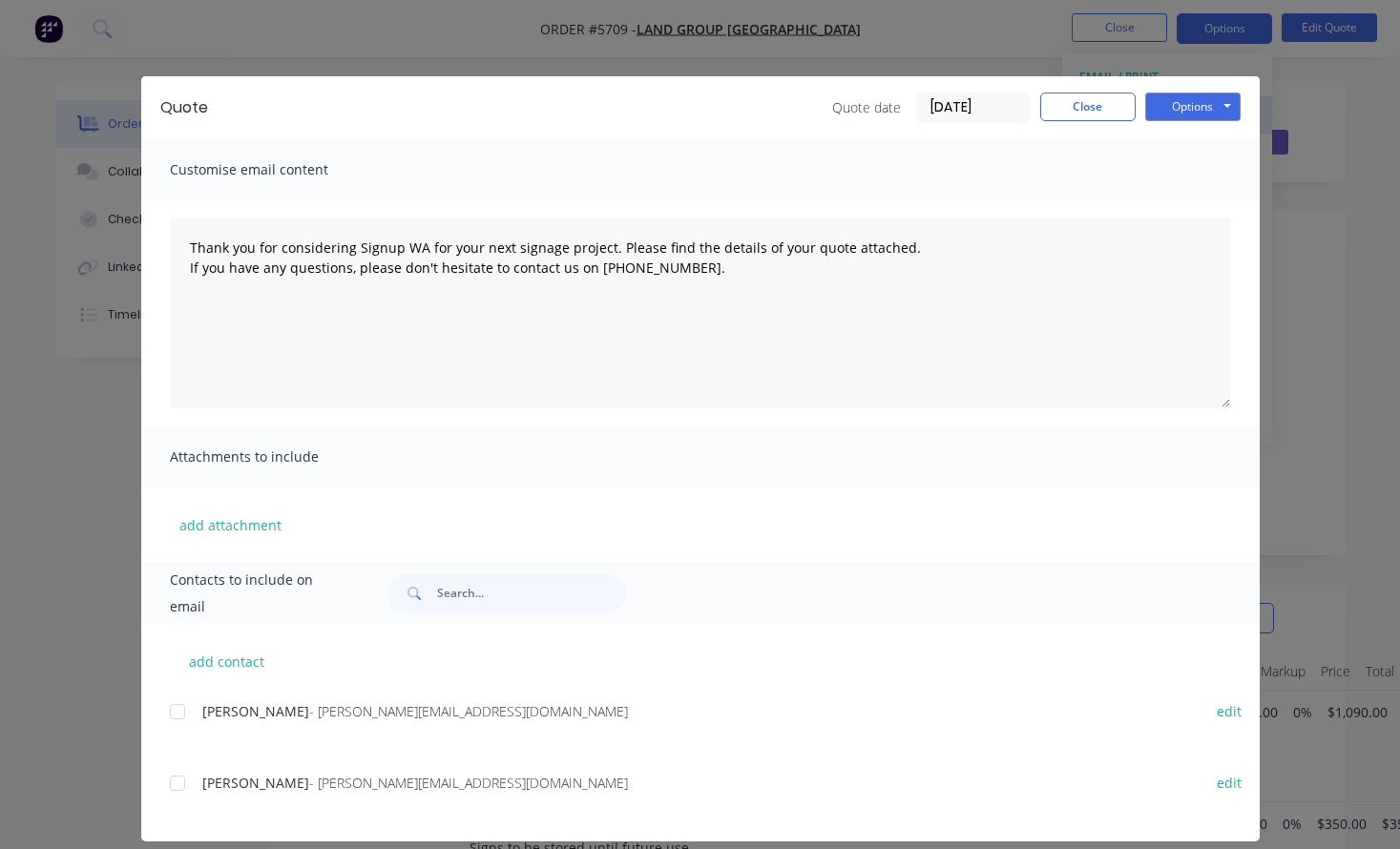
click at [1204, 110] on button "Options" at bounding box center [1193, 106] width 96 height 29
click at [1206, 169] on button "Print" at bounding box center [1207, 172] width 122 height 32
click at [1092, 107] on button "Close" at bounding box center [1088, 106] width 96 height 29
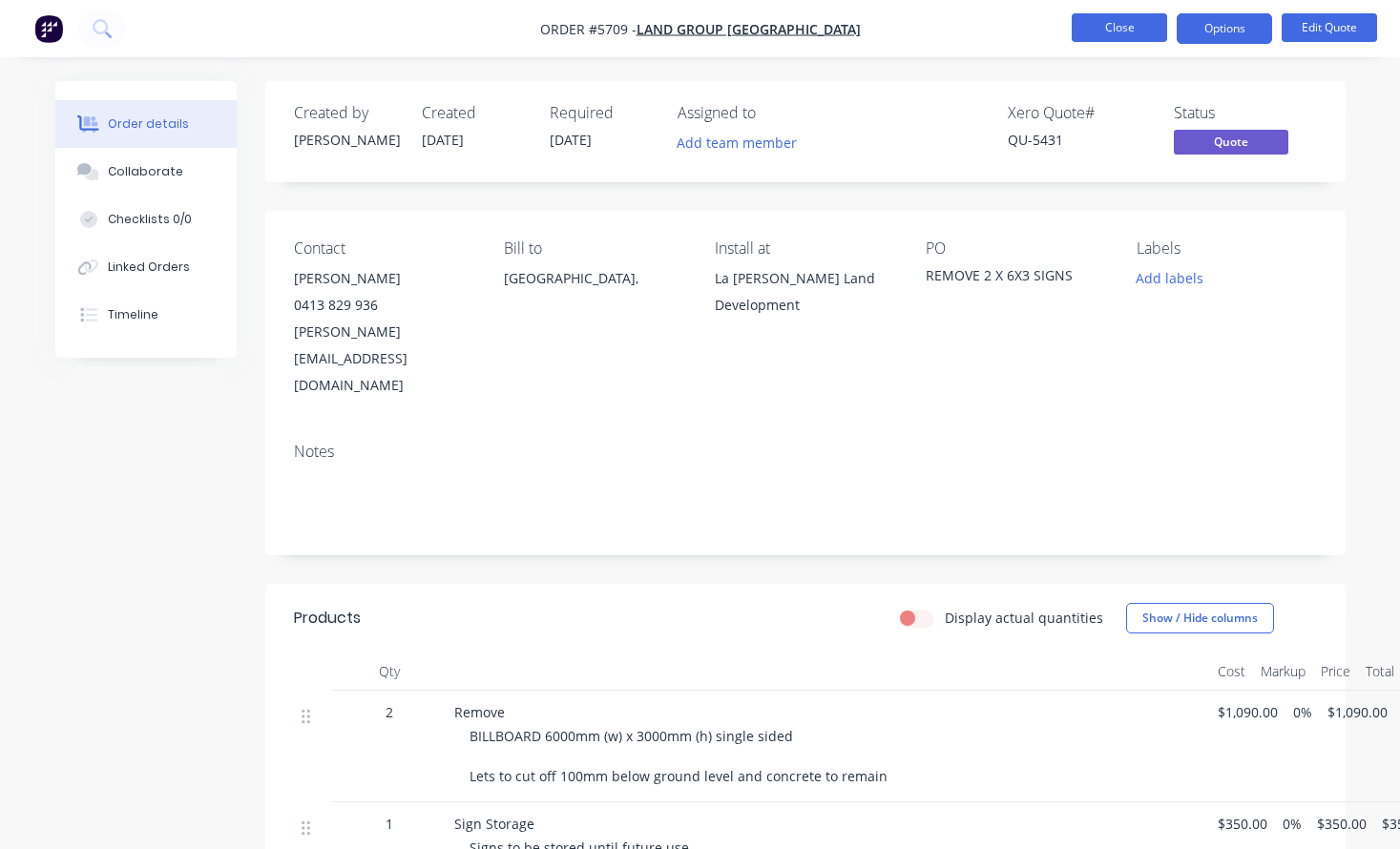
click at [1106, 29] on button "Close" at bounding box center [1119, 28] width 96 height 29
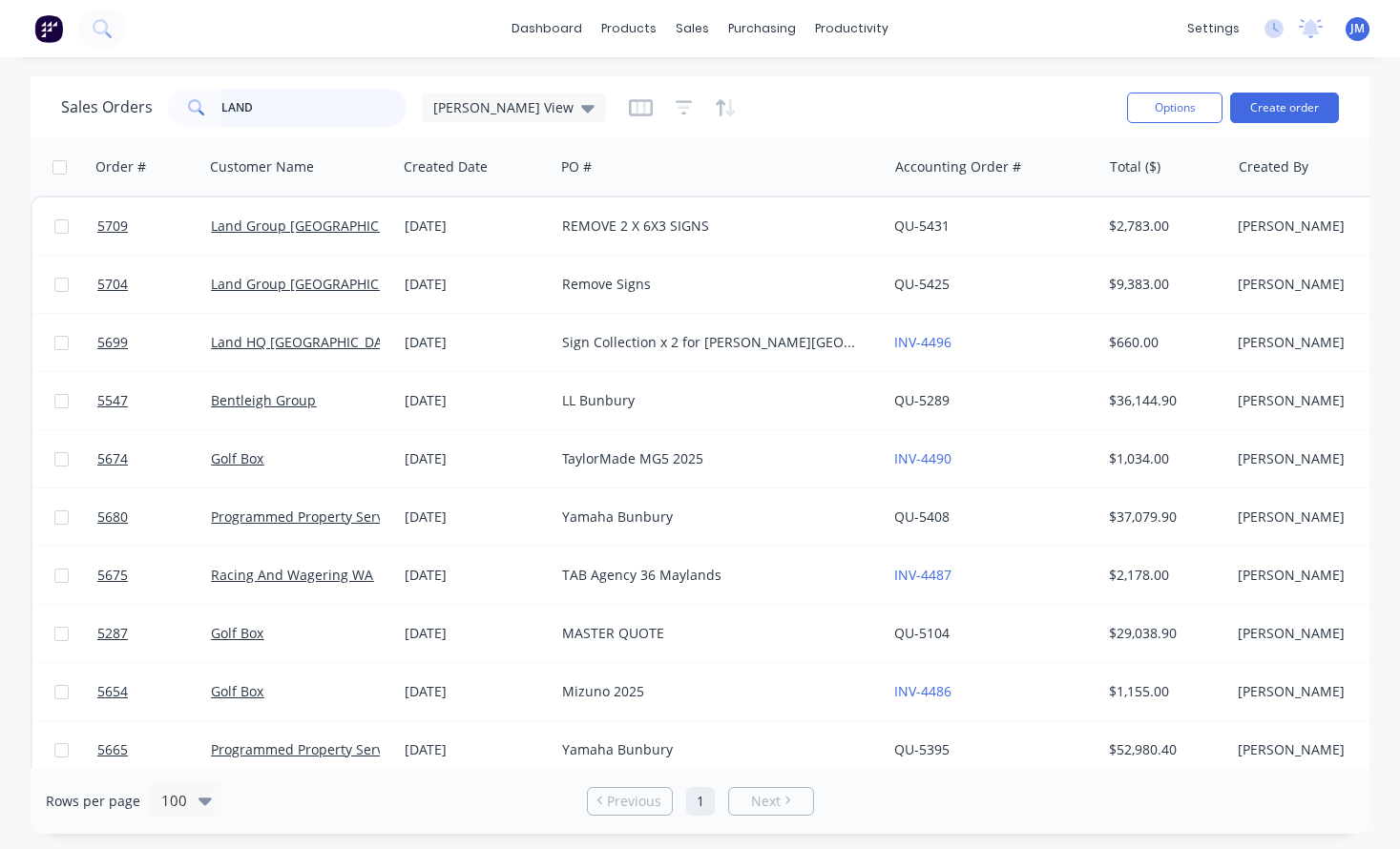
click at [315, 110] on input "LAND" at bounding box center [314, 107] width 186 height 38
click at [876, 86] on div "Workflow" at bounding box center [886, 91] width 57 height 17
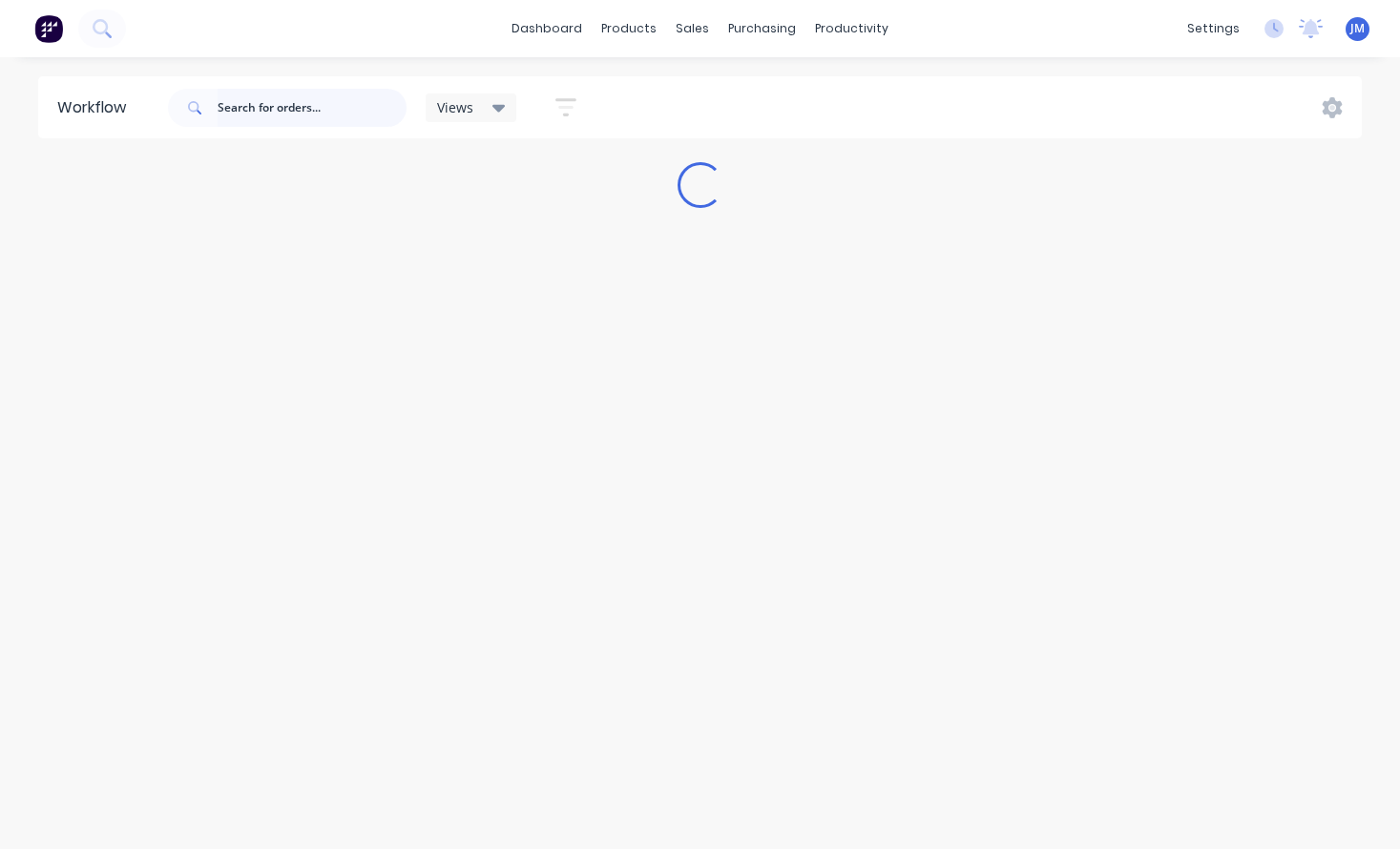
click at [300, 107] on input "text" at bounding box center [312, 107] width 189 height 38
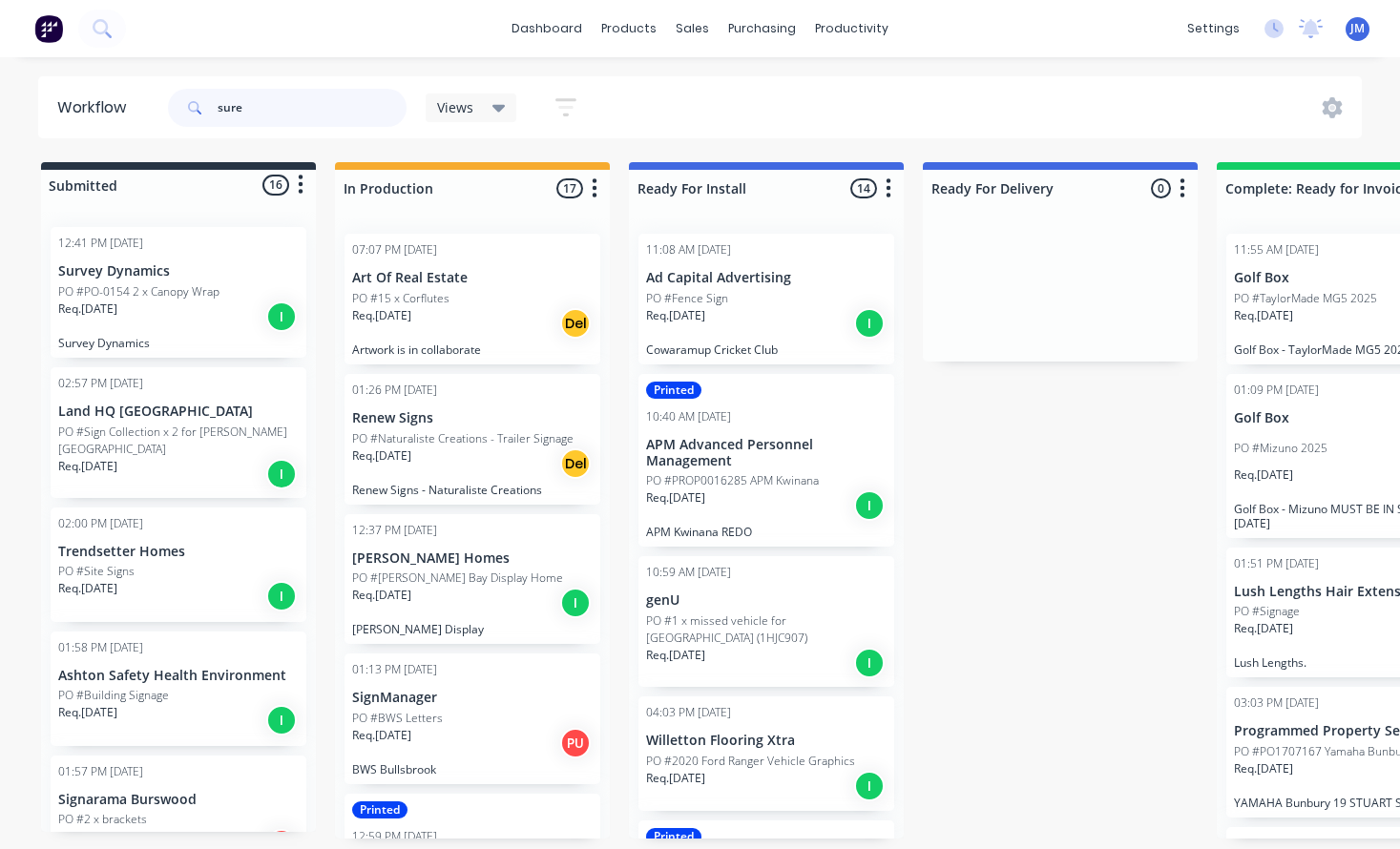
drag, startPoint x: 300, startPoint y: 107, endPoint x: 215, endPoint y: 312, distance: 221.9
type input "sure"
click at [215, 312] on div "Req. [DATE] I" at bounding box center [178, 316] width 240 height 33
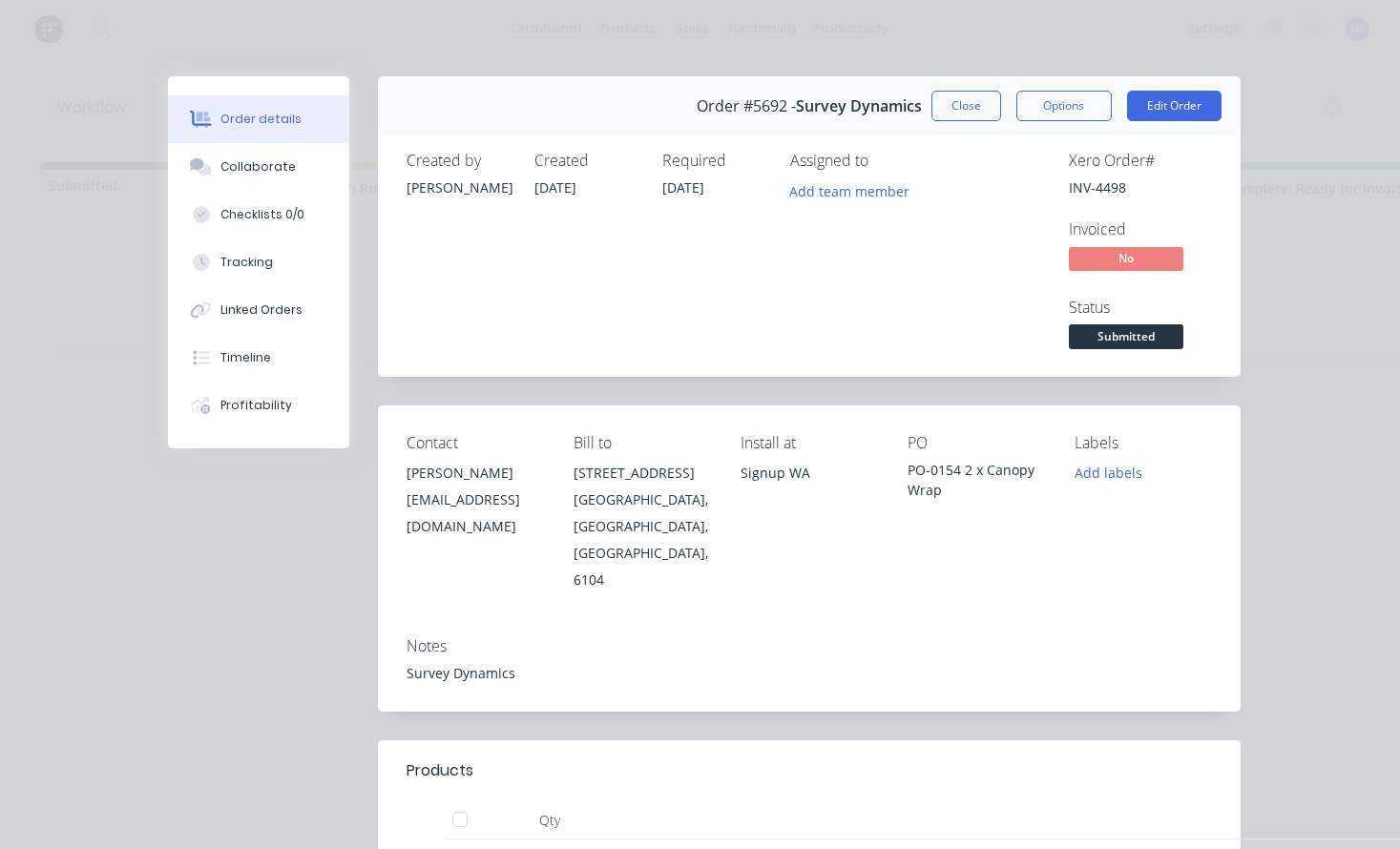
click at [1136, 332] on span "Submitted" at bounding box center [1126, 336] width 114 height 24
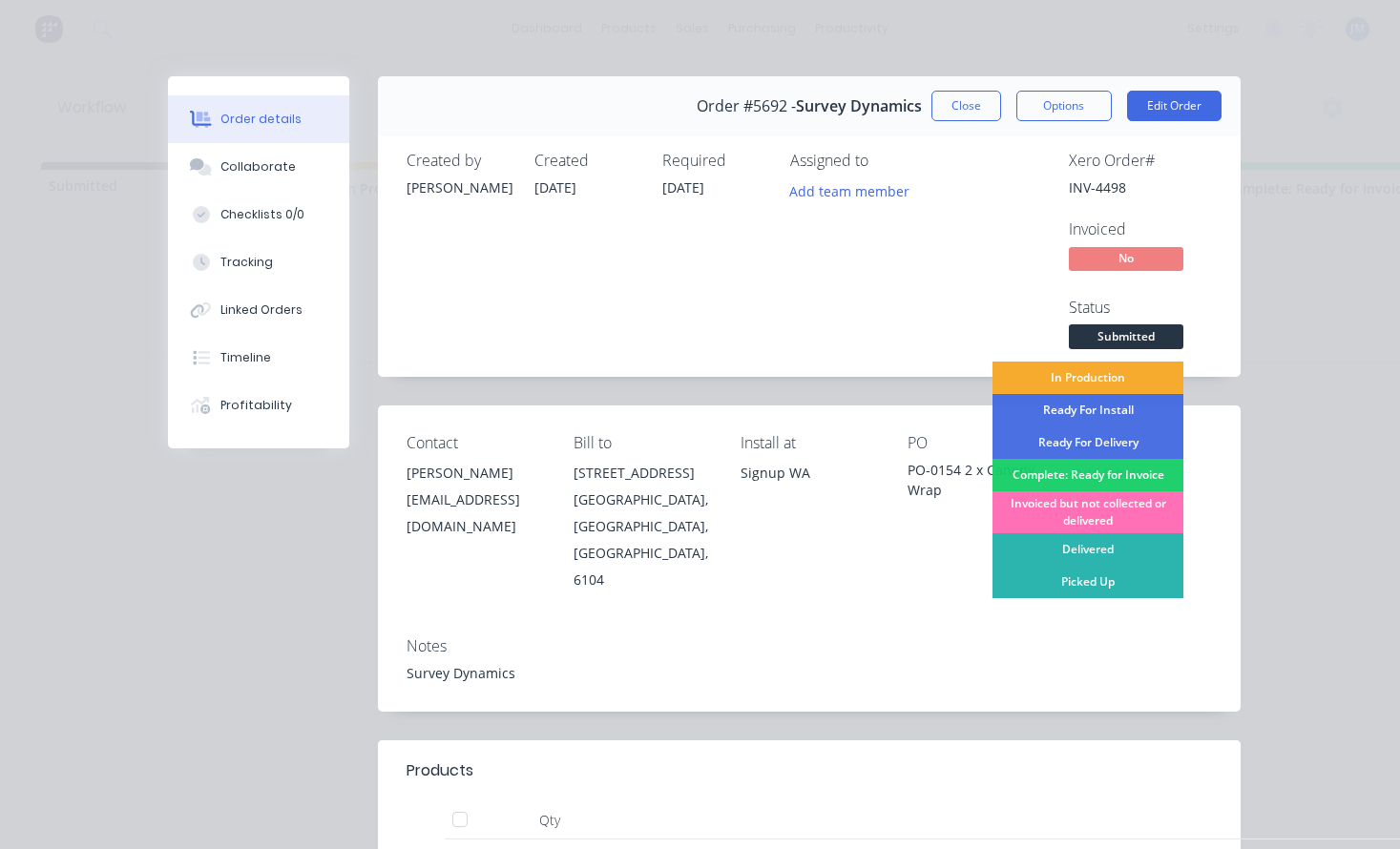
click at [1112, 381] on div "In Production" at bounding box center [1089, 377] width 191 height 33
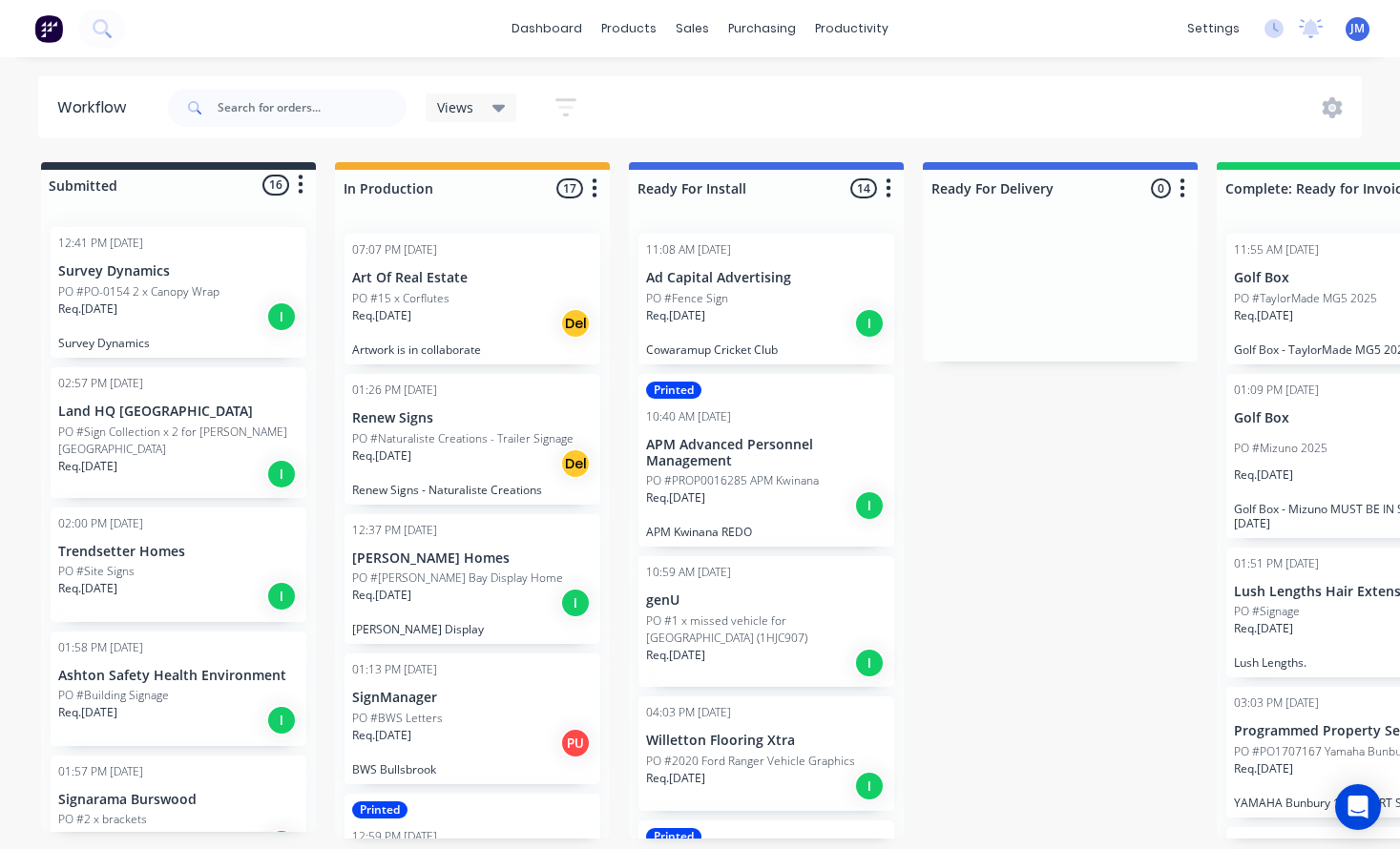
click at [223, 282] on div "12:41 PM 05/09/25 Survey Dynamics PO #PO-0154 2 x Canopy Wrap Req. 15/09/25 I S…" at bounding box center [178, 293] width 256 height 131
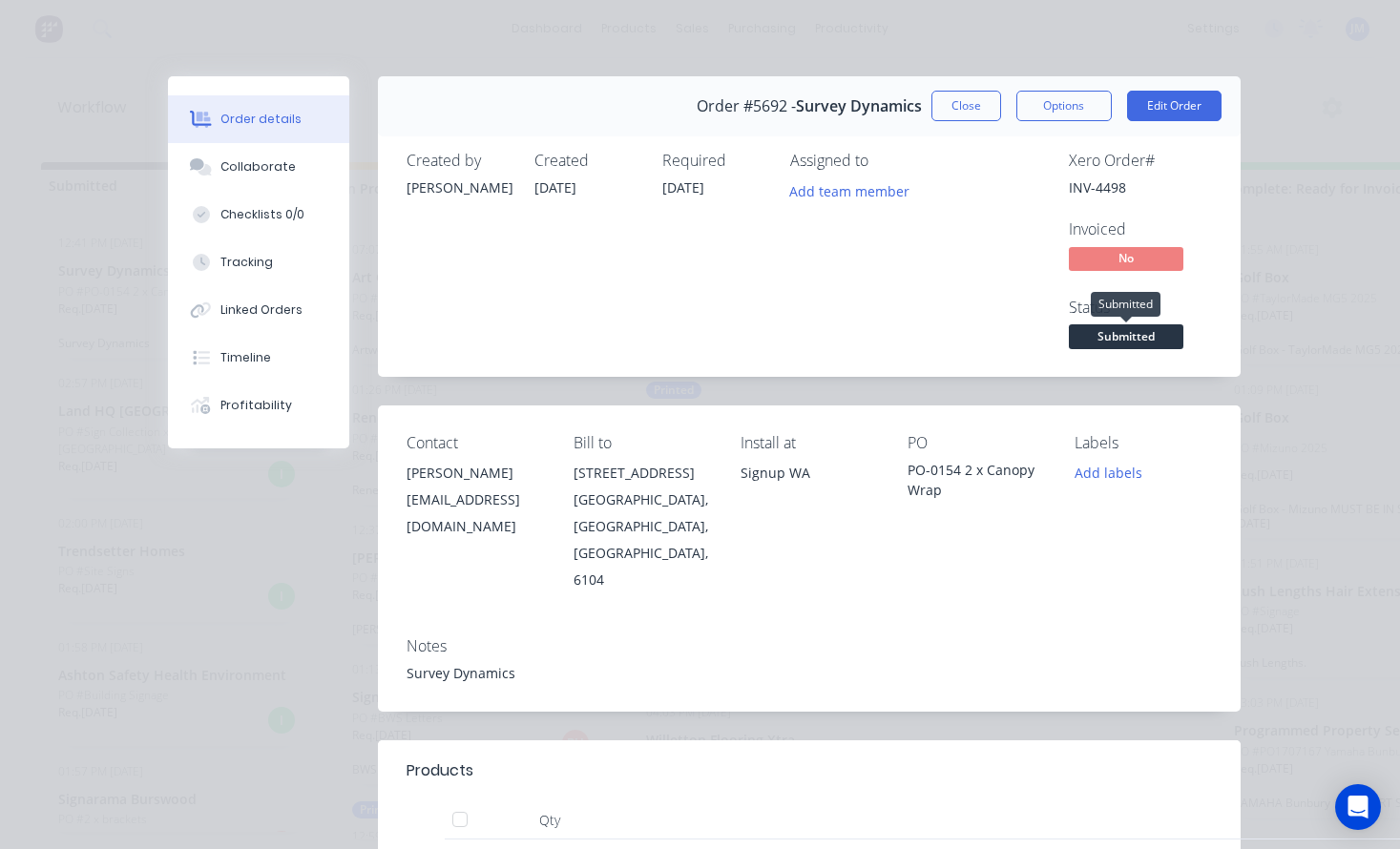
click at [1132, 334] on span "Submitted" at bounding box center [1126, 336] width 114 height 24
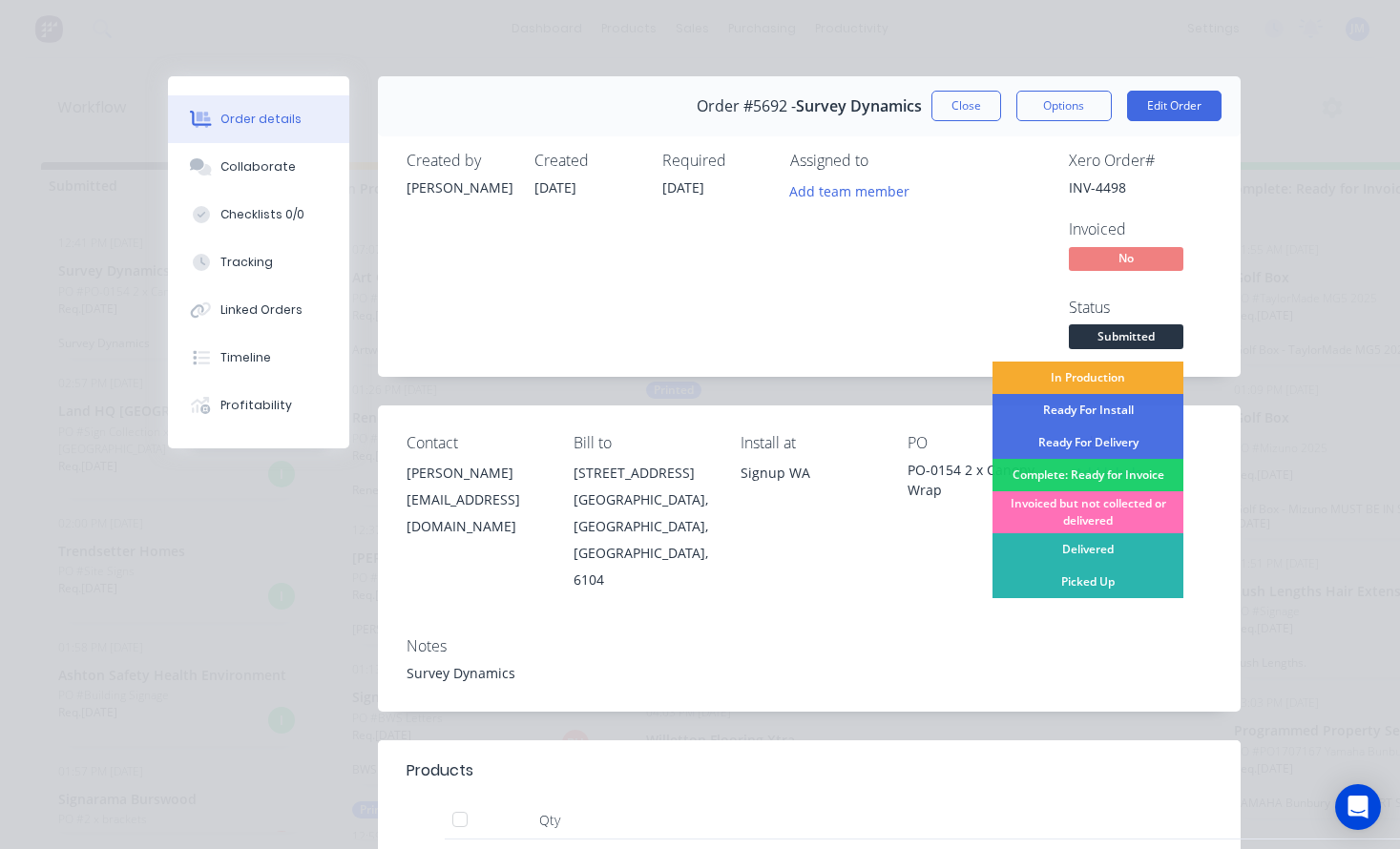
click at [1118, 377] on div "In Production" at bounding box center [1089, 377] width 191 height 33
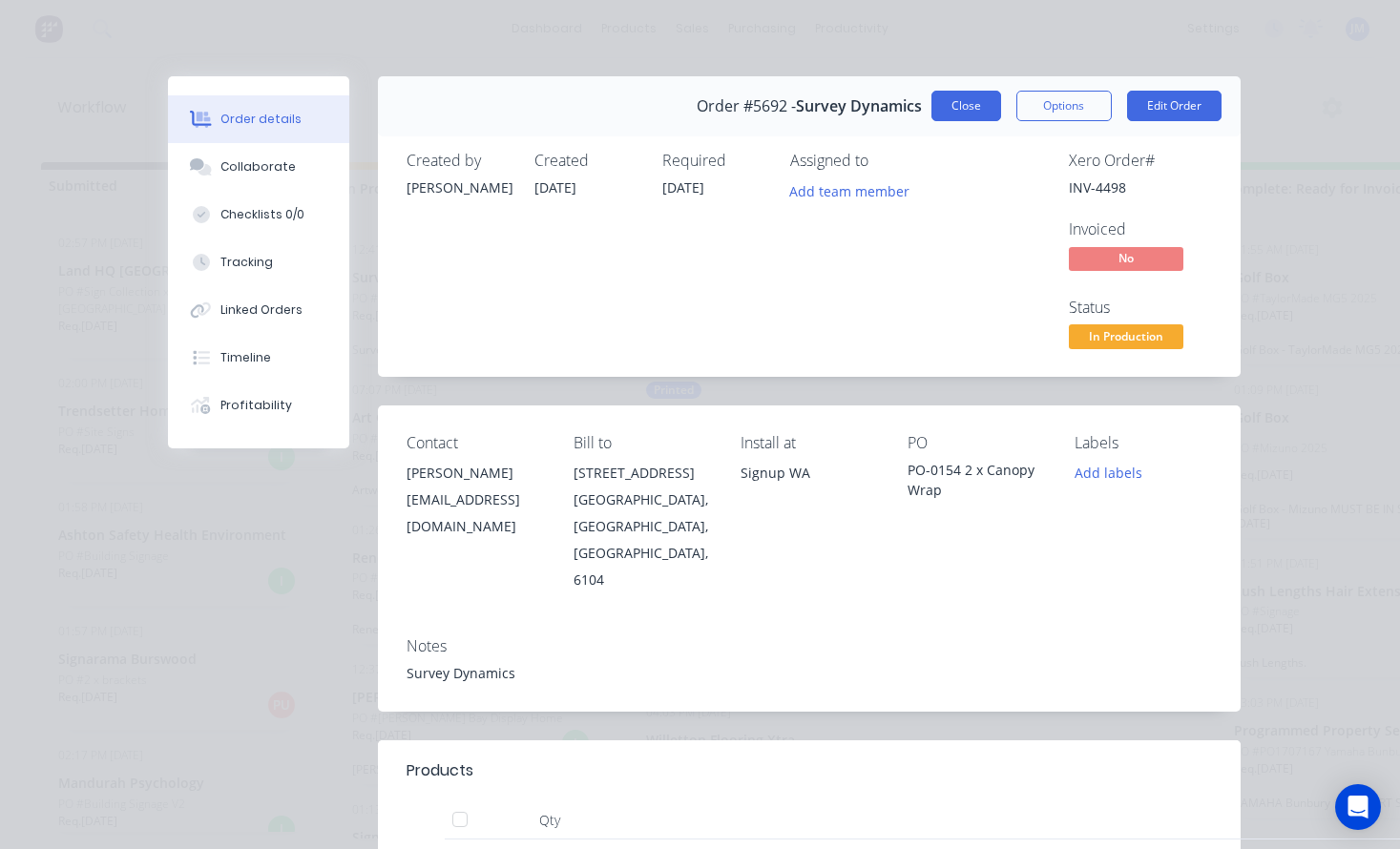
click at [964, 108] on button "Close" at bounding box center [967, 105] width 70 height 31
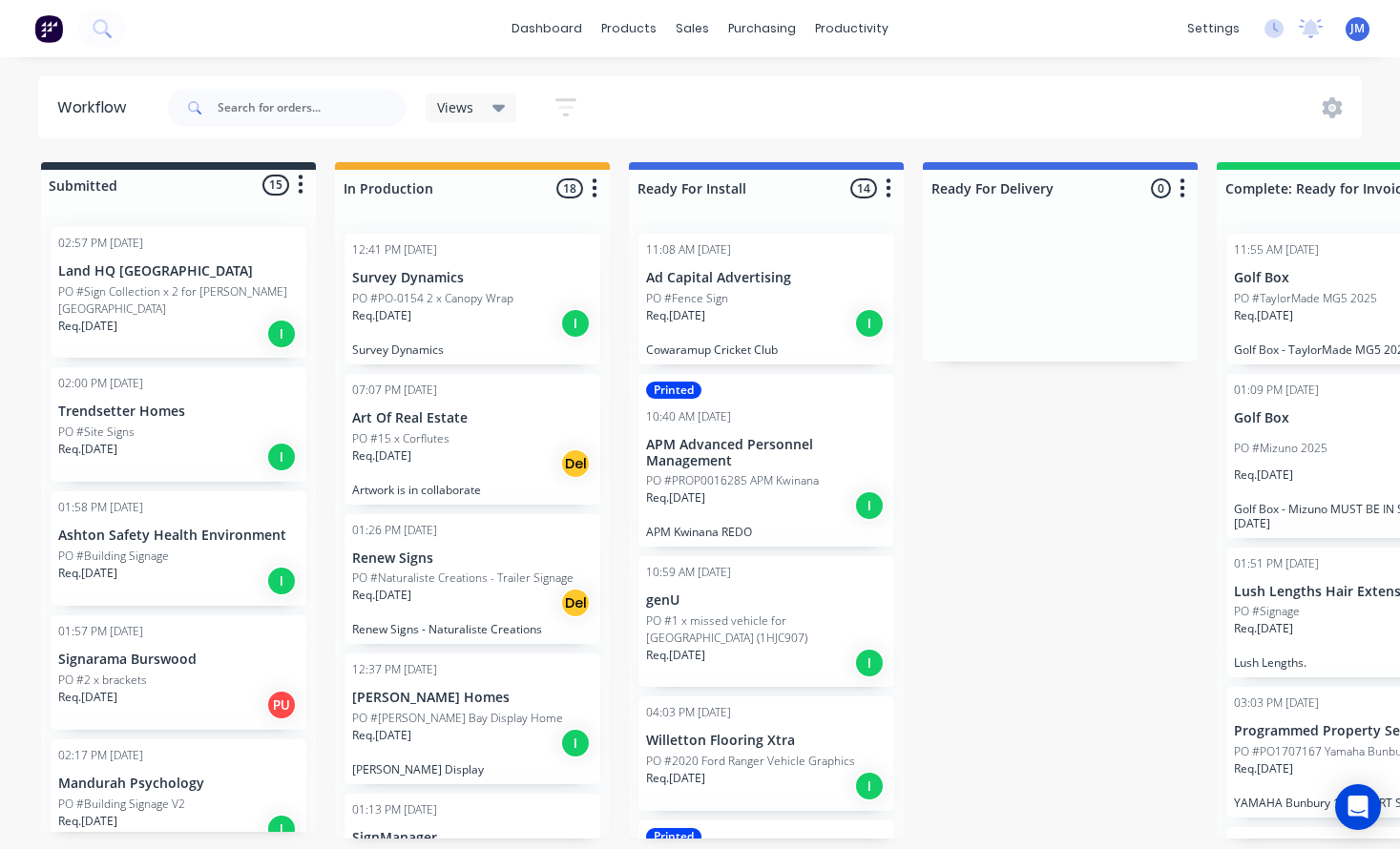
click at [428, 307] on div "Req. [DATE] I" at bounding box center [473, 323] width 240 height 33
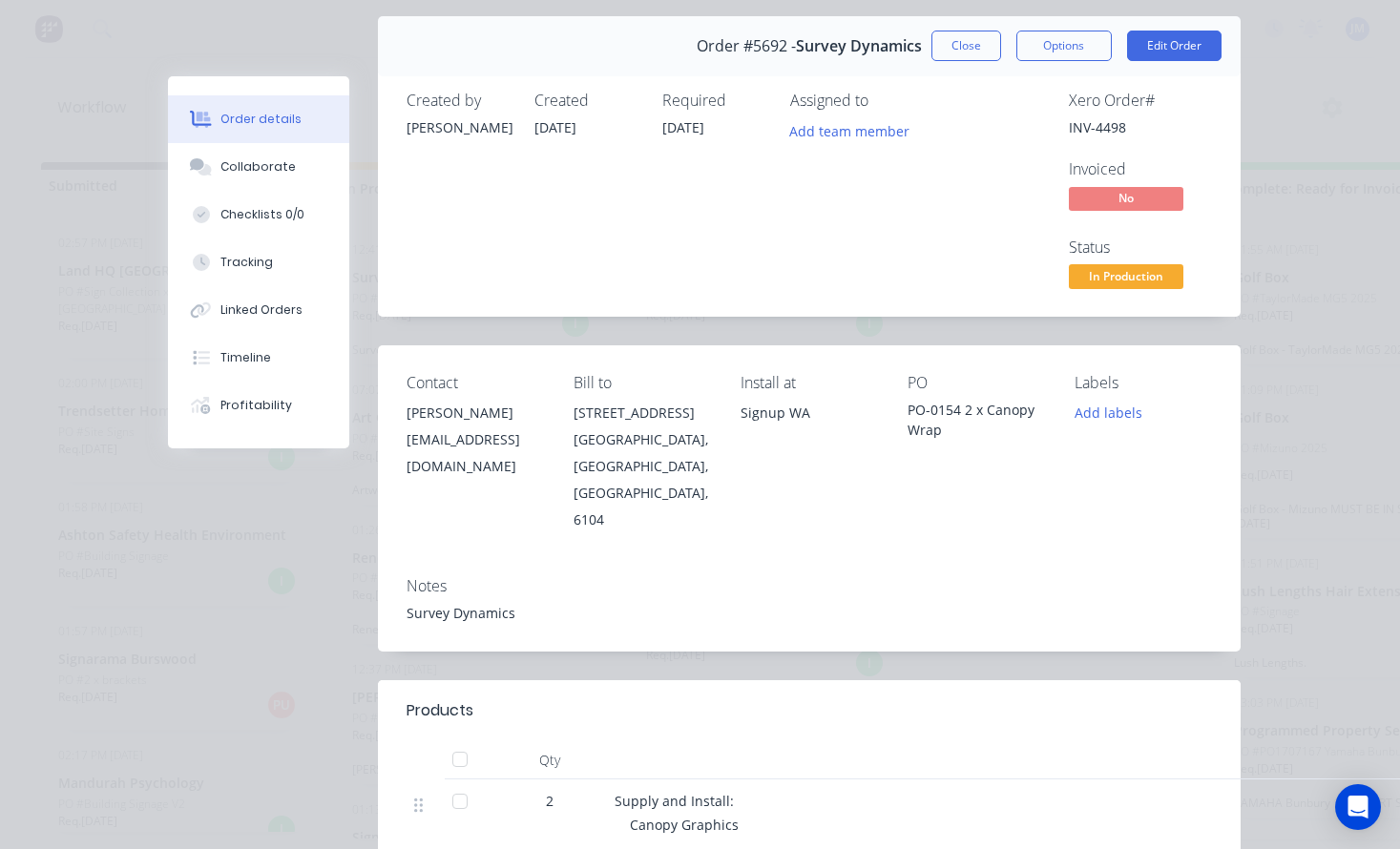
scroll to position [4, 0]
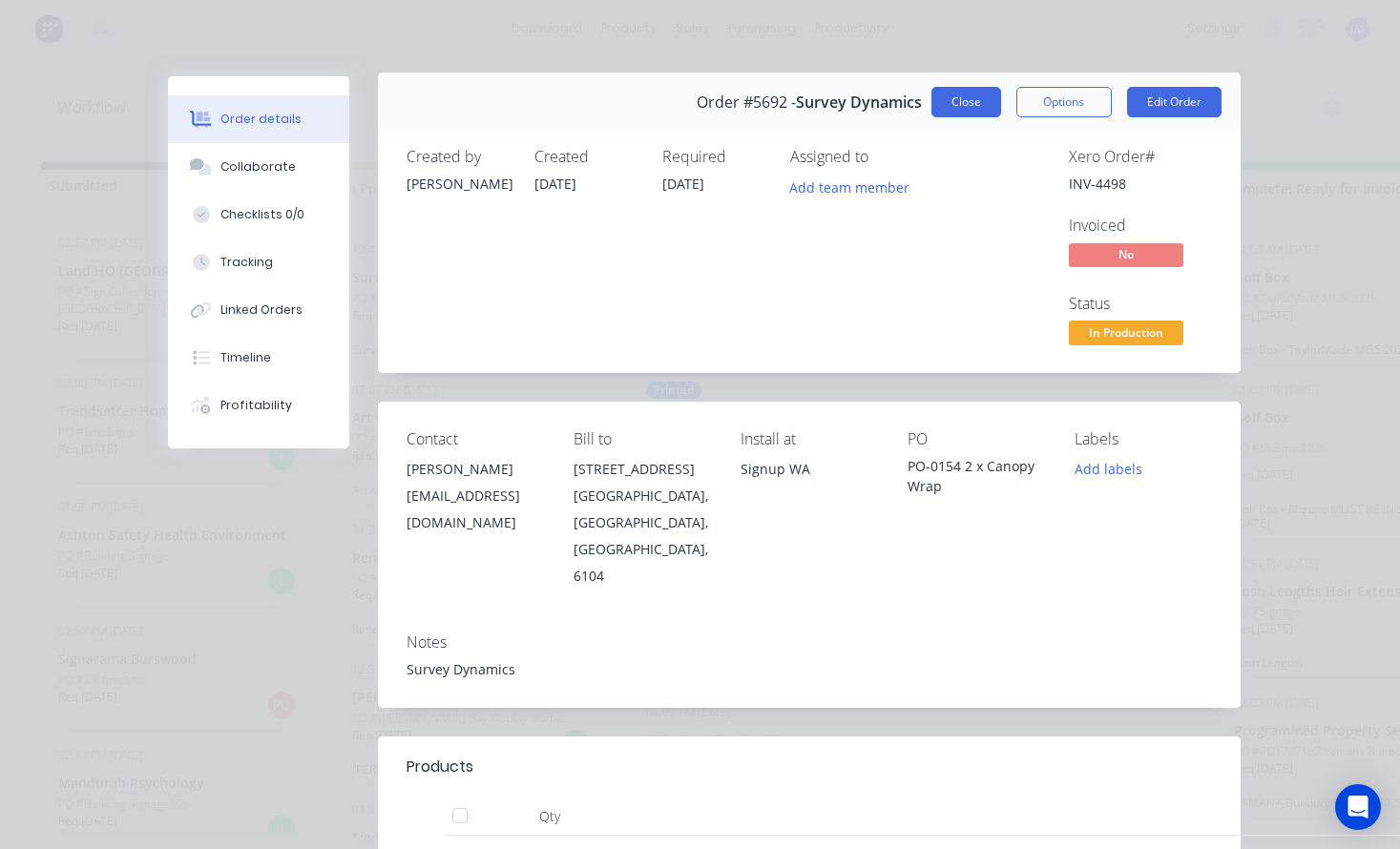
click at [959, 106] on button "Close" at bounding box center [967, 101] width 70 height 31
